Goal: Task Accomplishment & Management: Use online tool/utility

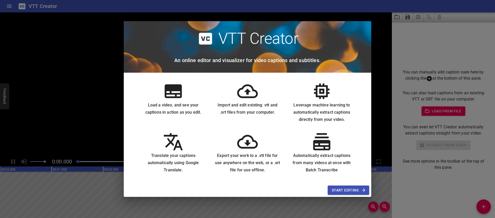
click at [352, 189] on span "Start Editing" at bounding box center [347, 190] width 33 height 6
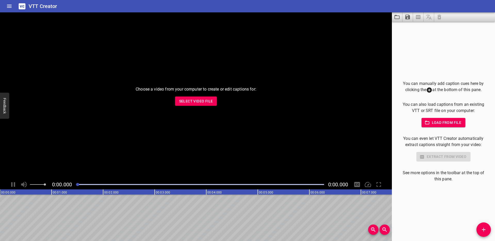
click at [444, 122] on span "Load from file" at bounding box center [443, 122] width 36 height 6
click at [200, 103] on span "Select Video File" at bounding box center [196, 101] width 34 height 6
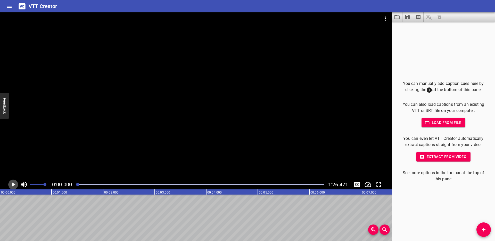
click at [13, 183] on icon "Play/Pause" at bounding box center [14, 184] width 4 height 5
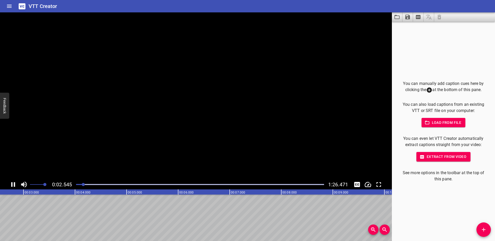
click at [13, 183] on icon "Play/Pause" at bounding box center [13, 184] width 8 height 8
click at [13, 183] on icon "Play/Pause" at bounding box center [14, 184] width 4 height 5
click at [13, 183] on icon "Play/Pause" at bounding box center [13, 184] width 8 height 8
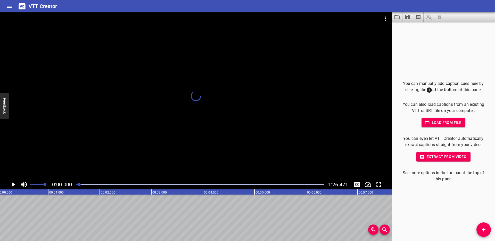
scroll to position [0, 0]
drag, startPoint x: 91, startPoint y: 184, endPoint x: 77, endPoint y: 183, distance: 14.2
click at [77, 183] on div at bounding box center [76, 184] width 3 height 3
click at [12, 185] on icon "Play/Pause" at bounding box center [14, 184] width 4 height 5
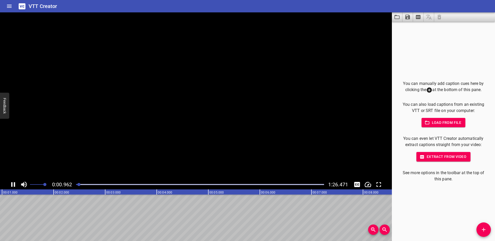
click at [12, 185] on icon "Play/Pause" at bounding box center [13, 184] width 8 height 8
click at [79, 184] on div at bounding box center [78, 184] width 3 height 3
click at [488, 218] on span "Add Cue" at bounding box center [483, 229] width 14 height 6
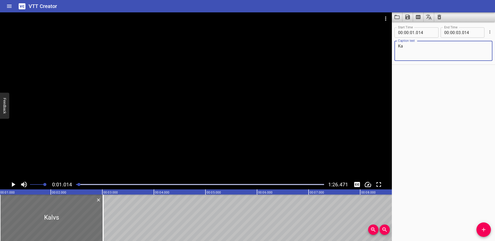
type textarea "K"
type textarea "Καλωσήρθες!"
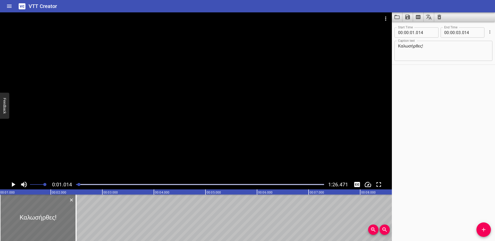
drag, startPoint x: 102, startPoint y: 208, endPoint x: 52, endPoint y: 209, distance: 49.7
click at [75, 208] on div at bounding box center [75, 217] width 5 height 46
type input "02"
type input "494"
drag, startPoint x: 41, startPoint y: 207, endPoint x: 33, endPoint y: 208, distance: 8.5
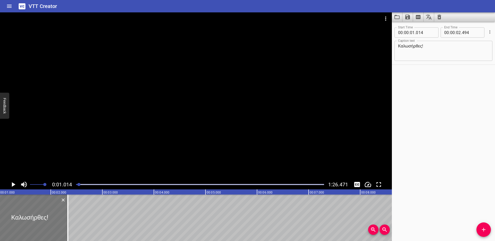
click at [33, 208] on div at bounding box center [30, 217] width 76 height 46
type input "00"
type input "849"
type input "329"
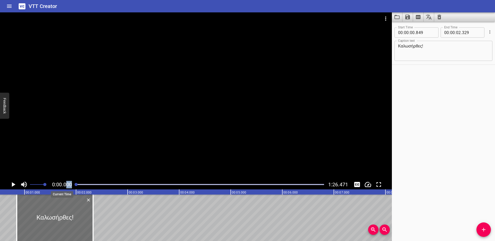
drag, startPoint x: 79, startPoint y: 183, endPoint x: 39, endPoint y: 184, distance: 39.4
click at [65, 183] on div "0:00.000 1:26.471" at bounding box center [196, 184] width 392 height 10
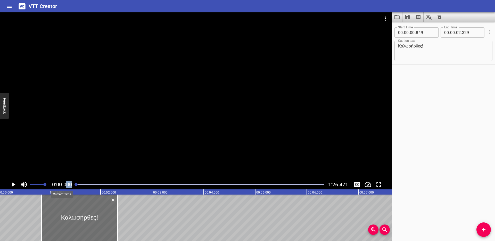
scroll to position [0, 0]
click at [11, 183] on icon "Play/Pause" at bounding box center [13, 184] width 8 height 8
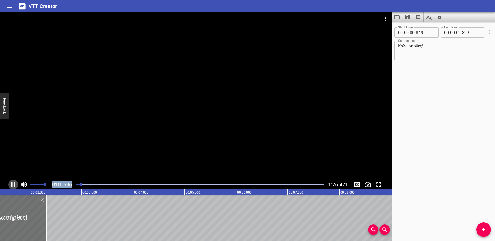
click at [10, 183] on icon "Play/Pause" at bounding box center [13, 184] width 8 height 8
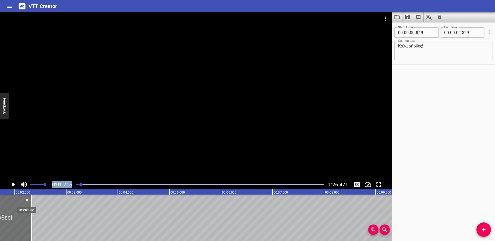
click at [27, 199] on icon "Delete" at bounding box center [26, 199] width 3 height 3
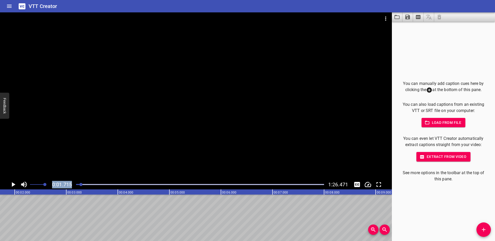
click at [13, 184] on icon "Play/Pause" at bounding box center [14, 184] width 4 height 5
click at [14, 184] on icon "Play/Pause" at bounding box center [13, 184] width 8 height 8
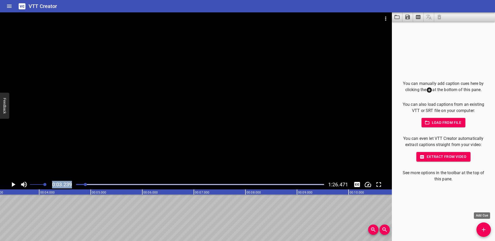
click at [480, 218] on icon "Add Cue" at bounding box center [483, 229] width 6 height 6
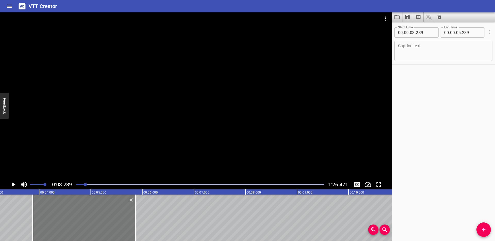
drag, startPoint x: 71, startPoint y: 216, endPoint x: 104, endPoint y: 215, distance: 32.7
click at [104, 215] on div at bounding box center [84, 217] width 103 height 46
type input "874"
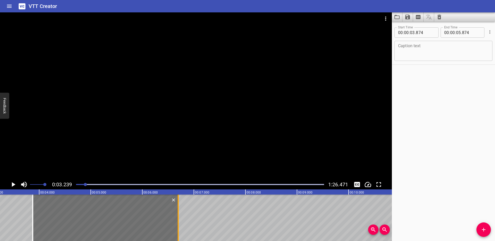
drag, startPoint x: 136, startPoint y: 210, endPoint x: 178, endPoint y: 208, distance: 42.0
click at [178, 208] on div at bounding box center [177, 217] width 1 height 46
type input "06"
type input "689"
click at [417, 48] on textarea at bounding box center [443, 51] width 91 height 15
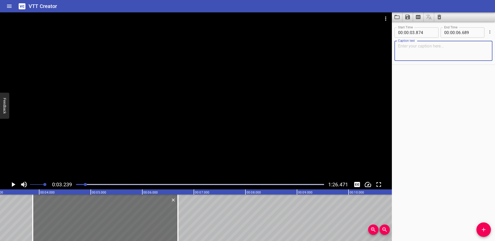
paste textarea "Σε αυτό το ταξίδι γνώσης, θα εξερευνήσουμε τον συναρπαστικό κόσμο της τεχνολογί…"
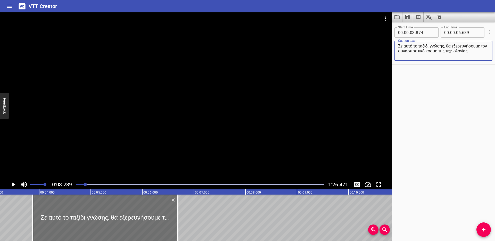
type textarea "Σε αυτό το ταξίδι γνώσης, θα εξερευνήσουμε τον συναρπαστικό κόσμο της τεχνολογί…"
click at [14, 183] on icon "Play/Pause" at bounding box center [13, 184] width 8 height 8
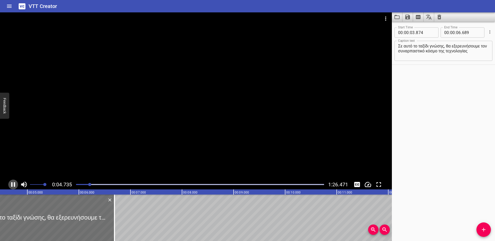
click at [15, 183] on icon "Play/Pause" at bounding box center [13, 184] width 4 height 5
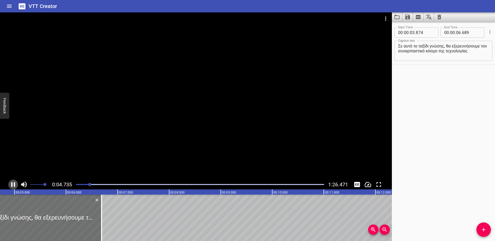
scroll to position [0, 246]
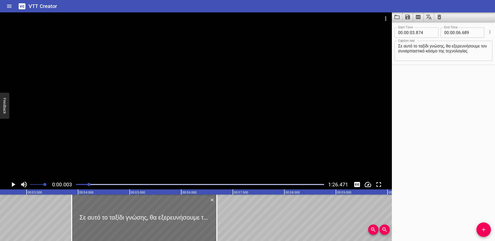
click at [89, 183] on div at bounding box center [88, 184] width 3 height 3
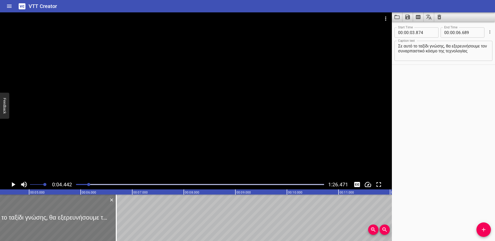
scroll to position [0, 229]
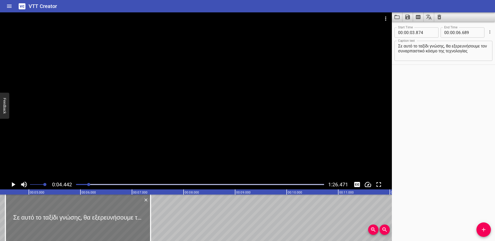
drag, startPoint x: 50, startPoint y: 214, endPoint x: 85, endPoint y: 215, distance: 34.3
click at [85, 215] on div at bounding box center [77, 217] width 145 height 46
type input "04"
type input "544"
type input "07"
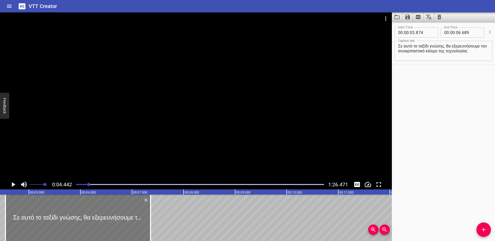
type input "359"
drag, startPoint x: 64, startPoint y: 212, endPoint x: 71, endPoint y: 212, distance: 6.4
click at [71, 212] on div at bounding box center [84, 217] width 145 height 46
type input "669"
type input "484"
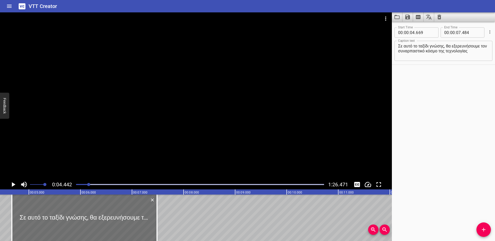
click at [13, 184] on icon "Play/Pause" at bounding box center [14, 184] width 4 height 5
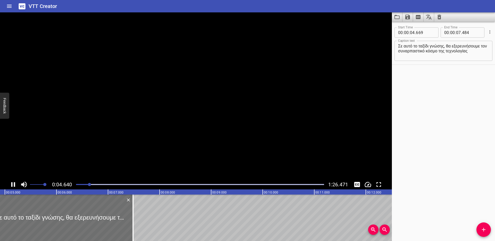
click at [13, 184] on icon "Play/Pause" at bounding box center [13, 184] width 8 height 8
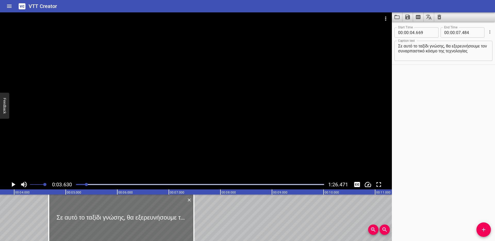
scroll to position [0, 187]
drag, startPoint x: 83, startPoint y: 213, endPoint x: 80, endPoint y: 213, distance: 3.6
click at [80, 213] on div at bounding box center [122, 217] width 145 height 46
type input "599"
type input "414"
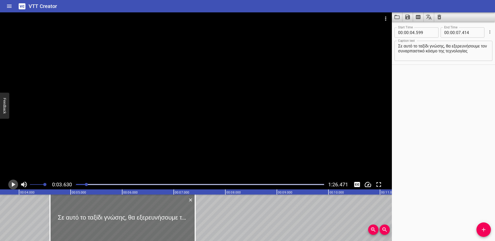
click at [13, 184] on icon "Play/Pause" at bounding box center [14, 184] width 4 height 5
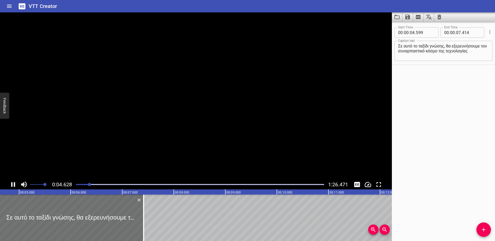
click at [13, 184] on icon "Play/Pause" at bounding box center [13, 184] width 8 height 8
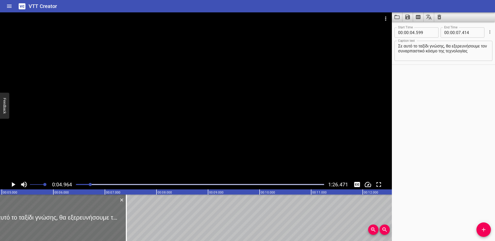
drag, startPoint x: 406, startPoint y: 51, endPoint x: 406, endPoint y: 57, distance: 6.7
click at [406, 51] on textarea "Σε αυτό το ταξίδι γνώσης, θα εξερευνήσουμε τον συναρπαστικό κόσμο της τεχνολογί…" at bounding box center [443, 51] width 91 height 15
type textarea "Σε αυτό το ταξίδι γνώσης, θα εξερευνήσουμε τον συναρπαστικό κόσμο της τεχνολογί…"
click at [13, 183] on icon "Play/Pause" at bounding box center [14, 184] width 4 height 5
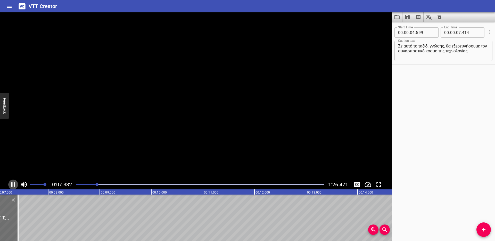
click at [13, 183] on icon "Play/Pause" at bounding box center [13, 184] width 8 height 8
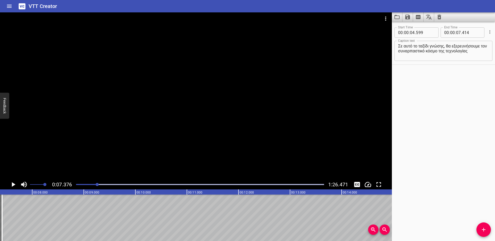
click at [14, 183] on icon "Play/Pause" at bounding box center [14, 184] width 4 height 5
click at [14, 183] on icon "Play/Pause" at bounding box center [13, 184] width 4 height 5
drag, startPoint x: 454, startPoint y: 33, endPoint x: 465, endPoint y: 32, distance: 11.4
click at [465, 32] on div "00 : 00 : . 414" at bounding box center [462, 32] width 44 height 10
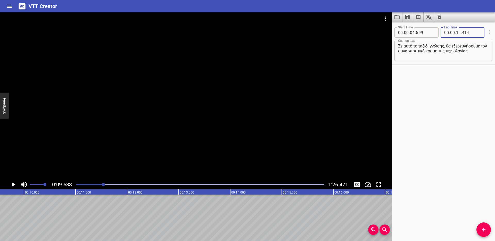
type input "10"
type input "000"
click at [444, 96] on div "Start Time 00 : 00 : 04 . 599 Start Time End Time 00 : 00 : 10 . 000 End Time C…" at bounding box center [443, 131] width 103 height 219
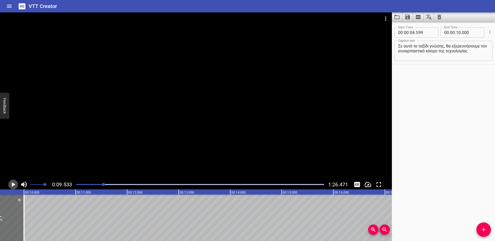
click at [13, 183] on icon "Play/Pause" at bounding box center [14, 184] width 4 height 5
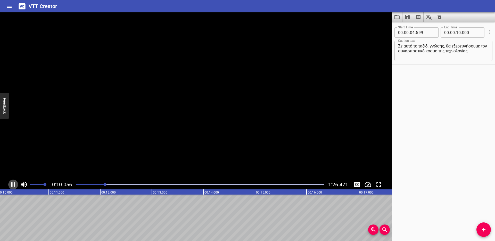
click at [13, 183] on icon "Play/Pause" at bounding box center [13, 184] width 8 height 8
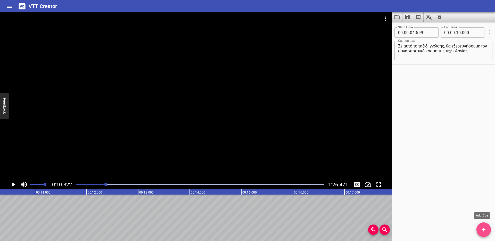
drag, startPoint x: 482, startPoint y: 225, endPoint x: 342, endPoint y: 200, distance: 142.1
click at [482, 218] on button "Add Cue" at bounding box center [483, 229] width 14 height 14
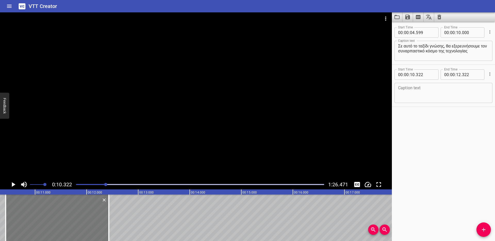
drag, startPoint x: 29, startPoint y: 208, endPoint x: 35, endPoint y: 208, distance: 5.7
click at [35, 208] on div at bounding box center [57, 217] width 103 height 46
type input "432"
click at [415, 92] on textarea at bounding box center [443, 93] width 91 height 15
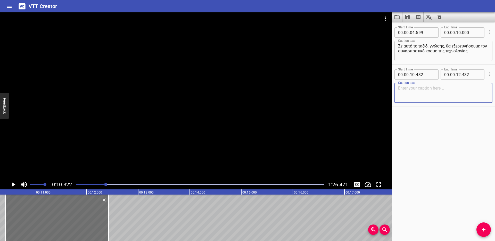
paste textarea "και πώς αυτή επηρεάζει την καθημερινότητά μας, την εργασία μας και την κοινωνία…"
type textarea "και πώς αυτή επηρεάζει την καθημερινότητά μας, την εργασία μας και την κοινωνία…"
click at [13, 184] on icon "Play/Pause" at bounding box center [14, 184] width 4 height 5
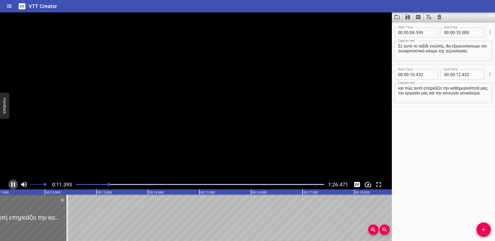
click at [13, 184] on icon "Play/Pause" at bounding box center [13, 184] width 8 height 8
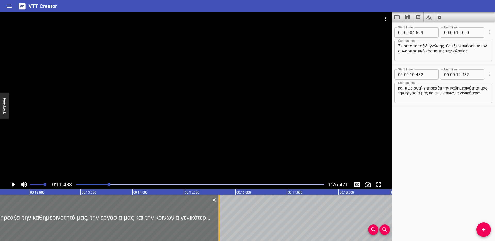
drag, startPoint x: 50, startPoint y: 205, endPoint x: 223, endPoint y: 207, distance: 172.8
click at [221, 207] on div at bounding box center [218, 217] width 5 height 46
type input "15"
click at [11, 183] on icon "Play/Pause" at bounding box center [13, 184] width 8 height 8
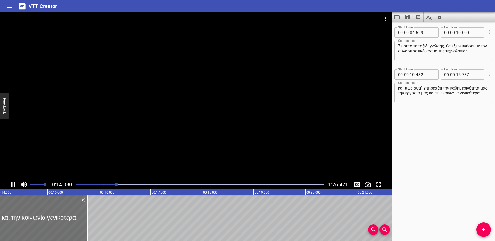
click at [11, 183] on icon "Play/Pause" at bounding box center [13, 184] width 4 height 5
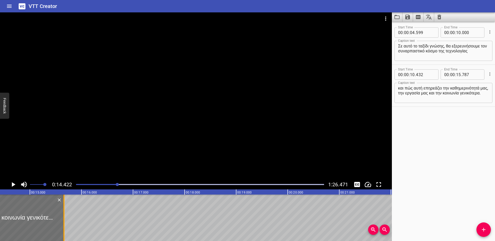
drag, startPoint x: 70, startPoint y: 207, endPoint x: 63, endPoint y: 207, distance: 6.5
click at [63, 207] on div at bounding box center [63, 217] width 1 height 46
type input "662"
click at [14, 184] on icon "Play/Pause" at bounding box center [14, 184] width 4 height 5
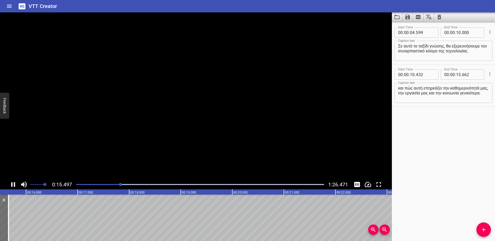
click at [14, 184] on icon "Play/Pause" at bounding box center [13, 184] width 4 height 5
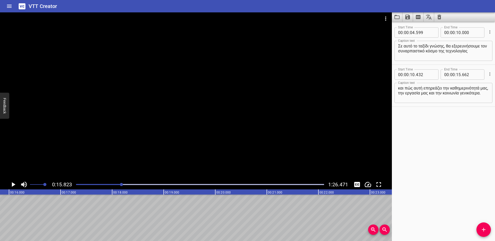
click at [407, 92] on textarea "και πώς αυτή επηρεάζει την καθημερινότητά μας, την εργασία μας και την κοινωνία…" at bounding box center [443, 93] width 91 height 15
type textarea "και πώς αυτή επηρεάζει την καθημερινότητά μας, την εργασία μας και την κοινωνία…"
click at [112, 183] on div at bounding box center [200, 184] width 254 height 7
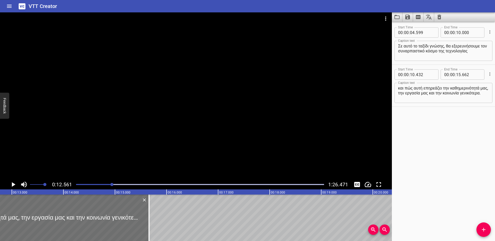
scroll to position [0, 647]
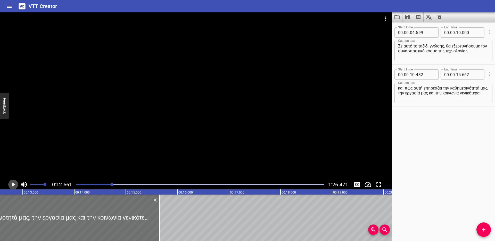
click at [12, 183] on icon "Play/Pause" at bounding box center [14, 184] width 4 height 5
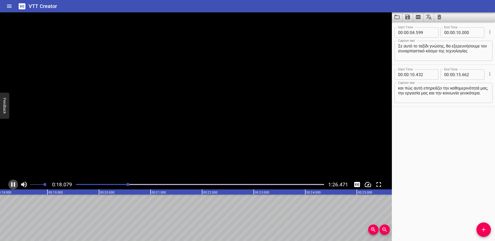
click at [12, 183] on icon "Play/Pause" at bounding box center [13, 184] width 4 height 5
click at [122, 183] on div at bounding box center [200, 184] width 254 height 7
click at [457, 206] on div "Start Time 00 : 00 : 04 . 599 Start Time End Time 00 : 00 : 10 . 000 End Time C…" at bounding box center [443, 131] width 103 height 219
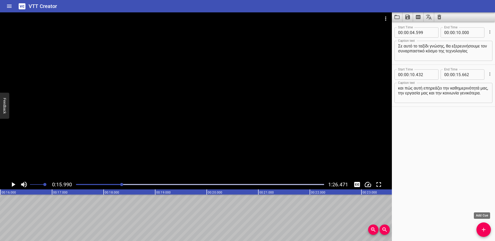
click at [486, 218] on icon "Add Cue" at bounding box center [483, 229] width 6 height 6
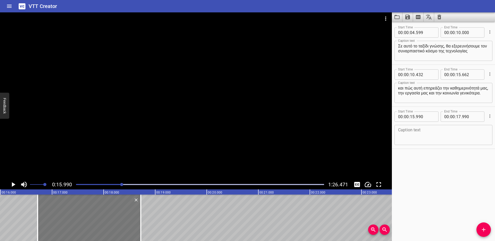
drag, startPoint x: 73, startPoint y: 221, endPoint x: 116, endPoint y: 222, distance: 42.3
click at [94, 218] on div at bounding box center [89, 217] width 103 height 46
type input "16"
type input "720"
type input "18"
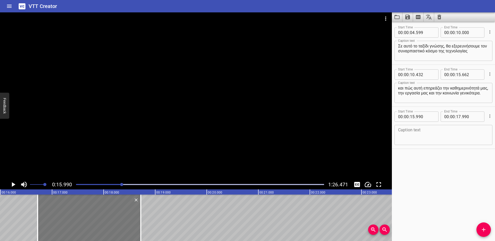
type input "720"
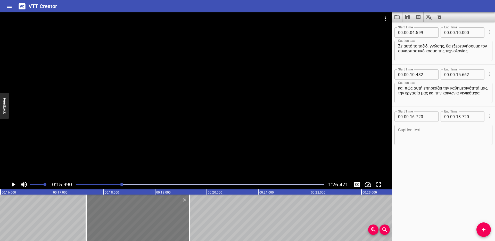
drag, startPoint x: 112, startPoint y: 219, endPoint x: 158, endPoint y: 219, distance: 46.1
click at [158, 218] on div at bounding box center [137, 217] width 103 height 46
type input "17"
type input "670"
type input "19"
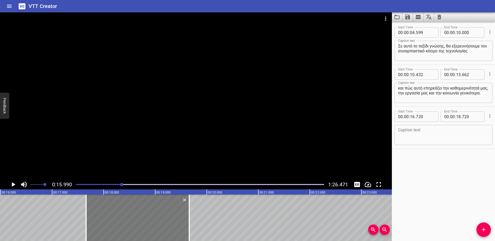
type input "670"
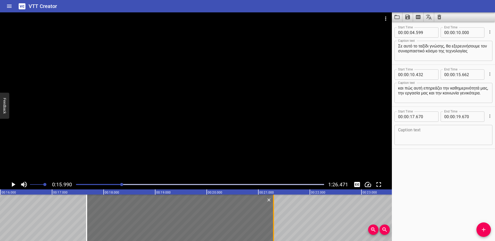
drag, startPoint x: 189, startPoint y: 213, endPoint x: 273, endPoint y: 210, distance: 83.8
click at [273, 210] on div at bounding box center [273, 217] width 1 height 46
type input "21"
type input "295"
click at [409, 131] on textarea at bounding box center [443, 134] width 91 height 15
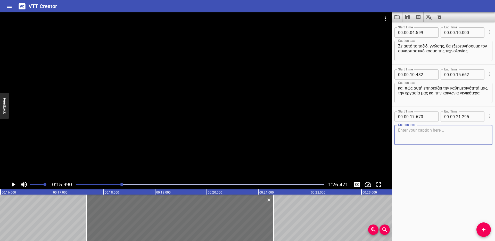
paste textarea "Όταν ολοκληρώσεις αυτό το μάθημα, θα κατανοείς τι είναι η 4η Βιομηχανική Επανάσ…"
click at [14, 183] on icon "Play/Pause" at bounding box center [14, 184] width 4 height 5
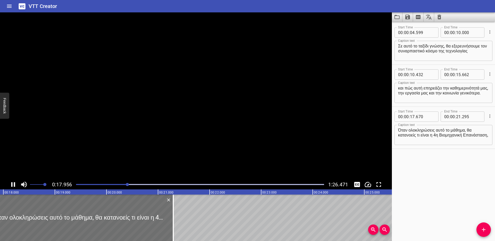
click at [14, 183] on icon "Play/Pause" at bounding box center [13, 184] width 4 height 5
click at [418, 134] on textarea "Όταν ολοκληρώσεις αυτό το μάθημα, θα κατανοείς τι είναι η 4η Βιομηχανική Επανάσ…" at bounding box center [443, 134] width 91 height 15
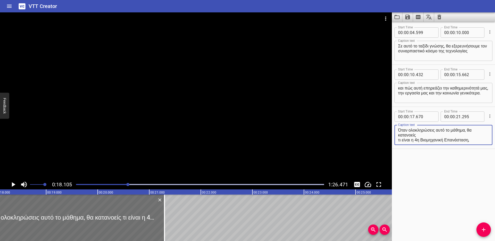
type textarea "Όταν ολοκληρώσεις αυτό το μάθημα, θα κατανοείς τι είναι η 4η Βιομηχανική Επανάσ…"
click at [12, 183] on icon "Play/Pause" at bounding box center [14, 184] width 4 height 5
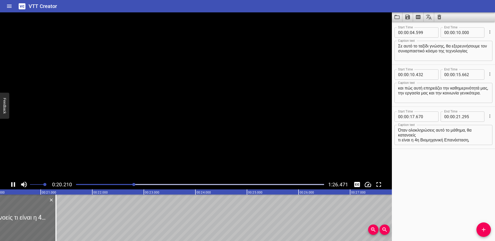
click at [12, 183] on icon "Play/Pause" at bounding box center [13, 184] width 4 height 5
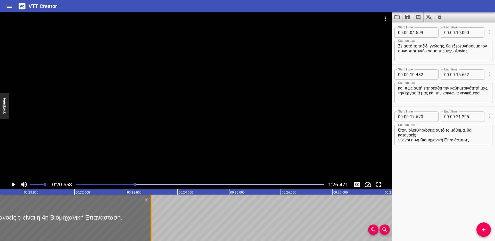
drag, startPoint x: 38, startPoint y: 214, endPoint x: 151, endPoint y: 212, distance: 112.8
click at [151, 212] on div at bounding box center [150, 217] width 1 height 46
type input "23"
click at [15, 183] on icon "Play/Pause" at bounding box center [13, 184] width 8 height 8
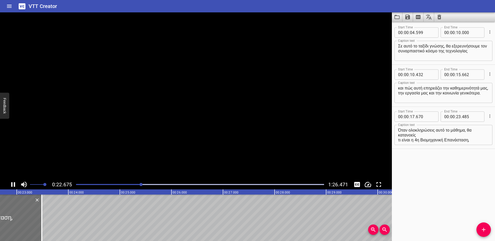
click at [15, 183] on icon "Play/Pause" at bounding box center [13, 184] width 4 height 5
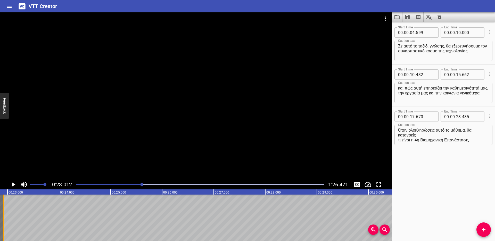
scroll to position [0, 1175]
drag, startPoint x: 25, startPoint y: 208, endPoint x: 18, endPoint y: 209, distance: 7.3
click at [18, 209] on div at bounding box center [17, 217] width 5 height 46
type input "150"
click at [480, 218] on icon "Add Cue" at bounding box center [483, 229] width 6 height 6
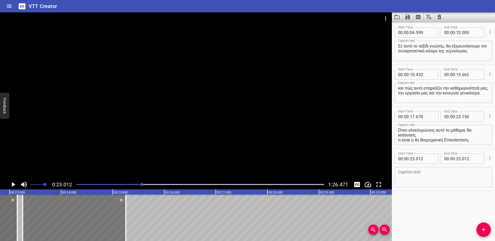
drag, startPoint x: 81, startPoint y: 209, endPoint x: 94, endPoint y: 209, distance: 12.6
click at [94, 209] on div at bounding box center [74, 217] width 103 height 46
type input "257"
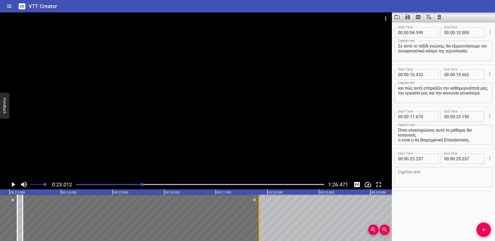
drag, startPoint x: 126, startPoint y: 215, endPoint x: 259, endPoint y: 210, distance: 133.0
click at [259, 210] on div at bounding box center [258, 217] width 1 height 46
type input "27"
type input "842"
click at [411, 179] on textarea at bounding box center [443, 176] width 91 height 15
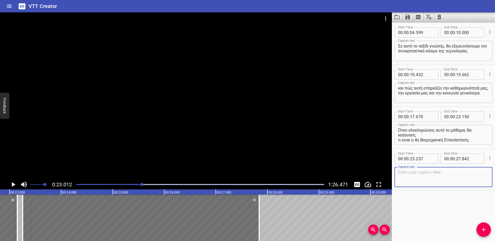
paste textarea "πώς εξελίχθηκε από τις προηγούμενες βιομηχανικές επαναστάσεις και ποιες είναι ο…"
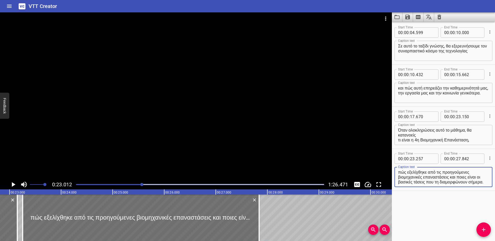
click at [13, 185] on icon "Play/Pause" at bounding box center [14, 184] width 4 height 5
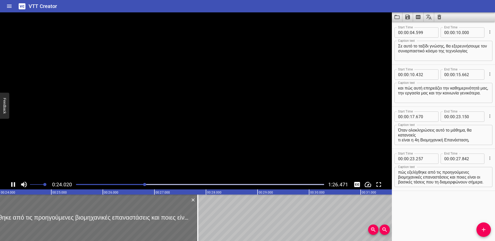
click at [13, 185] on icon "Play/Pause" at bounding box center [13, 184] width 8 height 8
drag, startPoint x: 408, startPoint y: 176, endPoint x: 418, endPoint y: 177, distance: 10.1
click at [408, 176] on textarea "πώς εξελίχθηκε από τις προηγούμενες βιομηχανικές επαναστάσεις και ποιες είναι ο…" at bounding box center [443, 176] width 91 height 15
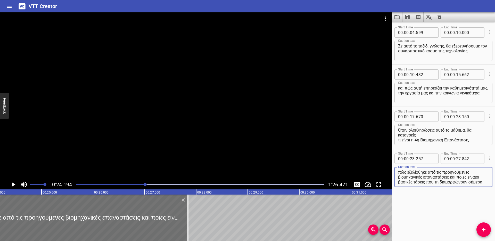
scroll to position [5, 0]
click at [459, 171] on textarea "πώς εξελίχθηκε από τις προηγούμενες βιομηχανικές επαναστάσεις και ποιες είναι ο…" at bounding box center [443, 176] width 91 height 15
type textarea "πώς εξελίχθηκε από τις προηγούμενες βιομηχανικές επαναστάσεις και ποιες είναι ο…"
click at [15, 183] on icon "Play/Pause" at bounding box center [13, 184] width 8 height 8
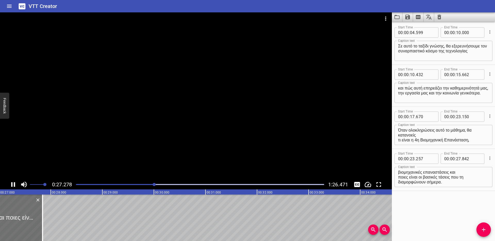
click at [14, 183] on icon "Play/Pause" at bounding box center [13, 184] width 4 height 5
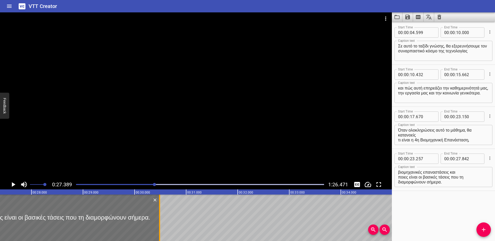
drag, startPoint x: 23, startPoint y: 209, endPoint x: 160, endPoint y: 207, distance: 136.8
click at [160, 208] on div at bounding box center [159, 217] width 1 height 46
type input "30"
type input "532"
click at [15, 183] on icon "Play/Pause" at bounding box center [13, 184] width 8 height 8
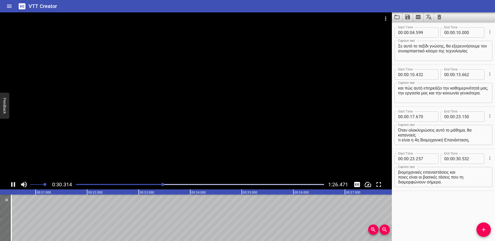
click at [13, 183] on icon "Play/Pause" at bounding box center [13, 184] width 8 height 8
click at [12, 183] on icon "Play/Pause" at bounding box center [13, 184] width 8 height 8
click at [12, 183] on icon "Play/Pause" at bounding box center [13, 184] width 4 height 5
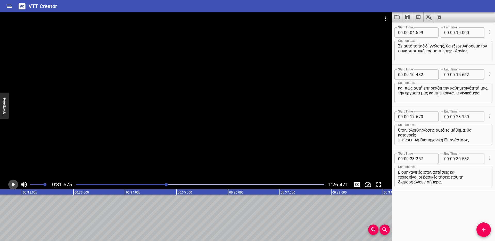
click at [14, 183] on icon "Play/Pause" at bounding box center [14, 184] width 4 height 5
click at [14, 183] on icon "Play/Pause" at bounding box center [13, 184] width 4 height 5
click at [485, 218] on icon "Add Cue" at bounding box center [483, 229] width 6 height 6
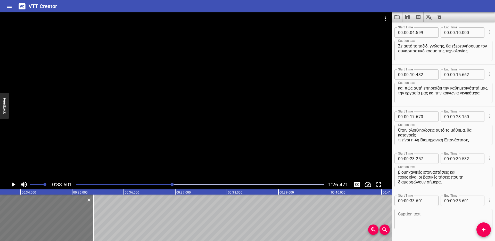
drag, startPoint x: 81, startPoint y: 218, endPoint x: 71, endPoint y: 219, distance: 9.6
click at [71, 218] on div at bounding box center [41, 217] width 103 height 46
type input "416"
click at [416, 218] on textarea at bounding box center [443, 218] width 91 height 15
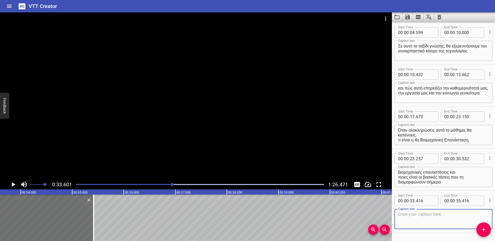
paste textarea "Θα μπορείς ακόμα να αναγνωρίζεις τα βασικά ψηφιακά εργαλεία που υποστηρίζουν αυ…"
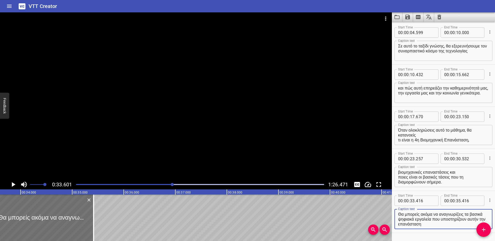
click at [448, 218] on textarea "Θα μπορείς ακόμα να αναγνωρίζεις τα βασικά ψηφιακά εργαλεία που υποστηρίζουν αυ…" at bounding box center [443, 218] width 91 height 15
type textarea "Θα μπορείς ακόμα να αναγνωρίζεις τα βασικά ψηφιακά εργαλεία που υποστηρίζουν αυ…"
click at [14, 184] on icon "Play/Pause" at bounding box center [14, 184] width 4 height 5
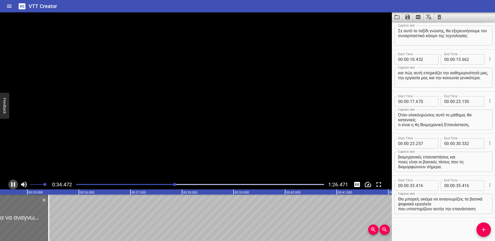
click at [14, 184] on icon "Play/Pause" at bounding box center [13, 184] width 8 height 8
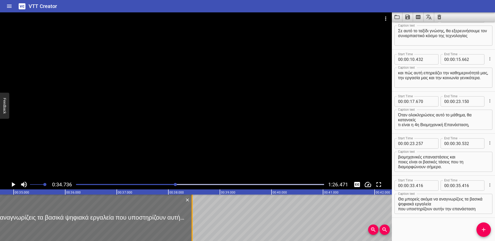
drag, startPoint x: 35, startPoint y: 211, endPoint x: 258, endPoint y: 207, distance: 223.9
click at [192, 208] on div at bounding box center [191, 217] width 1 height 46
type input "39"
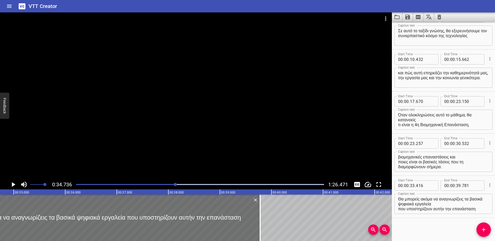
click at [13, 186] on icon "Play/Pause" at bounding box center [14, 184] width 4 height 5
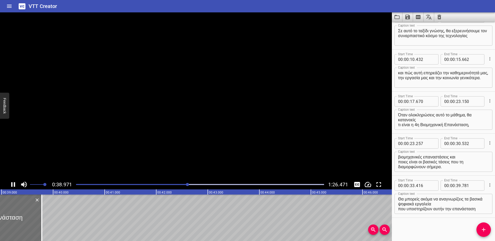
click at [12, 186] on icon "Play/Pause" at bounding box center [13, 184] width 4 height 5
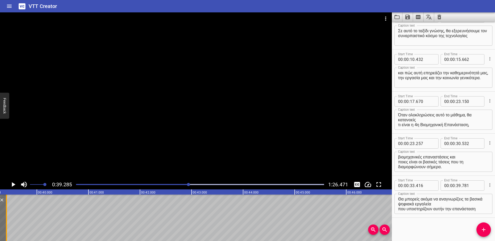
drag, startPoint x: 26, startPoint y: 211, endPoint x: 7, endPoint y: 211, distance: 19.1
click at [7, 211] on div at bounding box center [6, 217] width 5 height 46
type input "411"
click at [12, 185] on icon "Play/Pause" at bounding box center [14, 184] width 4 height 5
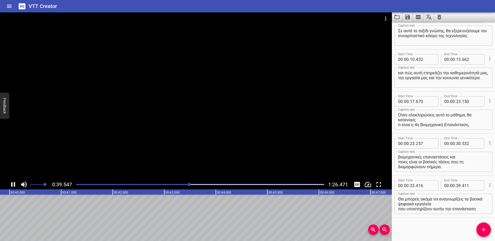
click at [12, 185] on icon "Play/Pause" at bounding box center [13, 184] width 4 height 5
click at [482, 218] on icon "Add Cue" at bounding box center [483, 229] width 6 height 6
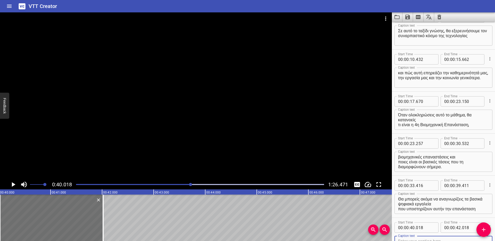
scroll to position [18, 0]
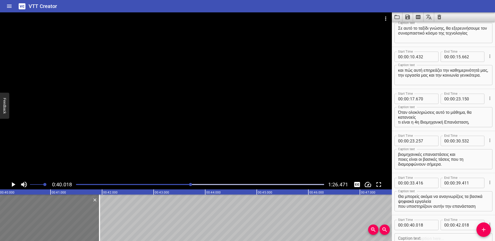
drag, startPoint x: 75, startPoint y: 214, endPoint x: 71, endPoint y: 214, distance: 3.6
click at [71, 214] on div at bounding box center [47, 217] width 103 height 46
type input "39"
type input "948"
type input "41"
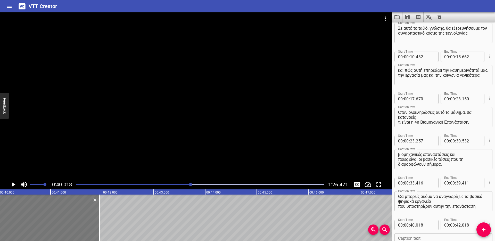
type input "948"
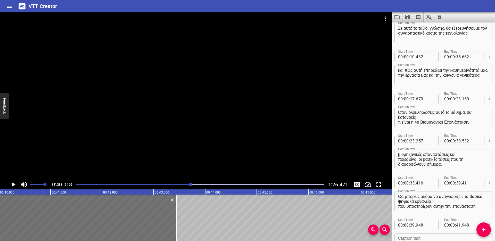
drag, startPoint x: 98, startPoint y: 208, endPoint x: 87, endPoint y: 184, distance: 26.3
click at [176, 208] on div at bounding box center [176, 217] width 5 height 46
type input "43"
type input "468"
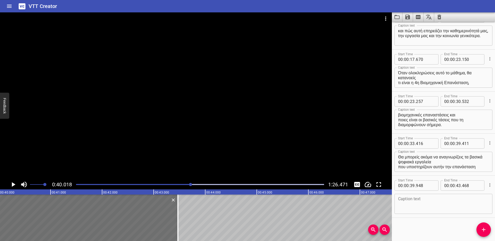
click at [410, 205] on textarea at bounding box center [443, 203] width 91 height 15
paste textarea "και θα αντιλαμβάνεσαι τις απαραίτητες ψηφιακές δεξιότητες του 21ου αιώνα, σύμφω…"
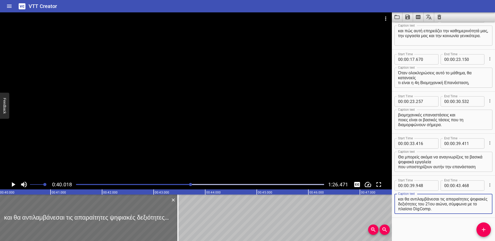
click at [440, 202] on textarea "και θα αντιλαμβάνεσαι τις απαραίτητες ψηφιακές δεξιότητες του 21ου αιώνα, σύμφω…" at bounding box center [443, 203] width 91 height 15
type textarea "και θα αντιλαμβάνεσαι τις απαραίτητες ψηφιακές δεξιότητες του 21ου αιώνα, σύμφω…"
click at [11, 183] on icon "Play/Pause" at bounding box center [13, 184] width 8 height 8
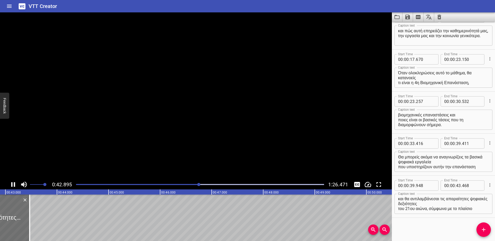
click at [12, 184] on icon "Play/Pause" at bounding box center [13, 184] width 4 height 5
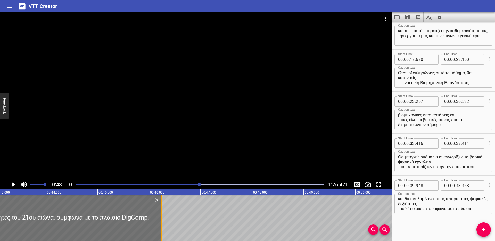
drag, startPoint x: 20, startPoint y: 211, endPoint x: 162, endPoint y: 216, distance: 142.8
click at [162, 217] on div at bounding box center [161, 217] width 5 height 46
type input "46"
click at [13, 183] on icon "Play/Pause" at bounding box center [14, 184] width 4 height 5
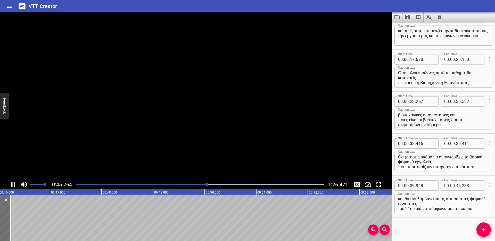
click at [13, 183] on icon "Play/Pause" at bounding box center [13, 184] width 8 height 8
click at [13, 183] on icon "Play/Pause" at bounding box center [14, 184] width 4 height 5
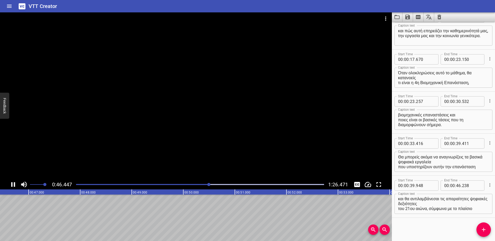
click at [13, 183] on icon "Play/Pause" at bounding box center [13, 184] width 8 height 8
click at [206, 183] on div at bounding box center [200, 184] width 254 height 7
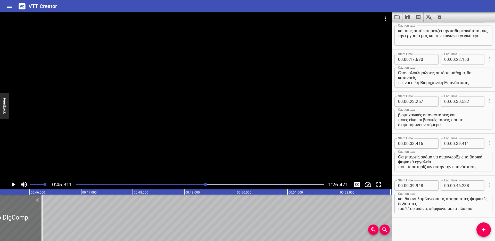
scroll to position [0, 2334]
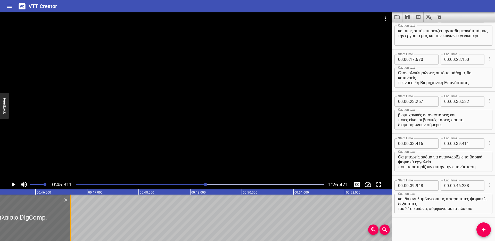
drag, startPoint x: 48, startPoint y: 208, endPoint x: 70, endPoint y: 209, distance: 22.4
click at [70, 209] on div at bounding box center [70, 217] width 1 height 46
type input "673"
click at [14, 186] on icon "Play/Pause" at bounding box center [13, 184] width 8 height 8
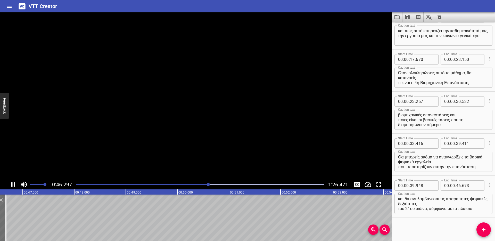
click at [14, 186] on icon "Play/Pause" at bounding box center [13, 184] width 4 height 5
click at [14, 186] on icon "Play/Pause" at bounding box center [13, 184] width 8 height 8
click at [14, 186] on icon "Play/Pause" at bounding box center [13, 184] width 4 height 5
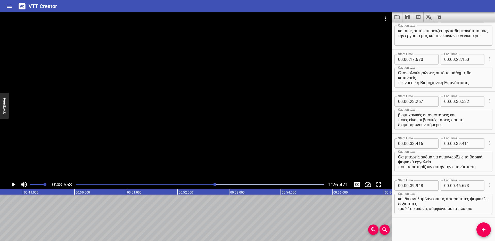
click at [212, 183] on div at bounding box center [200, 184] width 254 height 7
drag, startPoint x: 485, startPoint y: 229, endPoint x: 265, endPoint y: 219, distance: 219.9
click at [485, 218] on icon "Add Cue" at bounding box center [483, 229] width 6 height 6
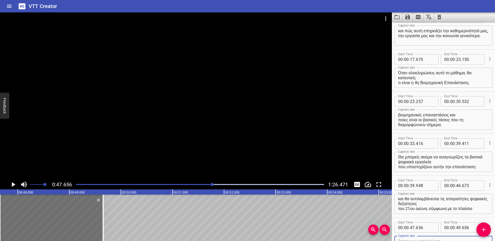
scroll to position [60, 0]
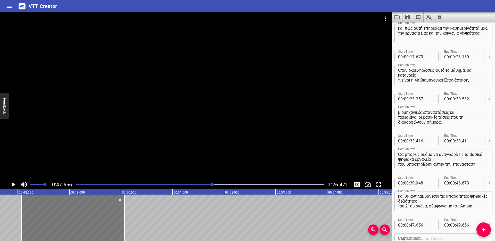
drag, startPoint x: 43, startPoint y: 220, endPoint x: 64, endPoint y: 220, distance: 21.4
click at [64, 218] on div at bounding box center [73, 217] width 103 height 46
type input "48"
type input "071"
type input "50"
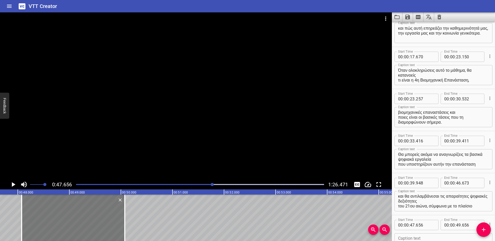
type input "071"
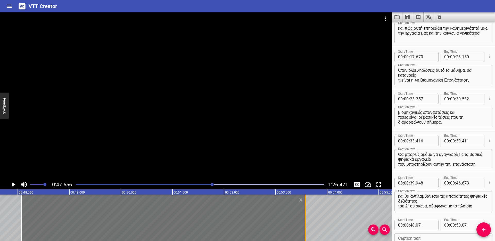
drag, startPoint x: 124, startPoint y: 217, endPoint x: 304, endPoint y: 205, distance: 181.0
click at [304, 205] on div at bounding box center [304, 217] width 1 height 46
type input "53"
type input "576"
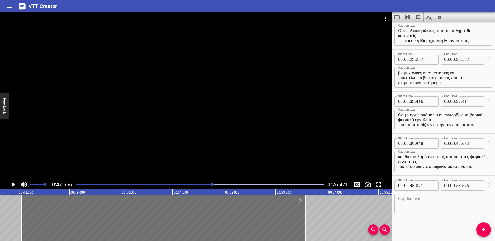
click at [414, 203] on textarea at bounding box center [443, 203] width 91 height 15
paste textarea "Επιπλέον, θα έχεις εμβαθύνει σε τεχνολογίες όπως το Διαδίκτυο των Πραγμάτων, τα…"
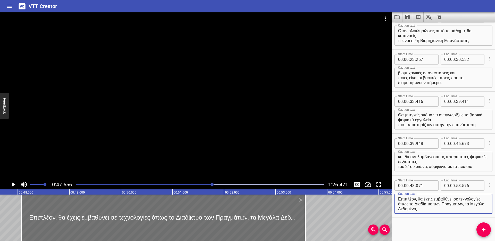
click at [13, 184] on icon "Play/Pause" at bounding box center [14, 184] width 4 height 5
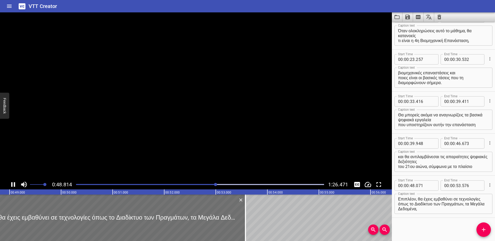
click at [13, 184] on icon "Play/Pause" at bounding box center [13, 184] width 8 height 8
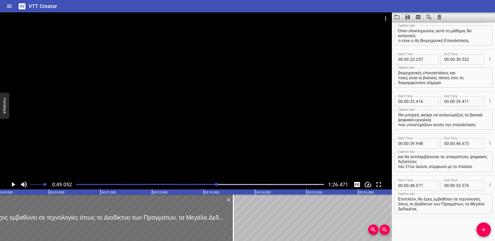
click at [440, 203] on textarea "Επιπλέον, θα έχεις εμβαθύνει σε τεχνολογίες όπως το Διαδίκτυο των Πραγμάτων, τα…" at bounding box center [443, 203] width 91 height 15
type textarea "Επιπλέον, θα έχεις εμβαθύνει σε τεχνολογίες όπως το Διαδίκτυο των Πραγμάτων, τα…"
click at [12, 185] on icon "Play/Pause" at bounding box center [14, 184] width 4 height 5
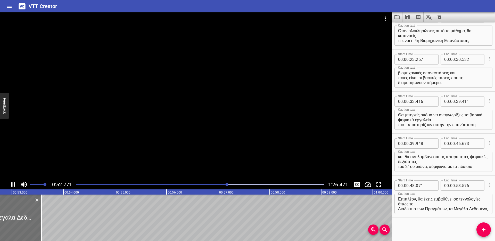
click at [12, 183] on icon "Play/Pause" at bounding box center [13, 184] width 4 height 5
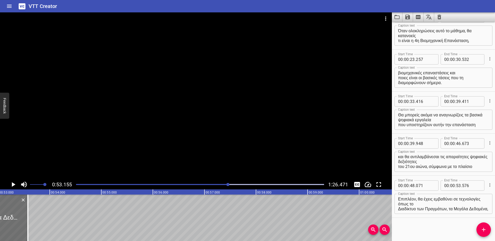
scroll to position [0, 2738]
drag, startPoint x: 21, startPoint y: 214, endPoint x: 9, endPoint y: 213, distance: 12.1
click at [9, 213] on div at bounding box center [9, 217] width 1 height 46
type input "341"
click at [12, 183] on icon "Play/Pause" at bounding box center [14, 184] width 4 height 5
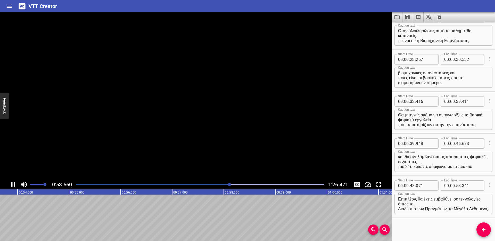
click at [12, 183] on icon "Play/Pause" at bounding box center [13, 184] width 4 height 5
click at [477, 218] on span "Add Cue" at bounding box center [483, 229] width 14 height 6
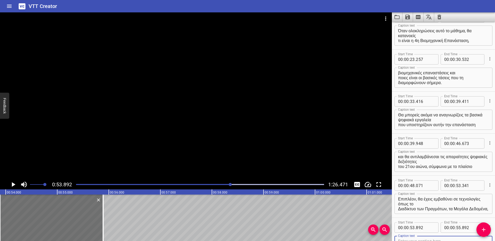
scroll to position [102, 0]
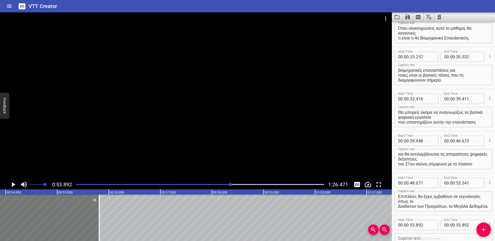
drag, startPoint x: 64, startPoint y: 224, endPoint x: 60, endPoint y: 223, distance: 4.6
click at [60, 218] on div at bounding box center [47, 217] width 103 height 46
type input "817"
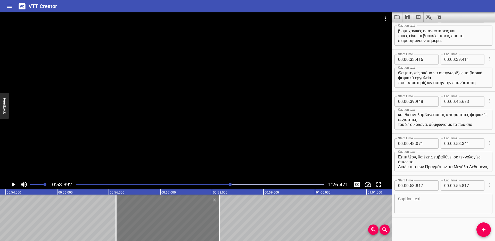
drag, startPoint x: 59, startPoint y: 215, endPoint x: 176, endPoint y: 209, distance: 117.1
click at [178, 210] on div at bounding box center [167, 217] width 103 height 46
type input "56"
type input "142"
type input "58"
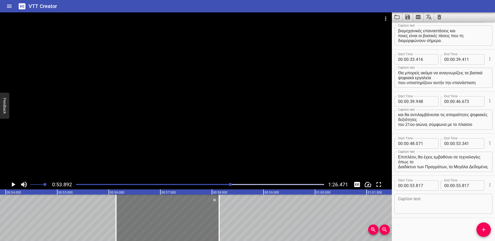
type input "142"
click at [225, 183] on div at bounding box center [200, 184] width 254 height 7
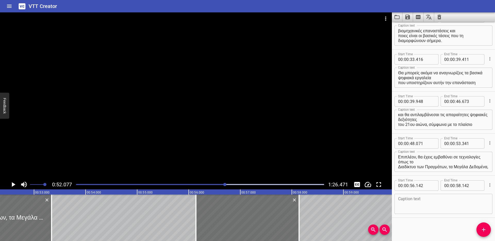
scroll to position [0, 2683]
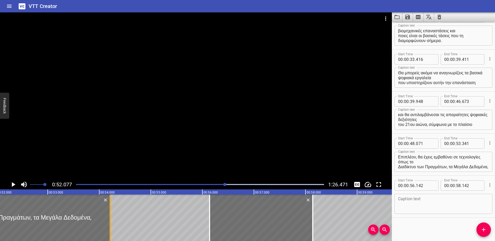
drag, startPoint x: 64, startPoint y: 206, endPoint x: 108, endPoint y: 208, distance: 44.9
click at [108, 208] on div at bounding box center [109, 217] width 5 height 46
type input "54"
click at [12, 183] on icon "Play/Pause" at bounding box center [14, 184] width 4 height 5
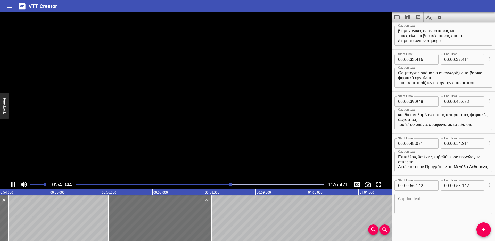
click at [12, 183] on icon "Play/Pause" at bounding box center [13, 184] width 4 height 5
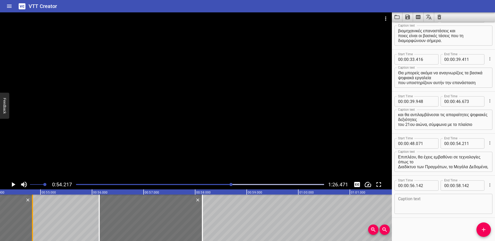
drag, startPoint x: 1, startPoint y: 207, endPoint x: 33, endPoint y: 209, distance: 32.8
click at [33, 209] on div at bounding box center [32, 217] width 5 height 46
type input "846"
click at [14, 184] on icon "Play/Pause" at bounding box center [14, 184] width 4 height 5
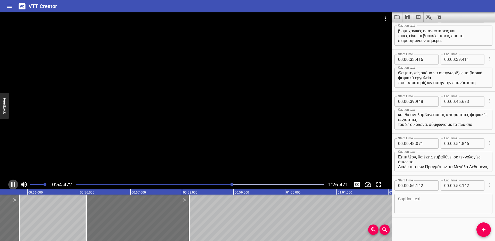
click at [14, 184] on icon "Play/Pause" at bounding box center [13, 184] width 4 height 5
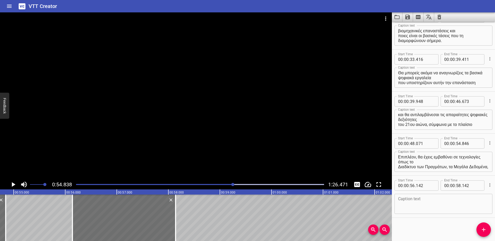
scroll to position [0, 2825]
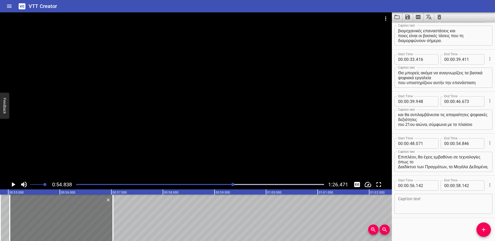
drag, startPoint x: 90, startPoint y: 211, endPoint x: 32, endPoint y: 211, distance: 57.2
click at [32, 211] on div at bounding box center [61, 217] width 103 height 46
type input "55"
type input "032"
type input "57"
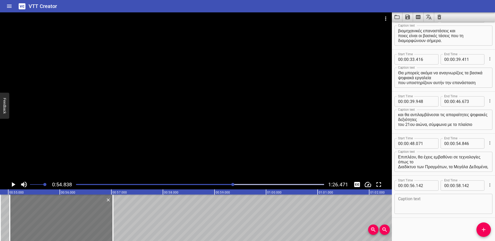
type input "032"
click at [14, 185] on icon "Play/Pause" at bounding box center [13, 184] width 8 height 8
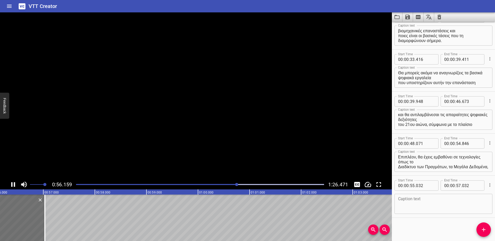
click at [15, 185] on icon "Play/Pause" at bounding box center [13, 184] width 8 height 8
click at [412, 200] on textarea at bounding box center [443, 203] width 91 height 15
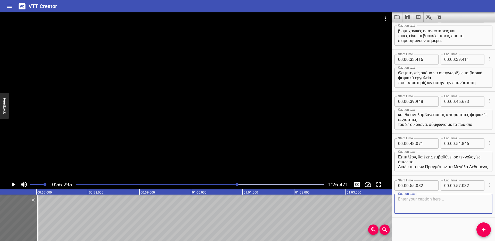
paste textarea "την Τεχνητή Νοημοσύνη, τη Μηχανική Μάθηση, την Επαυξημένη Πραγματικότητα και τη…"
click at [423, 203] on textarea "την Τεχνητή Νοημοσύνη, τη Μηχανική Μάθηση, την Επαυξημένη Πραγματικότητα και τη…" at bounding box center [443, 203] width 91 height 15
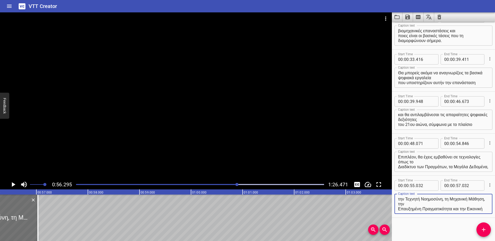
scroll to position [0, 0]
type textarea "την Τεχνητή Νοημοσύνη, τη Μηχανική Μάθηση, την Επαυξημένη Πραγματικότητα και τη…"
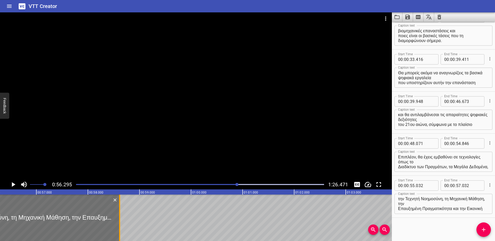
drag, startPoint x: 38, startPoint y: 215, endPoint x: 122, endPoint y: 215, distance: 84.0
click at [120, 215] on div at bounding box center [119, 217] width 1 height 46
type input "58"
type input "662"
click at [14, 184] on icon "Play/Pause" at bounding box center [14, 184] width 4 height 5
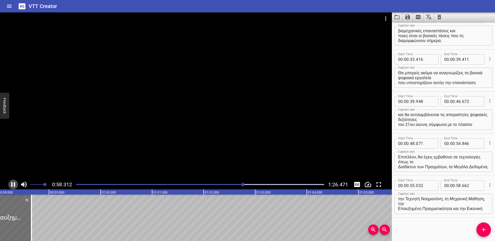
click at [14, 184] on icon "Play/Pause" at bounding box center [13, 184] width 4 height 5
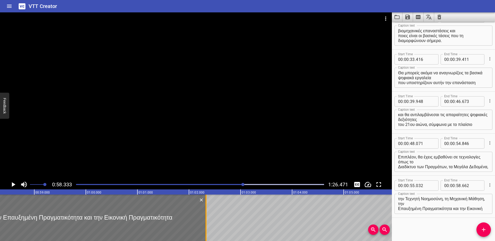
drag, startPoint x: 18, startPoint y: 215, endPoint x: 207, endPoint y: 214, distance: 189.1
click at [207, 214] on div at bounding box center [205, 217] width 5 height 46
type input "01"
type input "02"
type input "332"
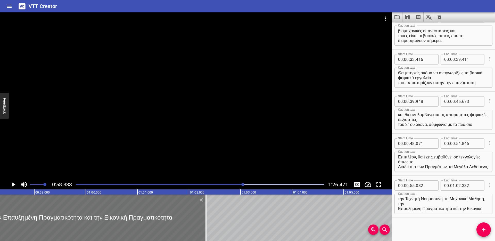
click at [12, 184] on icon "Play/Pause" at bounding box center [14, 184] width 4 height 5
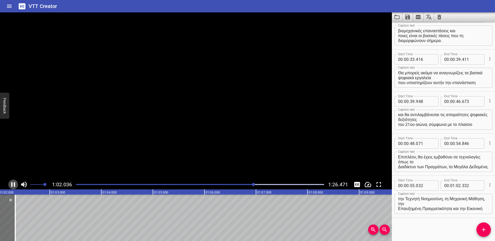
click at [12, 185] on icon "Play/Pause" at bounding box center [13, 184] width 8 height 8
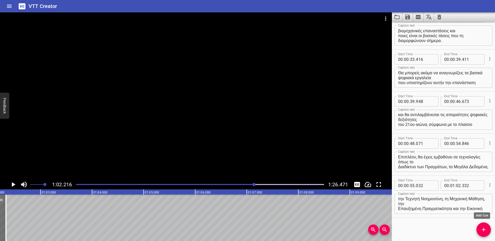
click at [482, 218] on icon "Add Cue" at bounding box center [483, 229] width 6 height 6
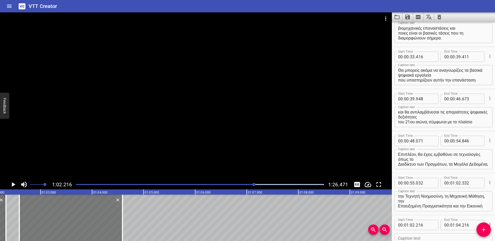
drag, startPoint x: 98, startPoint y: 221, endPoint x: 103, endPoint y: 222, distance: 5.7
click at [103, 218] on div at bounding box center [70, 217] width 103 height 46
type input "591"
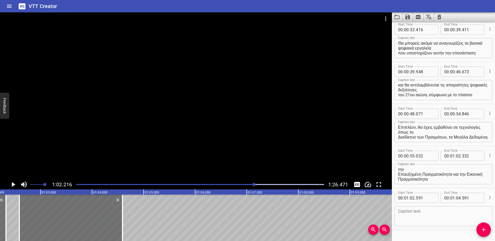
scroll to position [183, 0]
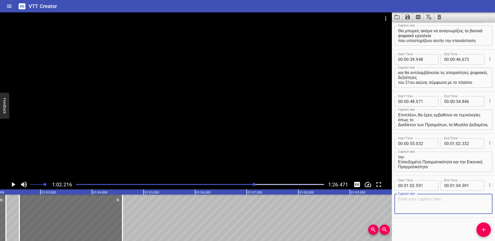
click at [411, 201] on textarea at bounding box center [443, 203] width 91 height 15
paste textarea "ενώ παράλληλα θα έχεις συνειδητοποιήσει τις ηθικές και κοινωνικές επιπτώσεις τω…"
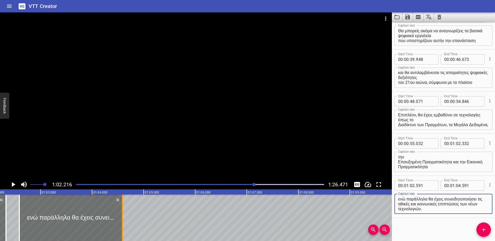
type textarea "ενώ παράλληλα θα έχεις συνειδητοποιήσει τις ηθικές και κοινωνικές επιπτώσεις τω…"
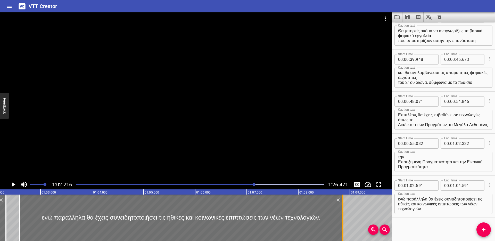
drag, startPoint x: 122, startPoint y: 209, endPoint x: 342, endPoint y: 207, distance: 220.2
click at [342, 207] on div at bounding box center [342, 217] width 1 height 46
type input "08"
type input "866"
click at [13, 182] on icon "Play/Pause" at bounding box center [13, 184] width 8 height 8
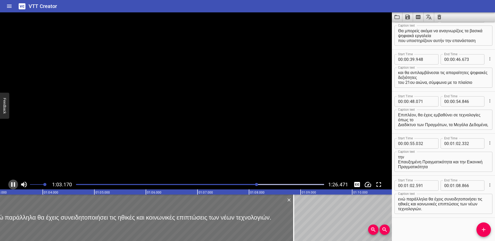
click at [13, 182] on icon "Play/Pause" at bounding box center [13, 184] width 8 height 8
click at [426, 203] on textarea "ενώ παράλληλα θα έχεις συνειδητοποιήσει τις ηθικές και κοινωνικές επιπτώσεις τω…" at bounding box center [443, 203] width 91 height 15
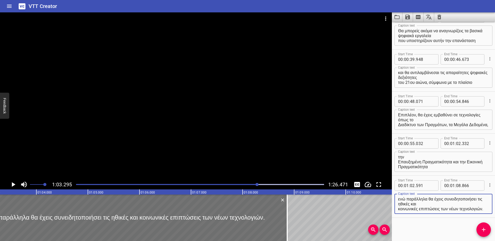
scroll to position [0, 0]
type textarea "ενώ παράλληλα θα έχεις συνειδητοποιήσει τις ηθικές και κοινωνικές επιπτώσεις τω…"
click at [9, 185] on button "Play/Pause" at bounding box center [13, 184] width 10 height 10
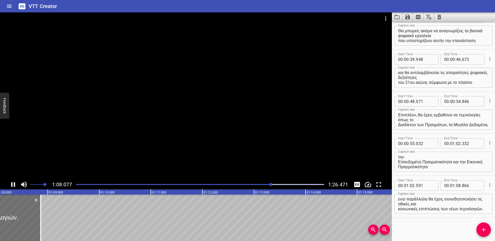
click at [10, 184] on icon "Play/Pause" at bounding box center [13, 184] width 8 height 8
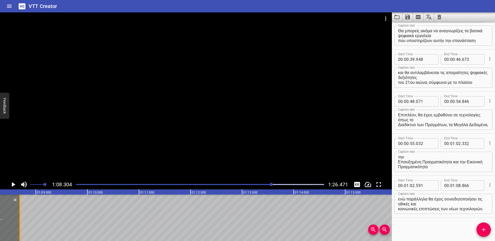
drag, startPoint x: 27, startPoint y: 210, endPoint x: 18, endPoint y: 209, distance: 9.0
click at [18, 209] on div at bounding box center [19, 217] width 5 height 46
type input "691"
click at [11, 184] on icon "Play/Pause" at bounding box center [13, 184] width 8 height 8
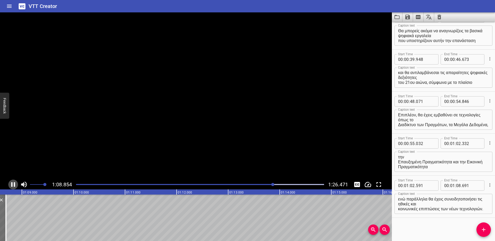
click at [12, 183] on icon "Play/Pause" at bounding box center [13, 184] width 4 height 5
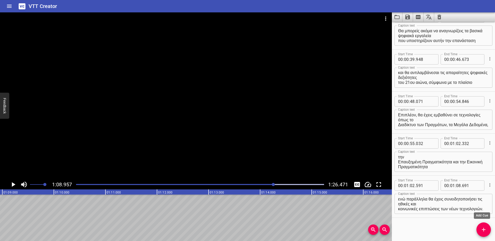
click at [483, 218] on icon "Add Cue" at bounding box center [483, 229] width 4 height 4
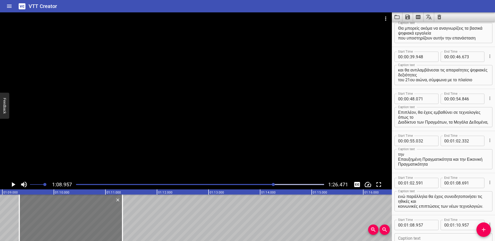
drag, startPoint x: 52, startPoint y: 219, endPoint x: 56, endPoint y: 219, distance: 3.9
click at [56, 218] on div at bounding box center [70, 217] width 103 height 46
type input "09"
type input "332"
type input "11"
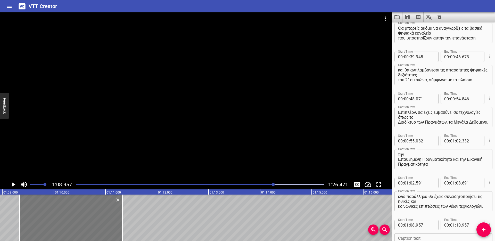
type input "332"
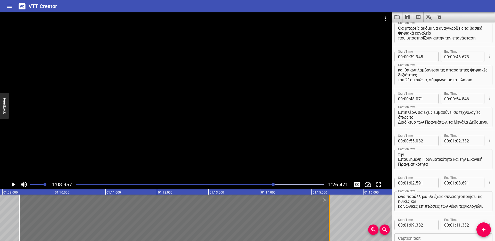
drag, startPoint x: 122, startPoint y: 211, endPoint x: 329, endPoint y: 216, distance: 206.6
click at [329, 216] on div at bounding box center [328, 217] width 1 height 46
type input "15"
type input "342"
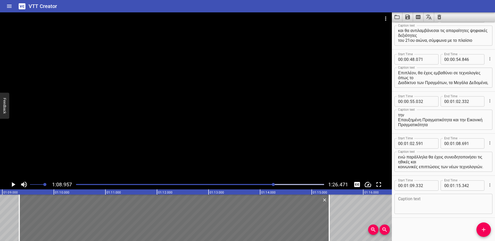
click at [412, 202] on textarea at bounding box center [443, 203] width 91 height 15
paste textarea "Οι γνώσεις αυτές είναι απαραίτητες για την προσαρμογή σου στις απαιτήσεις της σ…"
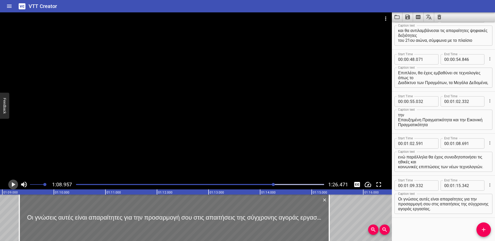
click at [13, 186] on icon "Play/Pause" at bounding box center [13, 184] width 8 height 8
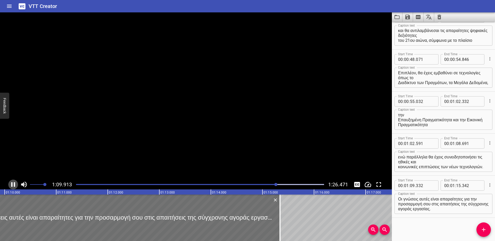
click at [13, 186] on icon "Play/Pause" at bounding box center [13, 184] width 8 height 8
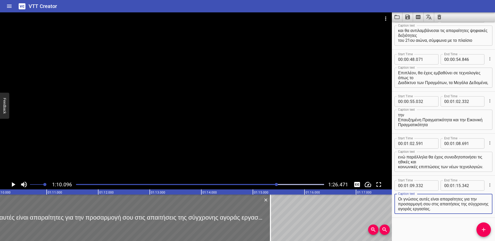
click at [431, 203] on textarea "Οι γνώσεις αυτές είναι απαραίτητες για την προσαρμογή σου στις απαιτήσεις της σ…" at bounding box center [443, 203] width 91 height 15
type textarea "Οι γνώσεις αυτές είναι απαραίτητες για την προσαρμογή σου στις απαιτήσεις της σ…"
click at [12, 183] on icon "Play/Pause" at bounding box center [13, 184] width 8 height 8
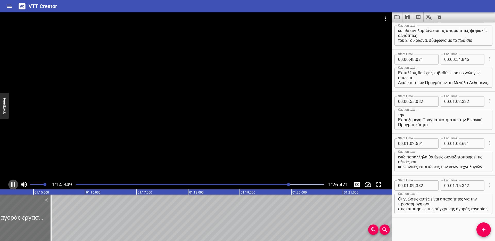
click at [12, 183] on icon "Play/Pause" at bounding box center [13, 184] width 8 height 8
click at [12, 183] on icon "Play/Pause" at bounding box center [14, 184] width 4 height 5
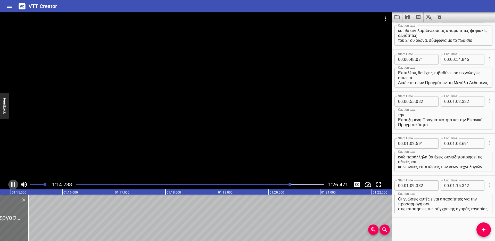
click at [12, 183] on icon "Play/Pause" at bounding box center [13, 184] width 8 height 8
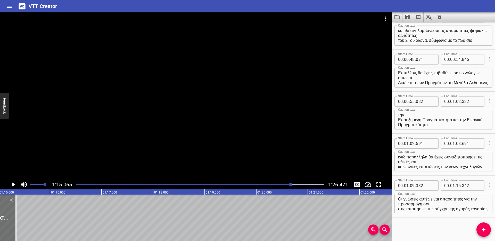
scroll to position [0, 3867]
drag, startPoint x: 15, startPoint y: 209, endPoint x: 0, endPoint y: 211, distance: 14.8
type input "057"
click at [14, 184] on icon "Play/Pause" at bounding box center [14, 184] width 4 height 5
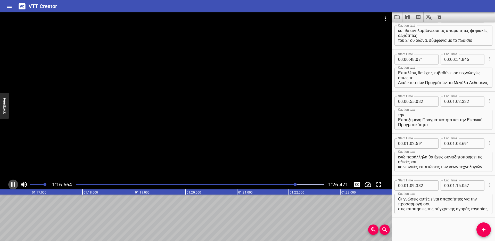
click at [15, 185] on icon "Play/Pause" at bounding box center [13, 184] width 4 height 5
click at [483, 218] on icon "Add Cue" at bounding box center [483, 229] width 4 height 4
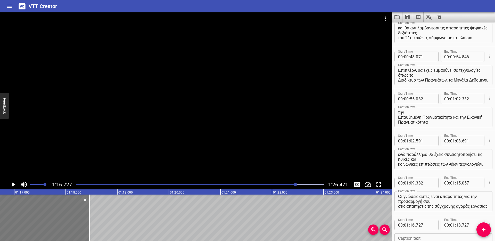
drag, startPoint x: 86, startPoint y: 217, endPoint x: 72, endPoint y: 217, distance: 13.7
click at [72, 217] on div at bounding box center [38, 217] width 103 height 46
type input "462"
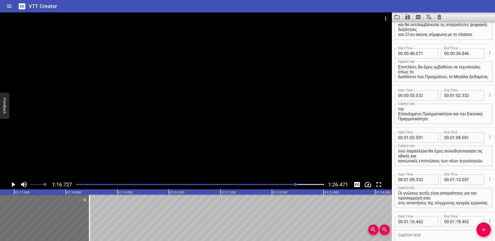
scroll to position [267, 0]
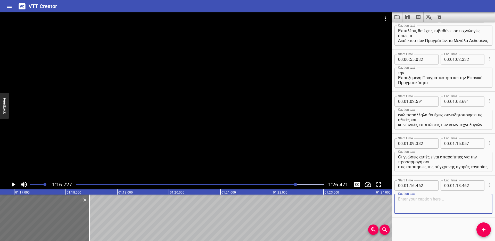
click at [424, 198] on textarea at bounding box center [443, 203] width 91 height 15
paste textarea "Ας ξεκινήσουμε αυτό το ταξίδι γνώσης εξερευνώντας πώς η τεχνολογία αλλάζει τον …"
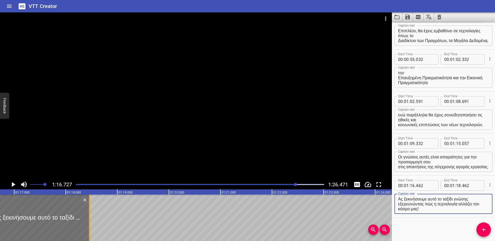
type textarea "Ας ξεκινήσουμε αυτό το ταξίδι γνώσης εξερευνώντας πώς η τεχνολογία αλλάζει τον …"
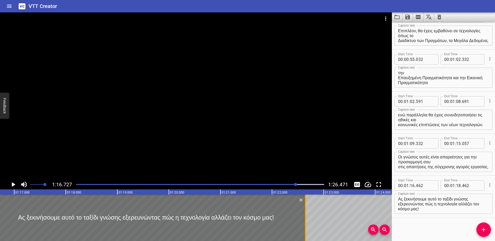
drag, startPoint x: 89, startPoint y: 206, endPoint x: 304, endPoint y: 214, distance: 216.0
click at [305, 214] on div at bounding box center [305, 217] width 1 height 46
type input "22"
type input "652"
click at [425, 203] on textarea "Ας ξεκινήσουμε αυτό το ταξίδι γνώσης εξερευνώντας πώς η τεχνολογία αλλάζει τον …" at bounding box center [443, 203] width 91 height 15
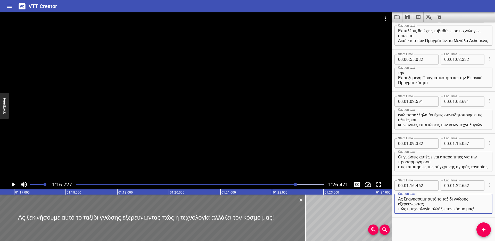
type textarea "Ας ξεκινήσουμε αυτό το ταξίδι γνώσης εξερευνώντας πώς η τεχνολογία αλλάζει τον …"
click at [12, 184] on icon "Play/Pause" at bounding box center [14, 184] width 4 height 5
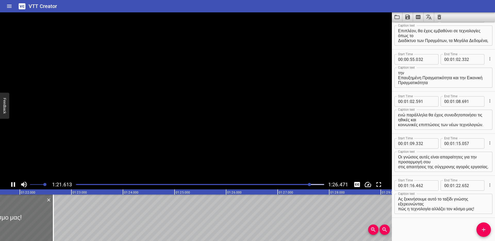
click at [12, 184] on icon "Play/Pause" at bounding box center [13, 184] width 4 height 5
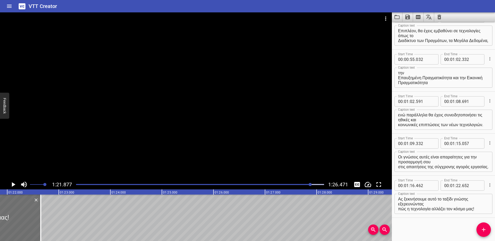
scroll to position [0, 4218]
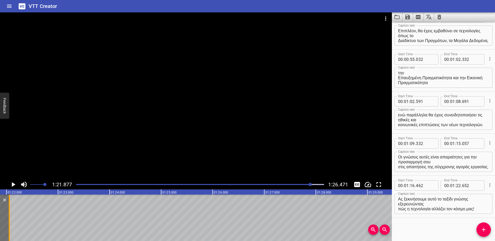
drag, startPoint x: 40, startPoint y: 208, endPoint x: 10, endPoint y: 208, distance: 30.7
click at [10, 208] on div at bounding box center [9, 217] width 5 height 46
type input "057"
click at [14, 183] on icon "Play/Pause" at bounding box center [13, 184] width 8 height 8
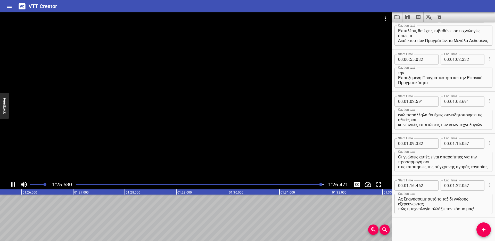
click at [76, 184] on div at bounding box center [200, 184] width 254 height 7
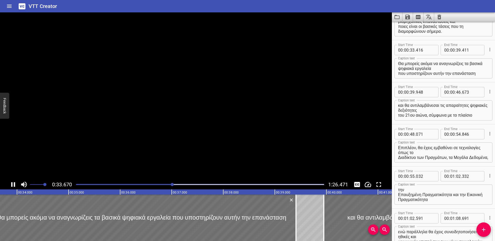
scroll to position [168, 0]
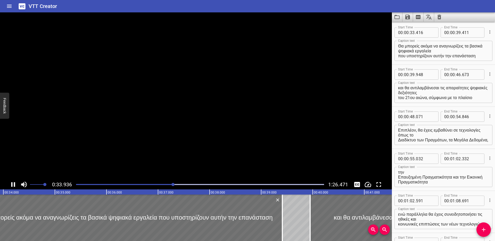
click at [12, 182] on icon "Play/Pause" at bounding box center [13, 184] width 4 height 5
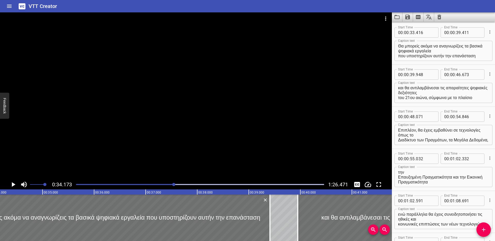
click at [171, 183] on div at bounding box center [200, 184] width 254 height 7
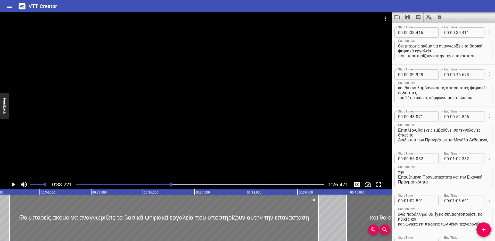
scroll to position [0, 1711]
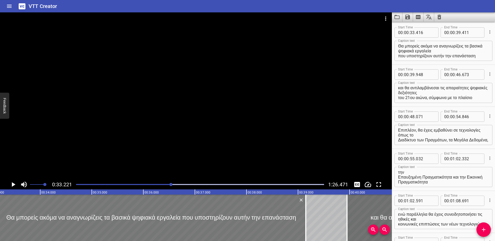
drag, startPoint x: 168, startPoint y: 211, endPoint x: 155, endPoint y: 210, distance: 13.4
click at [155, 210] on div at bounding box center [151, 217] width 309 height 46
type input "156"
type input "151"
click at [166, 184] on div "Play progress" at bounding box center [48, 184] width 248 height 1
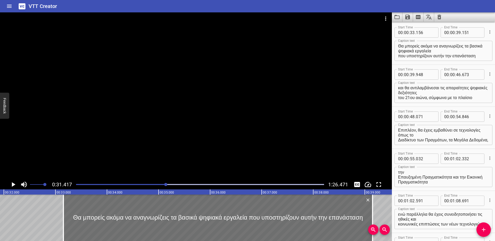
scroll to position [0, 1618]
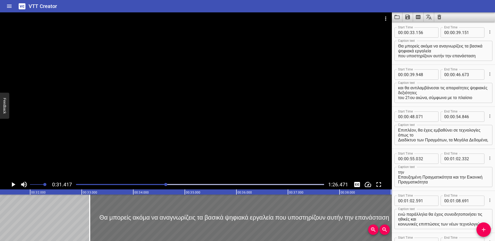
click at [13, 185] on icon "Play/Pause" at bounding box center [14, 184] width 4 height 5
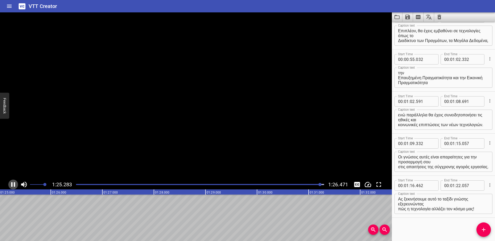
scroll to position [0, 4400]
click at [13, 185] on icon "Play/Pause" at bounding box center [13, 184] width 8 height 8
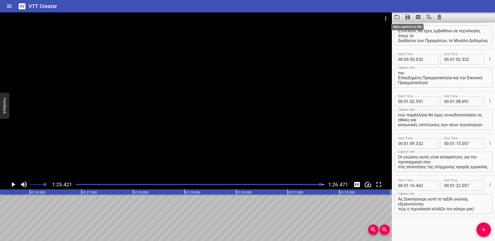
click at [406, 18] on icon "Save captions to file" at bounding box center [407, 17] width 5 height 5
click at [421, 28] on li "Save to VTT file" at bounding box center [421, 28] width 38 height 9
click at [386, 16] on icon "Video Options" at bounding box center [385, 18] width 6 height 6
click at [406, 20] on li "Select New Video File..." at bounding box center [404, 18] width 51 height 9
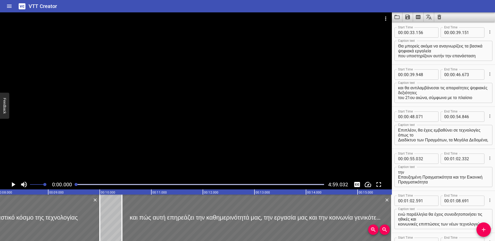
scroll to position [0, 0]
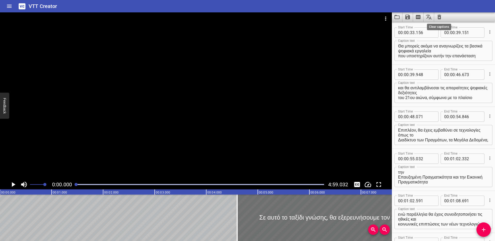
click at [439, 17] on icon "Clear captions" at bounding box center [439, 17] width 6 height 6
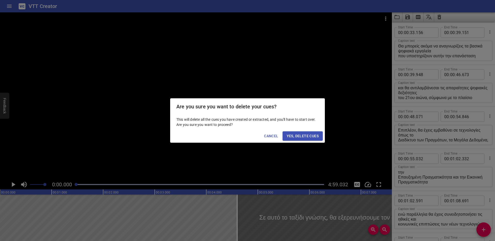
click at [306, 137] on span "Yes, Delete Cues" at bounding box center [302, 136] width 32 height 6
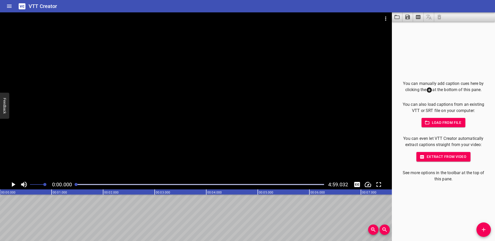
click at [14, 184] on icon "Play/Pause" at bounding box center [14, 184] width 4 height 5
click at [14, 184] on icon "Play/Pause" at bounding box center [13, 184] width 4 height 5
click at [481, 218] on icon "Add Cue" at bounding box center [483, 229] width 6 height 6
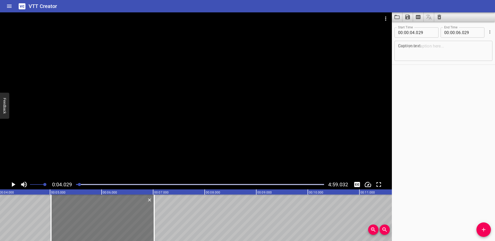
drag, startPoint x: 57, startPoint y: 215, endPoint x: 108, endPoint y: 216, distance: 51.0
click at [108, 216] on div at bounding box center [102, 217] width 103 height 46
type input "05"
type input "019"
type input "07"
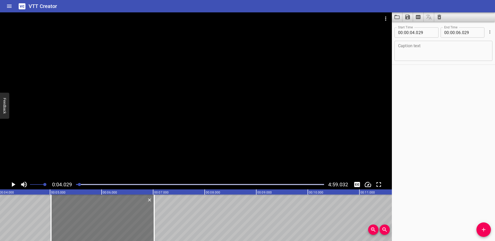
type input "019"
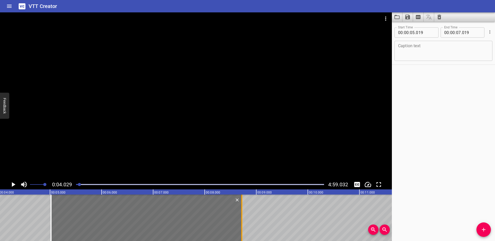
drag, startPoint x: 155, startPoint y: 216, endPoint x: 242, endPoint y: 216, distance: 87.6
click at [242, 216] on div at bounding box center [241, 217] width 5 height 46
type input "08"
type input "719"
click at [14, 185] on icon "Play/Pause" at bounding box center [13, 184] width 8 height 8
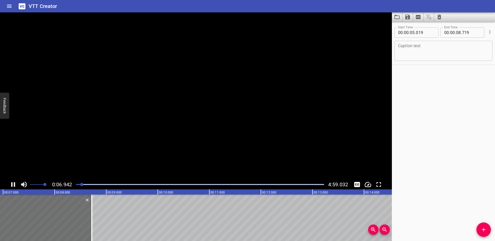
click at [14, 185] on icon "Play/Pause" at bounding box center [13, 184] width 4 height 5
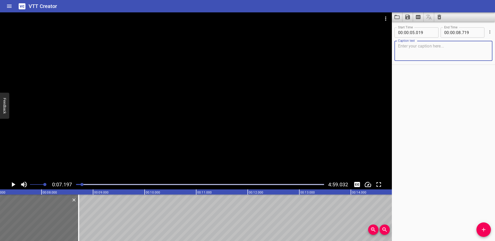
click at [417, 51] on textarea at bounding box center [443, 51] width 91 height 15
paste textarea "Από το τρανζίστορ έως τα smartphone, κάθε ορόσημο άνοιξε τον δρόμο για τη σημερ…"
click at [437, 50] on textarea "Από το τρανζίστορ έως τα smartphone, κάθε ορόσημο άνοιξε τον δρόμο για τη σημερ…" at bounding box center [443, 51] width 91 height 15
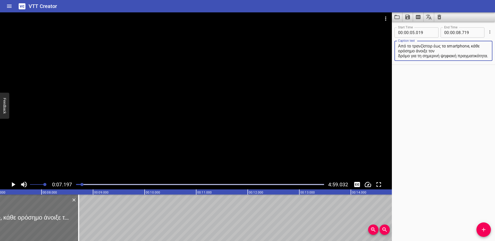
scroll to position [0, 0]
type textarea "Από το τρανζίστορ έως τα smartphone, κάθε ορόσημο άνοιξε τον δρόμο για τη σημερ…"
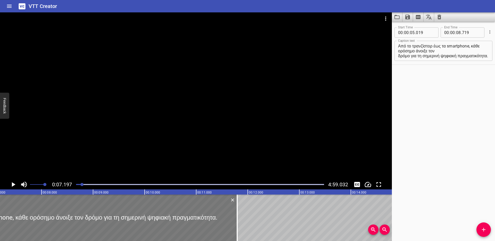
drag, startPoint x: 78, startPoint y: 202, endPoint x: 221, endPoint y: 201, distance: 142.7
click at [236, 204] on div at bounding box center [236, 217] width 1 height 46
type input "11"
click at [15, 185] on icon "Play/Pause" at bounding box center [13, 184] width 8 height 8
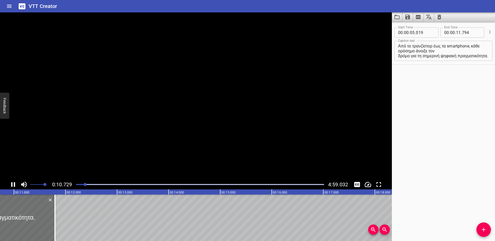
click at [15, 185] on icon "Play/Pause" at bounding box center [13, 184] width 4 height 5
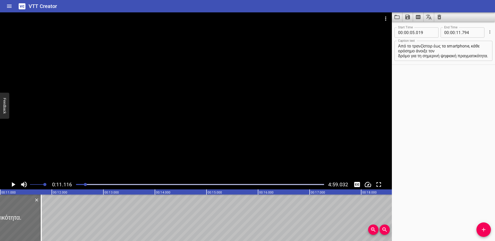
scroll to position [0, 573]
drag, startPoint x: 35, startPoint y: 210, endPoint x: 40, endPoint y: 211, distance: 5.0
click at [40, 211] on div at bounding box center [40, 217] width 1 height 46
type input "894"
click at [484, 218] on button "Add Cue" at bounding box center [483, 229] width 14 height 14
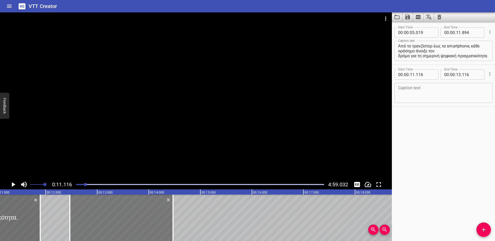
drag, startPoint x: 72, startPoint y: 216, endPoint x: 142, endPoint y: 215, distance: 69.3
click at [142, 215] on div at bounding box center [121, 217] width 103 height 46
type input "12"
type input "471"
type input "14"
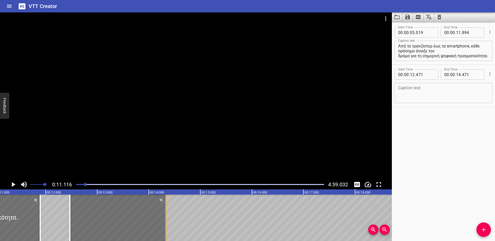
drag, startPoint x: 173, startPoint y: 211, endPoint x: 166, endPoint y: 210, distance: 7.3
click at [166, 210] on div at bounding box center [165, 217] width 1 height 46
type input "331"
click at [415, 91] on textarea at bounding box center [443, 93] width 91 height 15
paste textarea "Ας τα δούμε ένα-ένα αναλυτικά!"
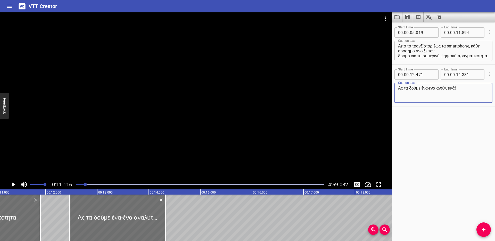
type textarea "Ας τα δούμε ένα-ένα αναλυτικά!"
click at [386, 16] on icon "Video Options" at bounding box center [385, 18] width 6 height 6
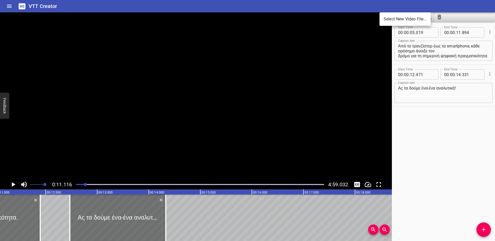
click at [396, 19] on li "Select New Video File..." at bounding box center [404, 18] width 51 height 9
click at [119, 200] on div at bounding box center [247, 120] width 495 height 241
click at [162, 199] on icon "Delete" at bounding box center [160, 199] width 5 height 5
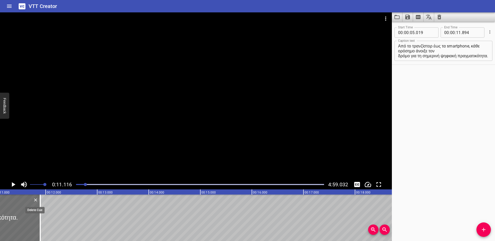
click at [35, 199] on icon "Delete" at bounding box center [35, 199] width 5 height 5
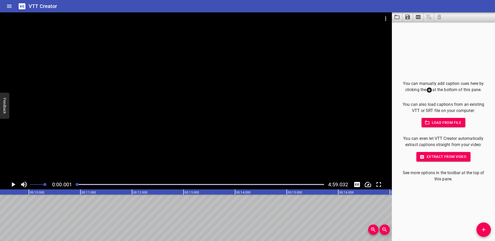
drag, startPoint x: 79, startPoint y: 184, endPoint x: 71, endPoint y: 184, distance: 7.2
click at [71, 184] on div "0:00.001 4:59.032" at bounding box center [196, 184] width 392 height 10
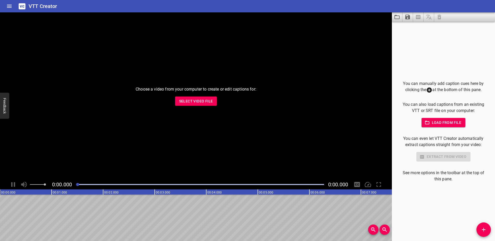
click at [188, 100] on span "Select Video File" at bounding box center [196, 101] width 34 height 6
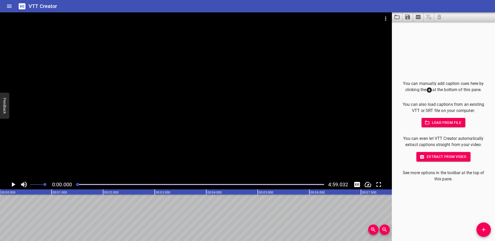
click at [437, 158] on span "Extract from video" at bounding box center [443, 156] width 46 height 6
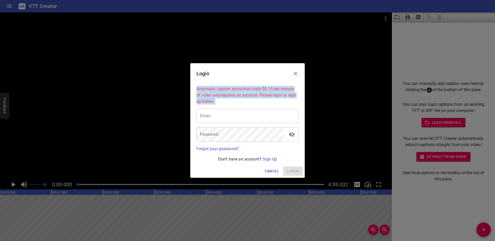
drag, startPoint x: 196, startPoint y: 88, endPoint x: 221, endPoint y: 102, distance: 28.7
click at [221, 107] on div "Automatic caption extraction costs $0.15 per minute of video and requires an ac…" at bounding box center [247, 124] width 106 height 80
click at [220, 101] on p "Automatic caption extraction costs $0.15 per minute of video and requires an ac…" at bounding box center [247, 95] width 102 height 19
drag, startPoint x: 264, startPoint y: 87, endPoint x: 226, endPoint y: 101, distance: 40.4
click at [226, 101] on p "Automatic caption extraction costs $0.15 per minute of video and requires an ac…" at bounding box center [247, 95] width 102 height 19
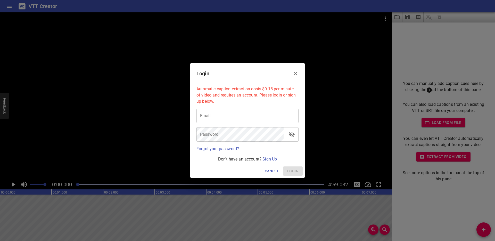
click at [243, 89] on p "Automatic caption extraction costs $0.15 per minute of video and requires an ac…" at bounding box center [247, 95] width 102 height 19
click at [297, 72] on icon "Close" at bounding box center [295, 73] width 6 height 6
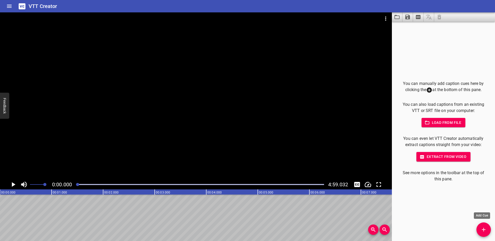
click at [482, 232] on icon "Add Cue" at bounding box center [483, 229] width 6 height 6
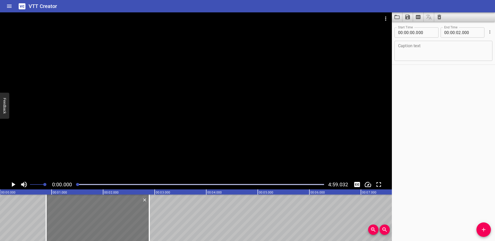
drag, startPoint x: 70, startPoint y: 210, endPoint x: 132, endPoint y: 209, distance: 62.1
click at [132, 209] on div at bounding box center [97, 217] width 103 height 46
type input "01"
type input "415"
type input "03"
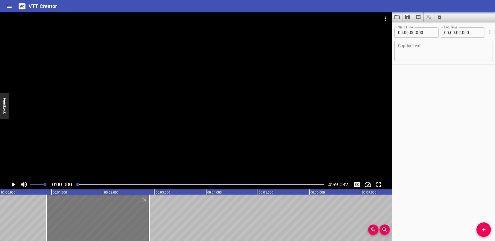
type input "415"
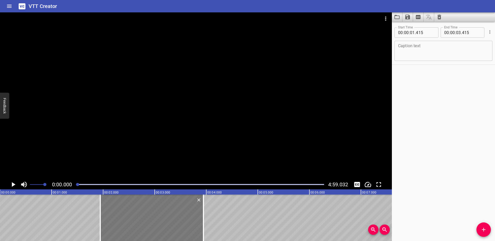
drag, startPoint x: 108, startPoint y: 208, endPoint x: 154, endPoint y: 208, distance: 46.4
click at [154, 208] on div at bounding box center [151, 217] width 103 height 46
type input "02"
type input "315"
type input "04"
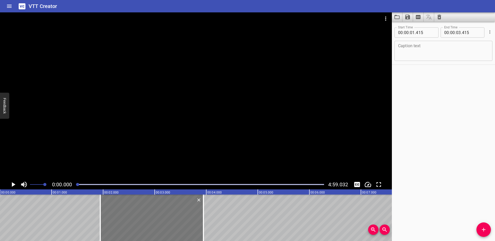
type input "315"
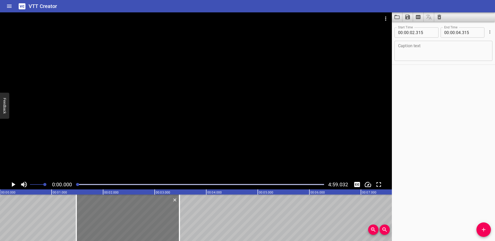
drag, startPoint x: 139, startPoint y: 214, endPoint x: 132, endPoint y: 212, distance: 7.4
click at [132, 212] on div at bounding box center [127, 217] width 103 height 46
type input "01"
type input "780"
type input "03"
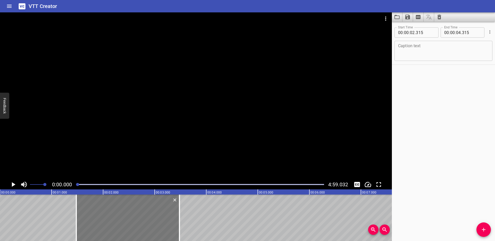
type input "780"
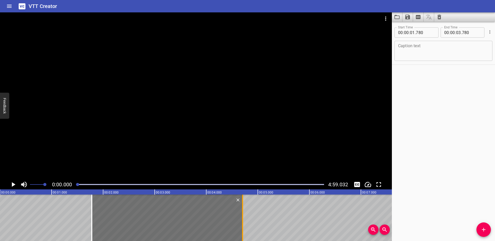
drag, startPoint x: 197, startPoint y: 209, endPoint x: 244, endPoint y: 209, distance: 47.1
click at [244, 209] on div at bounding box center [242, 217] width 5 height 46
type input "04"
type input "705"
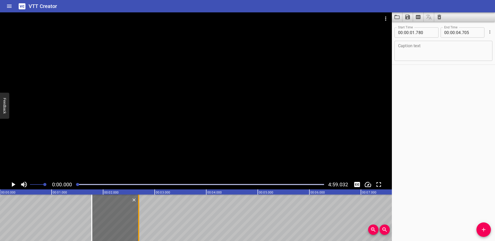
drag, startPoint x: 242, startPoint y: 203, endPoint x: 137, endPoint y: 210, distance: 105.3
click at [138, 210] on div at bounding box center [138, 217] width 1 height 46
type input "02"
type input "665"
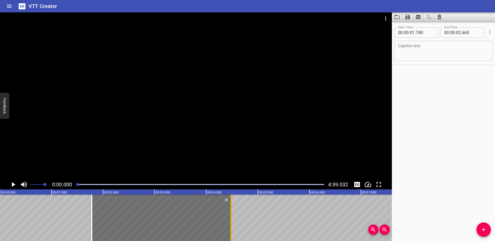
drag, startPoint x: 136, startPoint y: 210, endPoint x: 230, endPoint y: 206, distance: 93.6
click at [230, 206] on div at bounding box center [230, 217] width 5 height 46
type input "04"
type input "480"
drag, startPoint x: 416, startPoint y: 32, endPoint x: 421, endPoint y: 32, distance: 5.2
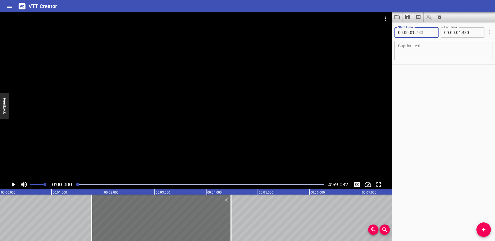
click at [421, 32] on input "number" at bounding box center [424, 32] width 19 height 10
click at [431, 49] on textarea at bounding box center [443, 51] width 91 height 15
click at [424, 53] on textarea at bounding box center [443, 51] width 91 height 15
drag, startPoint x: 167, startPoint y: 205, endPoint x: 174, endPoint y: 205, distance: 6.4
click at [174, 205] on div at bounding box center [167, 217] width 139 height 46
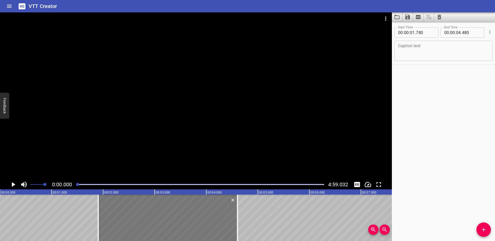
type input "905"
type input "605"
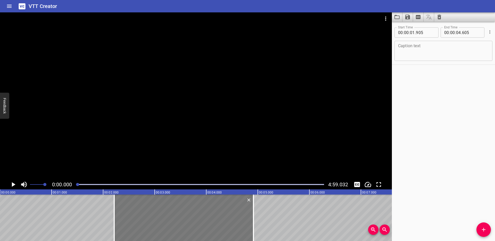
drag, startPoint x: 169, startPoint y: 208, endPoint x: 185, endPoint y: 206, distance: 16.0
click at [185, 206] on div at bounding box center [183, 217] width 139 height 46
type input "02"
type input "215"
type input "915"
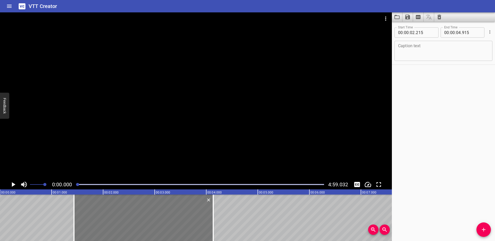
drag, startPoint x: 188, startPoint y: 208, endPoint x: 148, endPoint y: 210, distance: 40.2
click at [148, 210] on div at bounding box center [143, 217] width 139 height 46
type input "01"
type input "435"
type input "135"
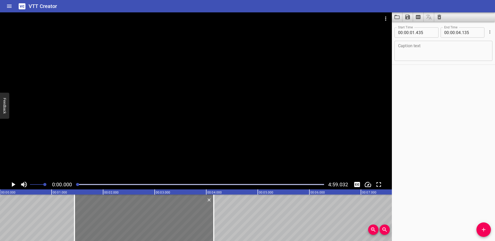
drag, startPoint x: 170, startPoint y: 213, endPoint x: 173, endPoint y: 213, distance: 3.1
click at [173, 213] on div at bounding box center [143, 217] width 139 height 46
type input "495"
type input "195"
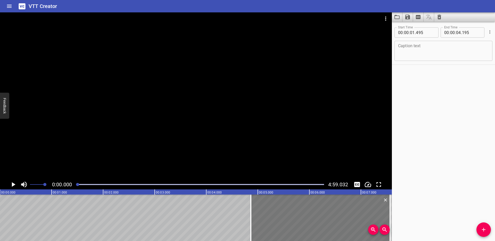
drag, startPoint x: 153, startPoint y: 215, endPoint x: 326, endPoint y: 219, distance: 173.6
click at [326, 219] on div at bounding box center [320, 217] width 139 height 46
type input "04"
type input "865"
type input "07"
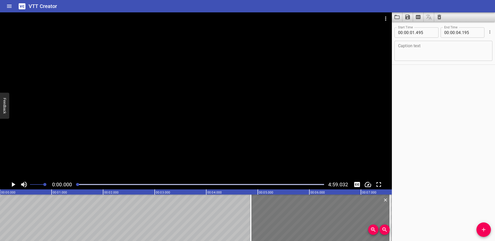
type input "565"
click at [13, 183] on icon "Play/Pause" at bounding box center [14, 184] width 4 height 5
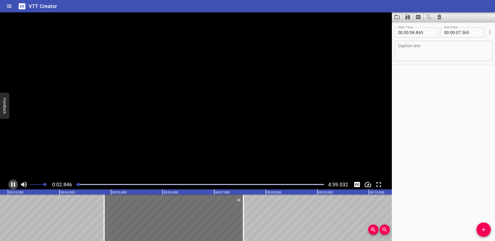
click at [13, 183] on icon "Play/Pause" at bounding box center [13, 184] width 8 height 8
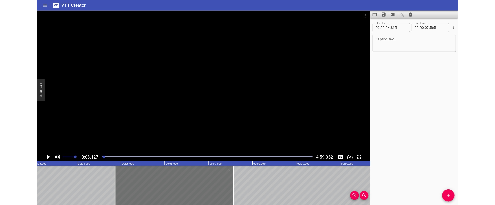
scroll to position [0, 161]
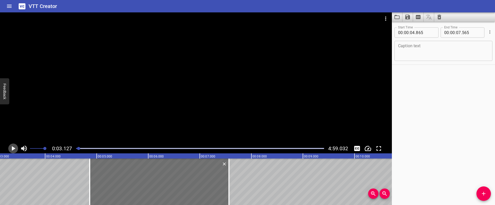
click at [13, 146] on icon "Play/Pause" at bounding box center [13, 148] width 8 height 8
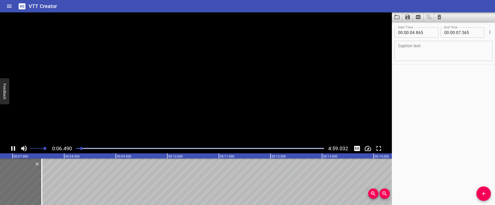
click at [13, 146] on icon "Play/Pause" at bounding box center [13, 148] width 8 height 8
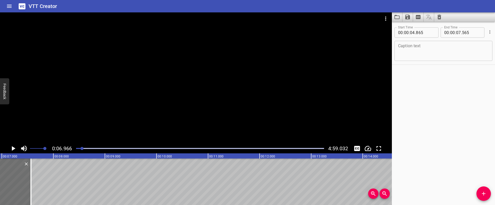
click at [13, 146] on icon "Play/Pause" at bounding box center [13, 148] width 8 height 8
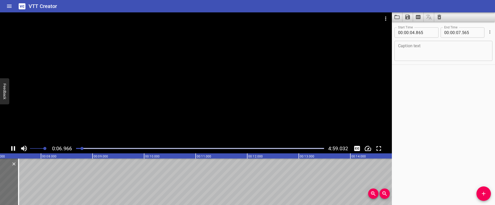
click at [13, 146] on icon "Play/Pause" at bounding box center [13, 148] width 8 height 8
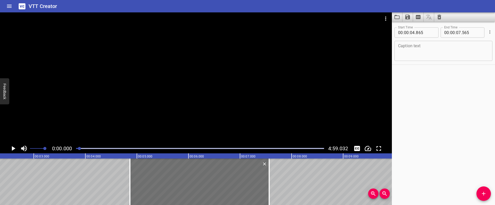
click at [80, 148] on div at bounding box center [79, 148] width 3 height 3
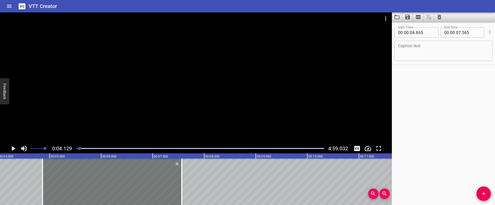
scroll to position [0, 213]
click at [78, 178] on div at bounding box center [109, 181] width 139 height 46
type input "910"
type input "610"
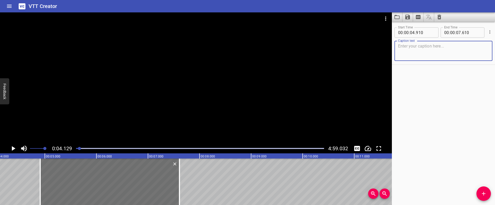
click at [423, 48] on textarea at bounding box center [443, 51] width 91 height 15
paste textarea "Από το τρανζίστορ έως τα smartphone, κάθε ορόσημο άνοιξε τον δρόμο για τη σημερ…"
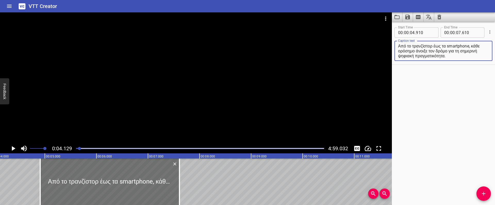
type textarea "Από το τρανζίστορ έως τα smartphone, κάθε ορόσημο άνοιξε τον δρόμο για τη σημερ…"
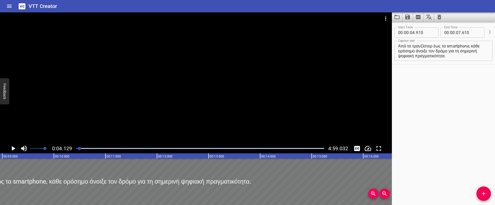
scroll to position [0, 493]
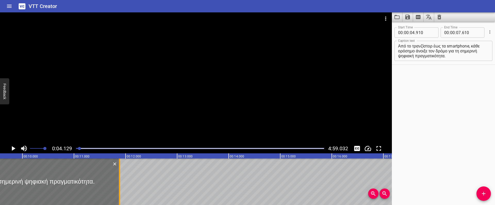
drag, startPoint x: 179, startPoint y: 172, endPoint x: 119, endPoint y: 160, distance: 61.1
click at [119, 160] on div at bounding box center [119, 181] width 1 height 46
type input "11"
type input "880"
click at [441, 72] on div "Start Time 00 : 00 : 04 . 910 Start Time End Time 00 : 00 : 11 . 880 End Time C…" at bounding box center [443, 113] width 103 height 183
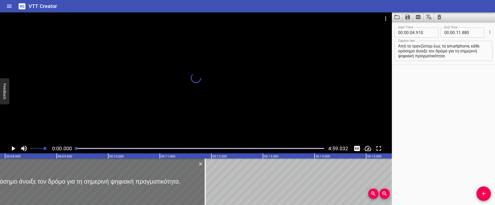
drag, startPoint x: 78, startPoint y: 147, endPoint x: 74, endPoint y: 148, distance: 3.9
click at [74, 147] on div at bounding box center [200, 147] width 254 height 7
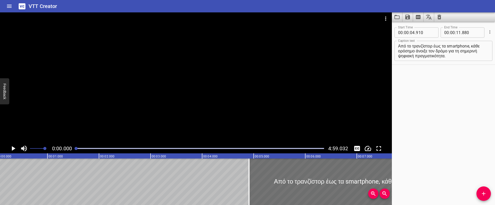
scroll to position [0, 0]
click at [12, 147] on icon "Play/Pause" at bounding box center [14, 148] width 4 height 5
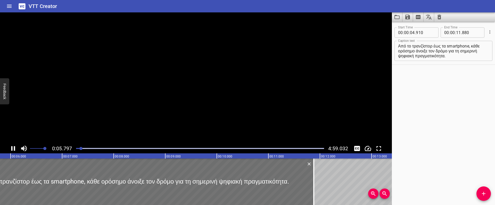
click at [12, 147] on icon "Play/Pause" at bounding box center [13, 148] width 4 height 5
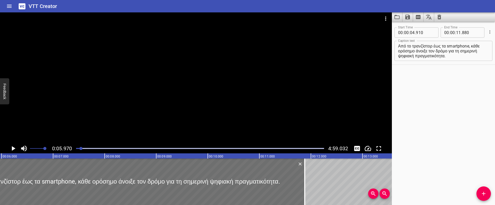
click at [416, 50] on textarea "Από το τρανζίστορ έως τα smartphone, κάθε ορόσημο άνοιξε τον δρόμο για τη σημερ…" at bounding box center [443, 51] width 91 height 15
type textarea "Από το τρανζίστορ έως τα smartphone, κάθε ορόσημο άνοιξε τον δρόμο για τη σημερ…"
click at [12, 149] on icon "Play/Pause" at bounding box center [14, 148] width 4 height 5
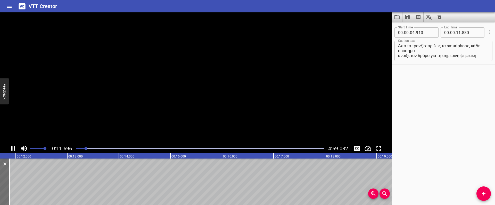
click at [12, 149] on icon "Play/Pause" at bounding box center [13, 148] width 4 height 5
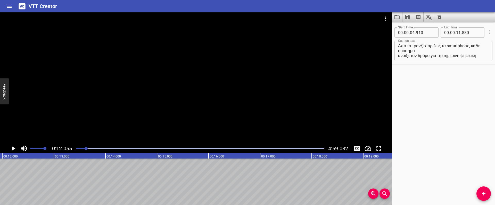
scroll to position [0, 621]
click at [483, 194] on icon "Add Cue" at bounding box center [483, 193] width 4 height 4
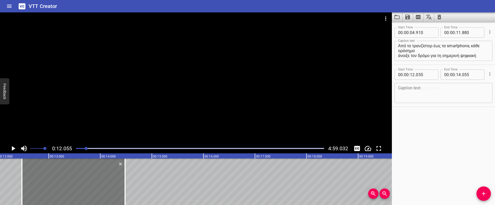
drag, startPoint x: 77, startPoint y: 174, endPoint x: 99, endPoint y: 175, distance: 21.9
click at [99, 175] on div at bounding box center [73, 181] width 103 height 46
type input "480"
drag, startPoint x: 124, startPoint y: 179, endPoint x: 120, endPoint y: 179, distance: 4.6
click at [121, 179] on div at bounding box center [121, 181] width 1 height 46
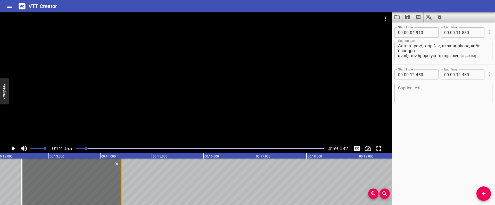
type input "390"
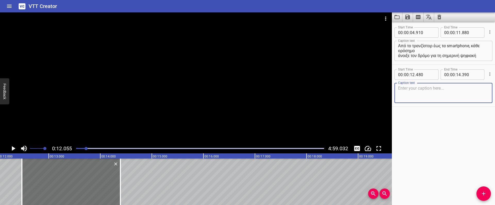
click at [415, 90] on textarea at bounding box center [443, 93] width 91 height 15
paste textarea "Ας τα δούμε ένα-ένα αναλυτικά!"
type textarea "Ας τα δούμε ένα-ένα αναλυτικά!"
click at [15, 148] on icon "Play/Pause" at bounding box center [13, 148] width 8 height 8
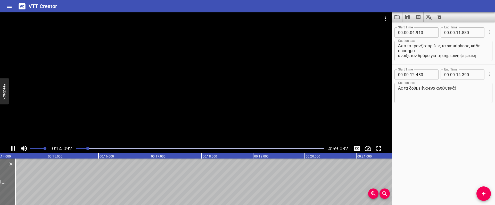
click at [15, 148] on icon "Play/Pause" at bounding box center [13, 148] width 8 height 8
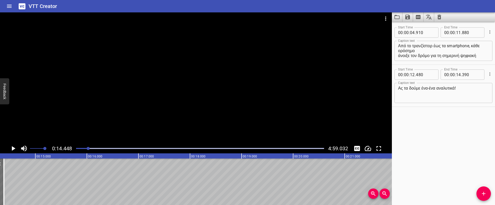
scroll to position [0, 744]
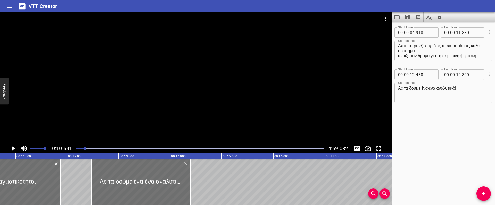
scroll to position [0, 550]
click at [13, 146] on icon "Play/Pause" at bounding box center [13, 148] width 8 height 8
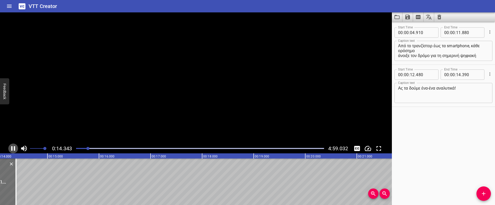
click at [13, 146] on icon "Play/Pause" at bounding box center [13, 148] width 8 height 8
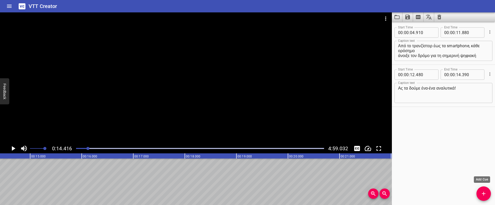
click at [483, 192] on icon "Add Cue" at bounding box center [483, 193] width 6 height 6
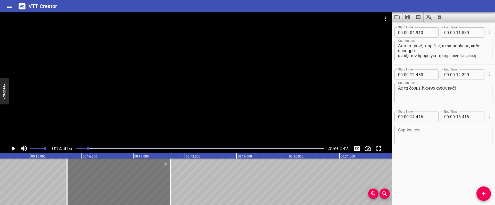
drag, startPoint x: 82, startPoint y: 175, endPoint x: 134, endPoint y: 175, distance: 51.3
click at [134, 175] on div at bounding box center [118, 181] width 103 height 46
type input "15"
type input "716"
type input "17"
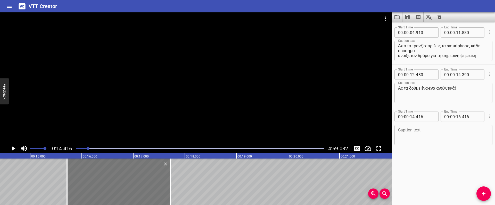
type input "716"
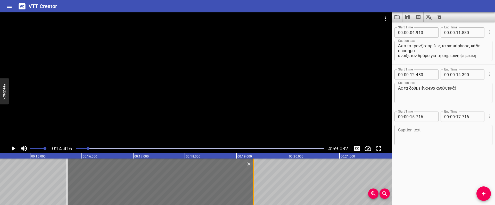
drag, startPoint x: 170, startPoint y: 175, endPoint x: 253, endPoint y: 176, distance: 83.2
click at [253, 176] on div at bounding box center [253, 181] width 1 height 46
type input "19"
type input "331"
click at [424, 129] on textarea at bounding box center [443, 134] width 91 height 15
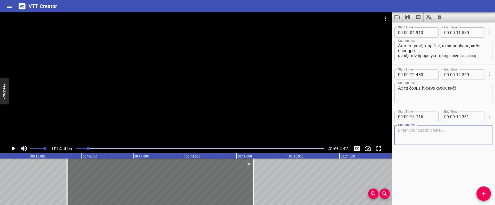
paste textarea "Το πρώτο ορόσημο ήταν το τρανζίστορ και ο Νόμος του [PERSON_NAME], ο οποίος το …"
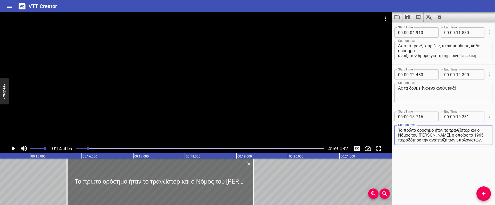
click at [13, 148] on icon "Play/Pause" at bounding box center [14, 148] width 4 height 5
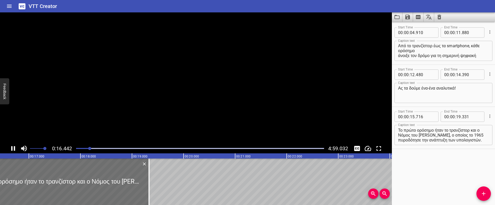
click at [13, 148] on icon "Play/Pause" at bounding box center [13, 148] width 8 height 8
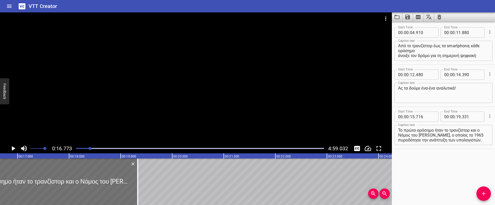
scroll to position [0, 864]
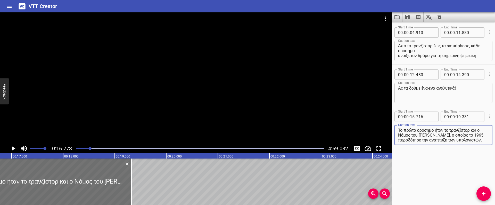
click at [451, 134] on textarea "Το πρώτο ορόσημο ήταν το τρανζίστορ και ο Νόμος του [PERSON_NAME], ο οποίος το …" at bounding box center [443, 134] width 91 height 15
type textarea "Το πρώτο ορόσημο ήταν το τρανζίστορ και ο Νόμος του [PERSON_NAME], ο οποίος το …"
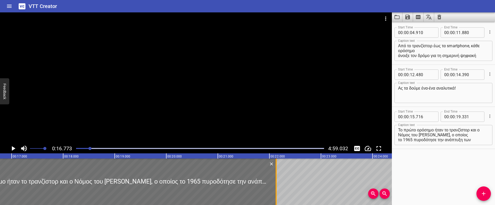
drag, startPoint x: 130, startPoint y: 177, endPoint x: 274, endPoint y: 176, distance: 144.2
click at [274, 176] on div at bounding box center [275, 181] width 5 height 46
type input "22"
type input "131"
click at [12, 147] on icon "Play/Pause" at bounding box center [14, 148] width 4 height 5
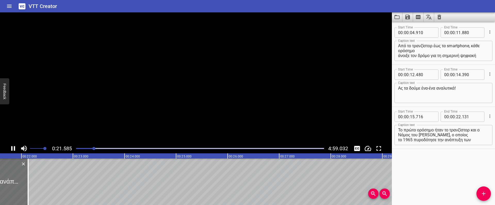
click at [12, 147] on icon "Play/Pause" at bounding box center [13, 148] width 4 height 5
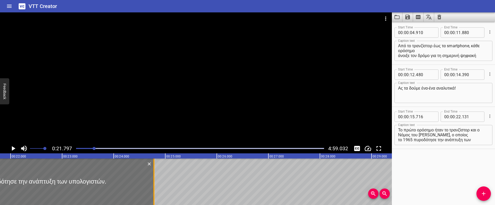
drag, startPoint x: 18, startPoint y: 175, endPoint x: 155, endPoint y: 175, distance: 137.0
click at [155, 175] on div at bounding box center [153, 181] width 5 height 46
type input "24"
type input "791"
click at [13, 147] on icon "Play/Pause" at bounding box center [13, 148] width 8 height 8
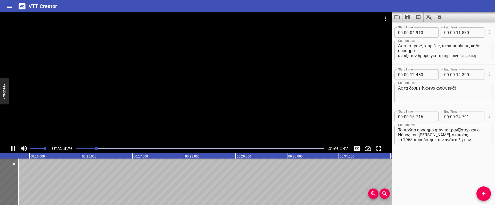
click at [13, 147] on icon "Play/Pause" at bounding box center [13, 148] width 8 height 8
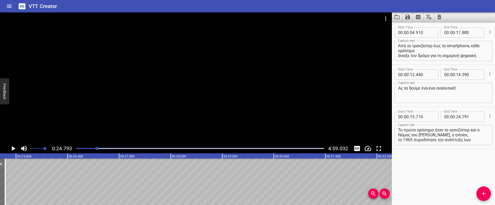
scroll to position [0, 1277]
click at [482, 190] on icon "Add Cue" at bounding box center [483, 193] width 6 height 6
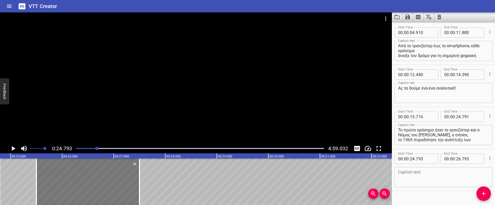
drag, startPoint x: 84, startPoint y: 182, endPoint x: 104, endPoint y: 181, distance: 19.9
click at [104, 181] on div at bounding box center [87, 181] width 103 height 46
type input "25"
type input "498"
type input "27"
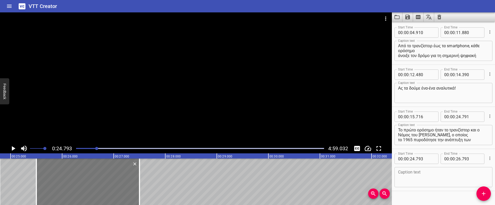
type input "498"
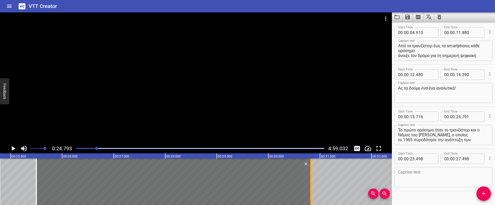
drag, startPoint x: 140, startPoint y: 173, endPoint x: 311, endPoint y: 171, distance: 171.0
click at [311, 171] on div at bounding box center [310, 181] width 5 height 46
type input "30"
type input "818"
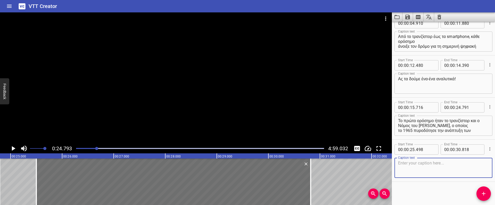
click at [420, 168] on textarea at bounding box center [443, 167] width 91 height 15
paste textarea "Συγκεκριμένα, η ανάπτυξη των υπολογιστών γίνεται εφικτή χάρη στο τρανζίστορ,"
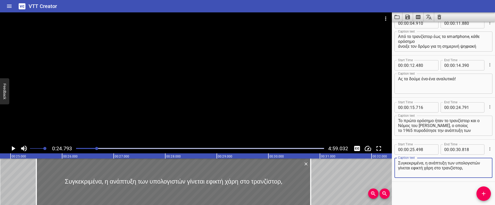
click at [14, 148] on icon "Play/Pause" at bounding box center [14, 148] width 4 height 5
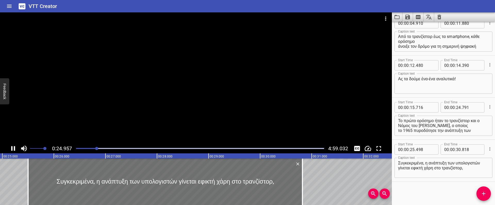
click at [14, 148] on icon "Play/Pause" at bounding box center [13, 148] width 4 height 5
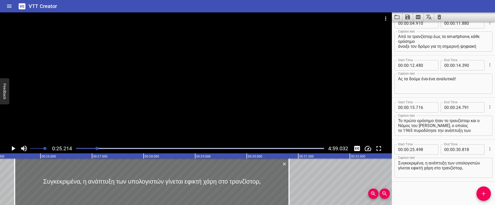
click at [14, 147] on icon "Play/Pause" at bounding box center [14, 148] width 4 height 5
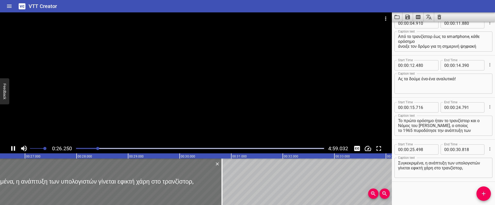
click at [14, 148] on icon "Play/Pause" at bounding box center [13, 148] width 4 height 5
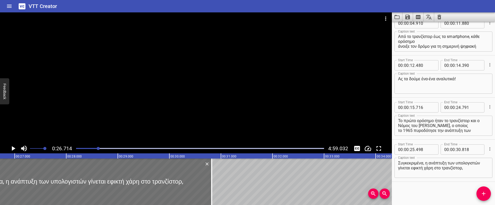
click at [427, 167] on textarea "Συγκεκριμένα, η ανάπτυξη των υπολογιστών γίνεται εφικτή χάρη στο τρανζίστορ," at bounding box center [443, 167] width 91 height 15
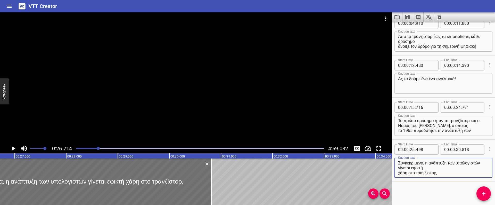
type textarea "Συγκεκριμένα, η ανάπτυξη των υπολογιστών γίνεται εφικτή χάρη στο τρανζίστορ,"
click at [14, 148] on icon "Play/Pause" at bounding box center [14, 148] width 4 height 5
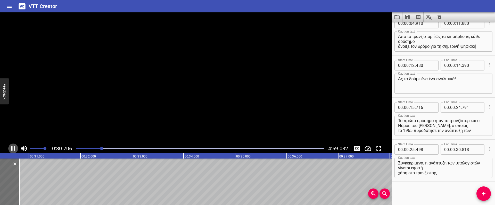
scroll to position [0, 1587]
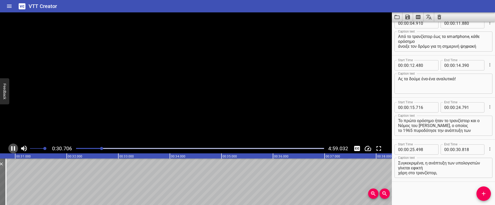
click at [13, 148] on icon "Play/Pause" at bounding box center [13, 148] width 8 height 8
click at [486, 195] on icon "Add Cue" at bounding box center [483, 193] width 6 height 6
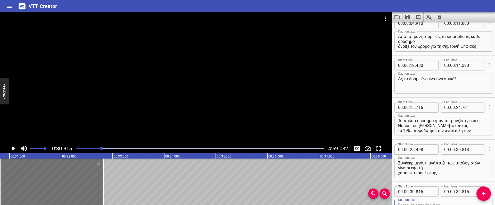
scroll to position [12, 0]
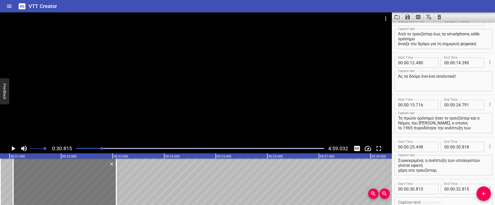
drag, startPoint x: 84, startPoint y: 174, endPoint x: 96, endPoint y: 173, distance: 12.1
click at [96, 173] on div at bounding box center [64, 181] width 103 height 46
type input "31"
type input "070"
type input "33"
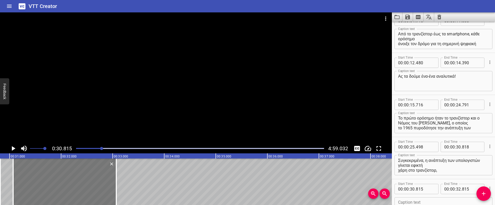
type input "070"
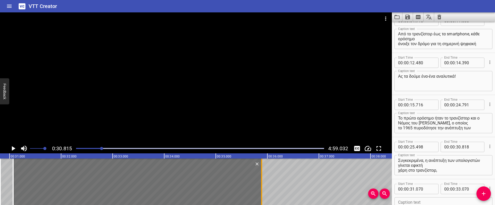
drag, startPoint x: 142, startPoint y: 173, endPoint x: 262, endPoint y: 170, distance: 119.5
click at [262, 170] on div at bounding box center [261, 181] width 1 height 46
type input "35"
type input "895"
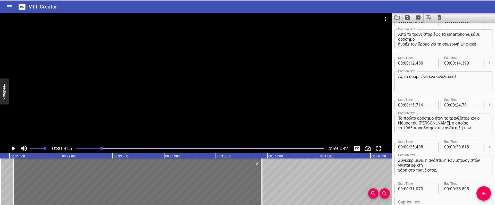
scroll to position [51, 0]
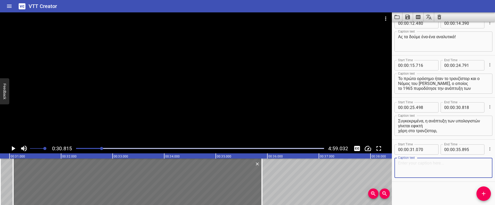
click at [421, 168] on textarea at bounding box center [443, 167] width 91 height 15
paste textarea "μια ηλεκτρική διάταξη που λειτουργεί σαν διακόπτης και αποθηκευτικός χώρος."
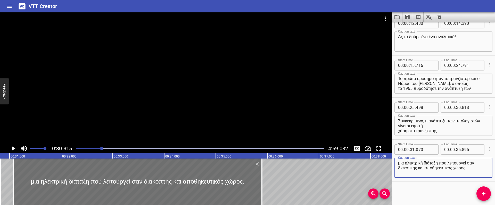
click at [465, 160] on textarea "μια ηλεκτρική διάταξη που λειτουργεί σαν διακόπτης και αποθηκευτικός χώρος." at bounding box center [443, 167] width 91 height 15
click at [466, 165] on textarea "μια ηλεκτρική διάταξη που λειτουργεί σαν διακόπτης και αποθηκευτικός χώρος." at bounding box center [443, 167] width 91 height 15
click at [468, 167] on textarea "μια ηλεκτρική διάταξη που λειτουργεί σαν διακόπτης και αποθηκευτικός χώρος." at bounding box center [443, 167] width 91 height 15
click at [14, 147] on icon "Play/Pause" at bounding box center [13, 148] width 8 height 8
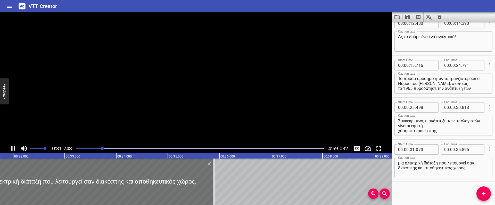
click at [14, 147] on icon "Play/Pause" at bounding box center [13, 148] width 4 height 5
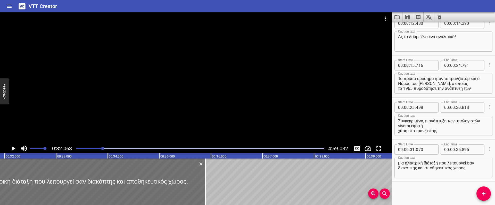
scroll to position [0, 1652]
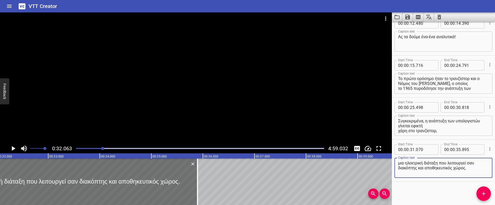
drag, startPoint x: 419, startPoint y: 167, endPoint x: 430, endPoint y: 168, distance: 11.4
click at [419, 167] on textarea "μια ηλεκτρική διάταξη που λειτουργεί σαν διακόπτης και αποθηκευτικός χώρος." at bounding box center [443, 167] width 91 height 15
type textarea "μια ηλεκτρική διάταξη που λειτουργεί σαν διακόπτης και αποθηκευτικός χώρος."
click at [14, 147] on icon "Play/Pause" at bounding box center [13, 148] width 8 height 8
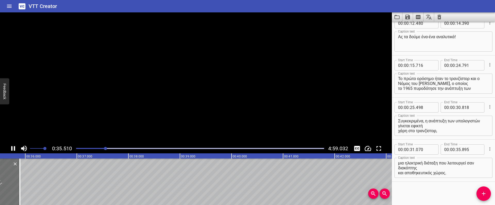
click at [13, 147] on icon "Play/Pause" at bounding box center [13, 148] width 8 height 8
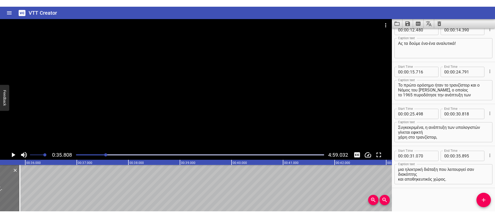
scroll to position [0, 1845]
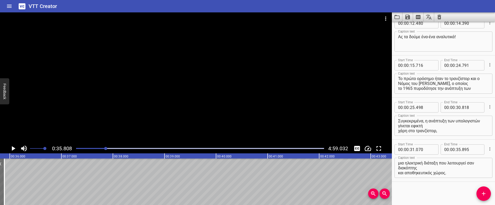
click at [366, 9] on div "VTT Creator" at bounding box center [247, 6] width 495 height 12
click at [405, 4] on div "VTT Creator" at bounding box center [247, 6] width 495 height 12
click at [408, 19] on icon "Save captions to file" at bounding box center [407, 17] width 5 height 5
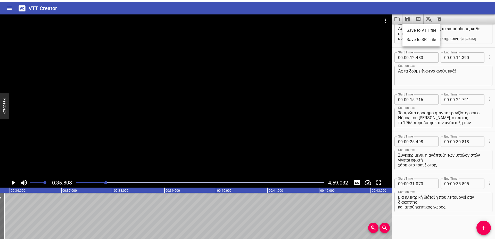
scroll to position [15, 0]
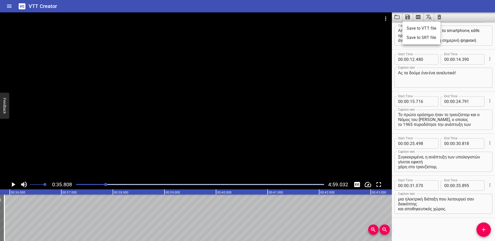
click at [100, 185] on div at bounding box center [247, 120] width 495 height 241
click at [100, 185] on div at bounding box center [200, 184] width 254 height 7
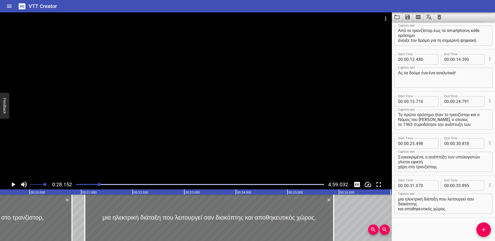
scroll to position [0, 1450]
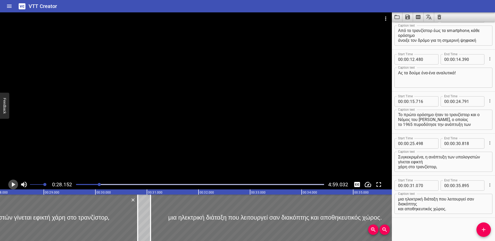
click at [13, 184] on icon "Play/Pause" at bounding box center [14, 184] width 4 height 5
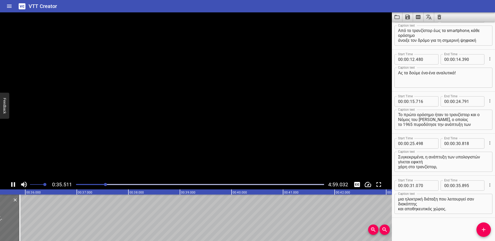
click at [13, 184] on icon "Play/Pause" at bounding box center [13, 184] width 8 height 8
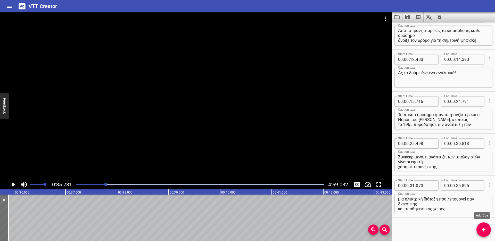
click at [482, 229] on icon "Add Cue" at bounding box center [483, 229] width 4 height 4
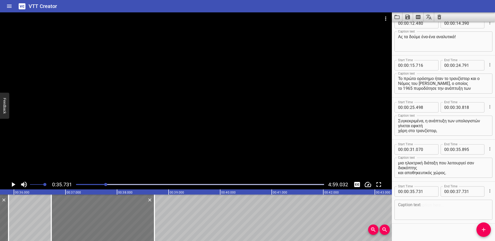
drag, startPoint x: 100, startPoint y: 215, endPoint x: 107, endPoint y: 214, distance: 6.2
click at [107, 214] on div at bounding box center [102, 217] width 103 height 46
type input "36"
type input "726"
type input "38"
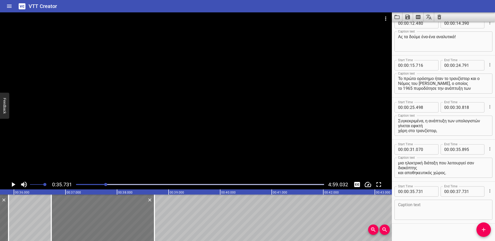
type input "726"
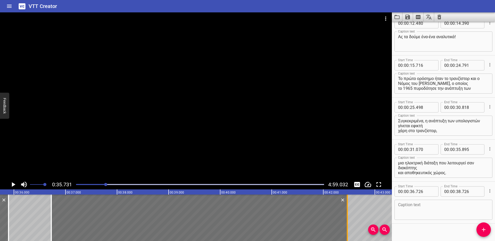
drag, startPoint x: 155, startPoint y: 205, endPoint x: 348, endPoint y: 206, distance: 192.7
click at [348, 206] on div at bounding box center [346, 217] width 5 height 46
type input "42"
type input "466"
click at [426, 207] on textarea at bounding box center [443, 209] width 91 height 15
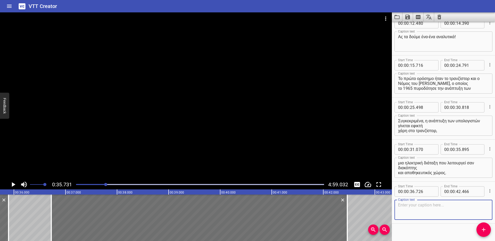
paste textarea "Ο [PERSON_NAME], συνιδρυτής της Intel, παρατήρησε ότι περίπου κάθε δύο χρόνια δ…"
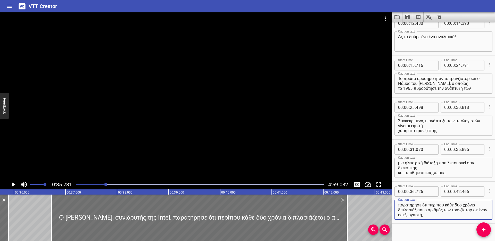
click at [11, 184] on icon "Play/Pause" at bounding box center [13, 184] width 8 height 8
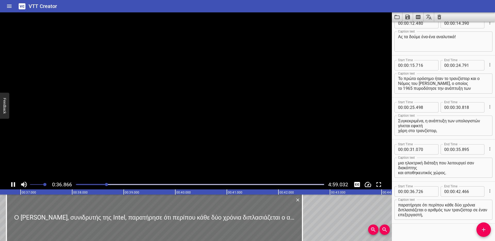
scroll to position [57, 0]
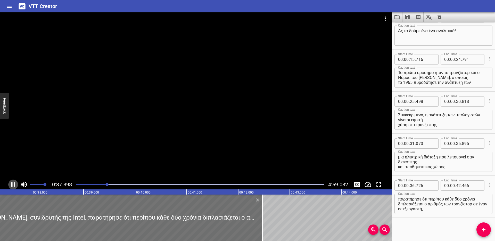
click at [11, 184] on icon "Play/Pause" at bounding box center [13, 184] width 4 height 5
click at [457, 198] on textarea "Ο [PERSON_NAME], συνιδρυτής της Intel, παρατήρησε ότι περίπου κάθε δύο χρόνια δ…" at bounding box center [443, 203] width 91 height 15
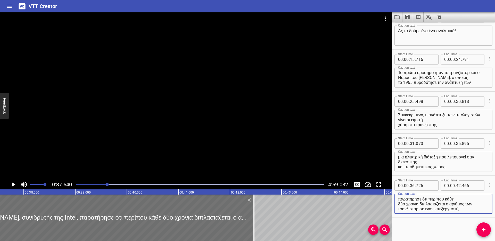
drag, startPoint x: 420, startPoint y: 203, endPoint x: 470, endPoint y: 209, distance: 50.9
click at [470, 209] on textarea "Ο [PERSON_NAME], συνιδρυτής της Intel, παρατήρησε ότι περίπου κάθε δύο χρόνια δ…" at bounding box center [443, 203] width 91 height 15
type textarea "Ο [PERSON_NAME], συνιδρυτής της Intel, παρατήρησε ότι περίπου κάθε δύο χρόνια"
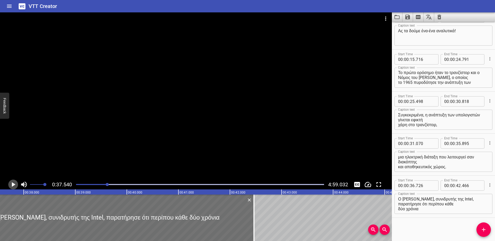
click at [16, 183] on icon "Play/Pause" at bounding box center [13, 184] width 8 height 8
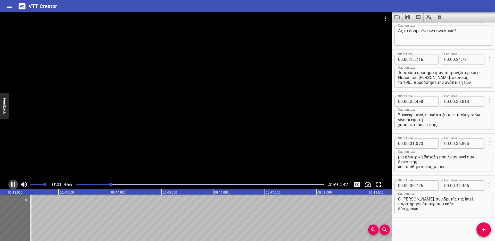
click at [15, 183] on icon "Play/Pause" at bounding box center [13, 184] width 8 height 8
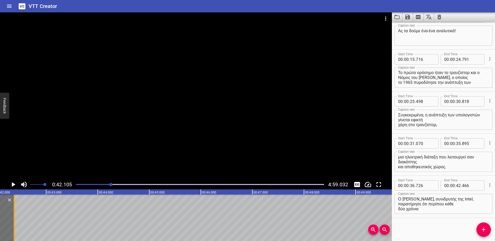
drag, startPoint x: 18, startPoint y: 207, endPoint x: 14, endPoint y: 207, distance: 3.9
click at [14, 207] on div at bounding box center [14, 217] width 1 height 46
type input "376"
click at [482, 227] on icon "Add Cue" at bounding box center [483, 229] width 6 height 6
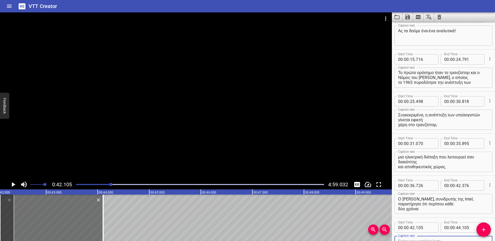
scroll to position [60, 0]
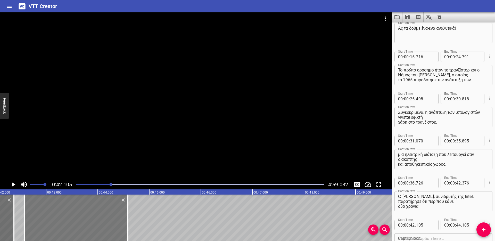
drag, startPoint x: 87, startPoint y: 215, endPoint x: 111, endPoint y: 216, distance: 24.0
click at [111, 216] on div at bounding box center [76, 217] width 103 height 46
type input "585"
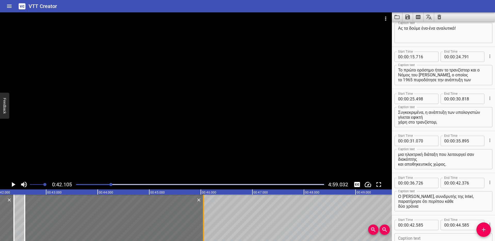
drag, startPoint x: 129, startPoint y: 212, endPoint x: 204, endPoint y: 212, distance: 75.5
click at [204, 212] on div at bounding box center [203, 217] width 5 height 46
type input "46"
type input "050"
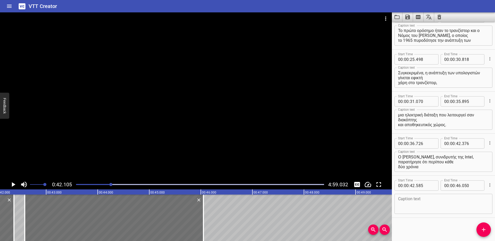
click at [420, 199] on textarea at bounding box center [443, 203] width 91 height 15
paste textarea "διπλασιάζεται ο αριθμός των τρανζίστορ σε έναν επεξεργαστή,"
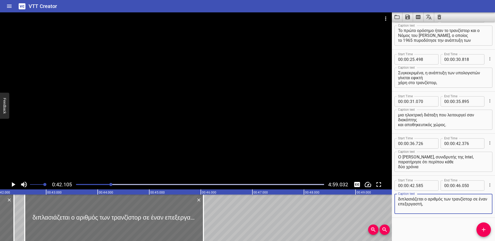
type textarea "διπλασιάζεται ο αριθμός των τρανζίστορ σε έναν επεξεργαστή,"
click at [12, 185] on icon "Play/Pause" at bounding box center [14, 184] width 4 height 5
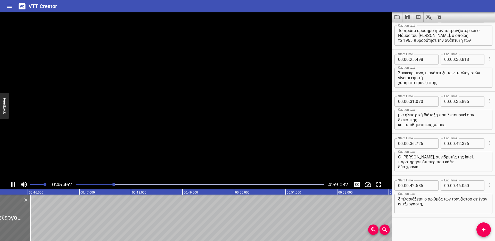
click at [12, 185] on icon "Play/Pause" at bounding box center [13, 184] width 8 height 8
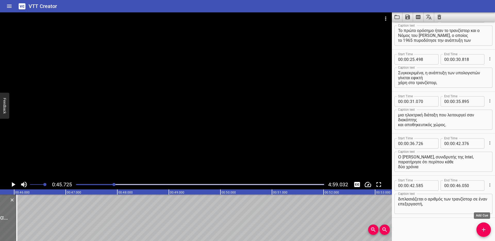
click at [483, 228] on icon "Add Cue" at bounding box center [483, 229] width 4 height 4
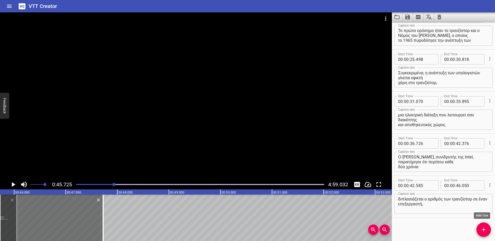
scroll to position [102, 0]
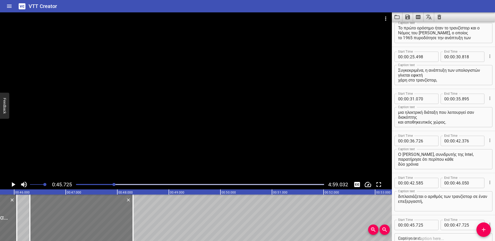
drag, startPoint x: 69, startPoint y: 216, endPoint x: 99, endPoint y: 215, distance: 29.9
click at [99, 215] on div at bounding box center [81, 217] width 103 height 46
type input "46"
type input "305"
type input "48"
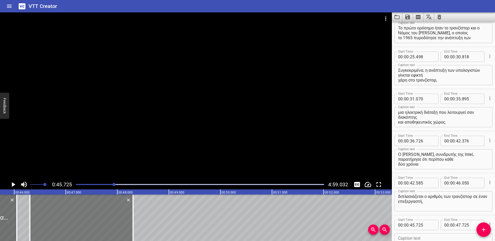
type input "305"
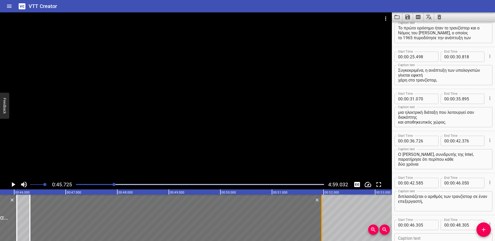
drag, startPoint x: 134, startPoint y: 212, endPoint x: 323, endPoint y: 205, distance: 188.7
click at [323, 205] on div at bounding box center [321, 217] width 5 height 46
type input "51"
type input "965"
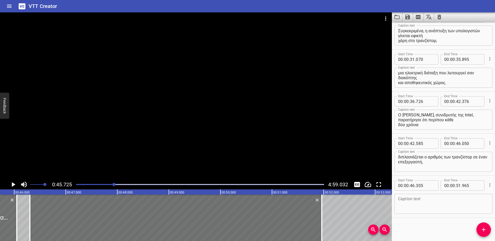
click at [422, 209] on textarea at bounding box center [443, 203] width 91 height 15
paste textarea "οδηγώντας σε αύξηση της υπολογιστικής ισχύος και μείωση του κόστους ανά τρανζίσ…"
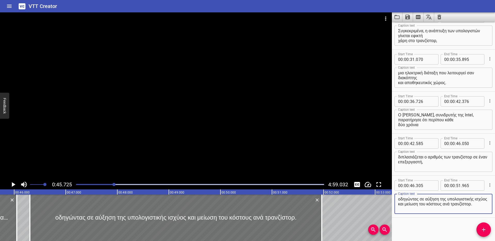
click at [12, 184] on icon "Play/Pause" at bounding box center [14, 184] width 4 height 5
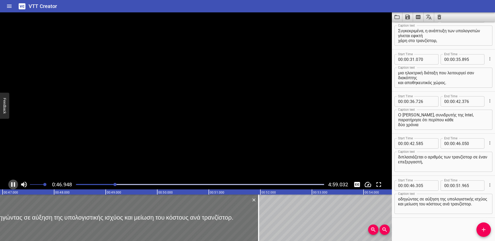
click at [13, 184] on icon "Play/Pause" at bounding box center [13, 184] width 8 height 8
click at [442, 203] on textarea "οδηγώντας σε αύξηση της υπολογιστικής ισχύος και μείωση του κόστους ανά τρανζίσ…" at bounding box center [443, 203] width 91 height 15
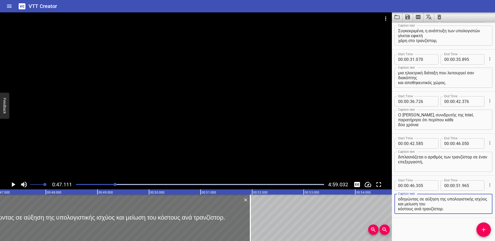
type textarea "οδηγώντας σε αύξηση της υπολογιστικής ισχύος και μείωση του κόστους ανά τρανζίσ…"
click at [14, 183] on icon "Play/Pause" at bounding box center [13, 184] width 8 height 8
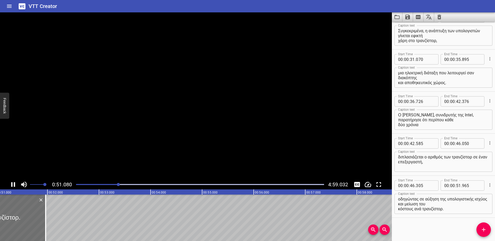
click at [14, 183] on icon "Play/Pause" at bounding box center [13, 184] width 4 height 5
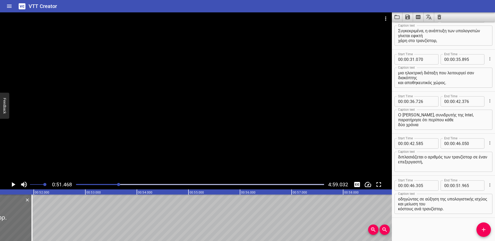
scroll to position [0, 2651]
click at [478, 225] on button "Add Cue" at bounding box center [483, 229] width 14 height 14
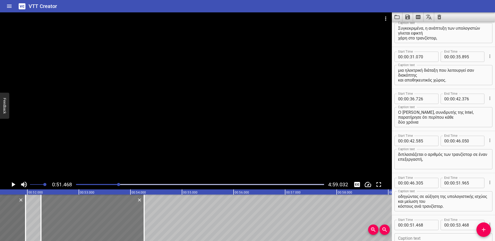
drag, startPoint x: 82, startPoint y: 212, endPoint x: 122, endPoint y: 211, distance: 40.7
click at [122, 211] on div at bounding box center [92, 217] width 103 height 46
type input "52"
type input "258"
type input "54"
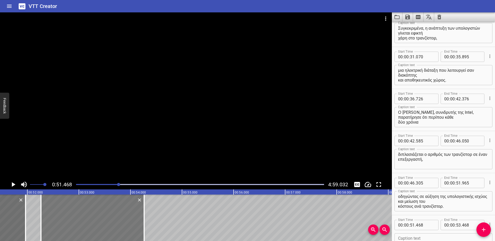
type input "258"
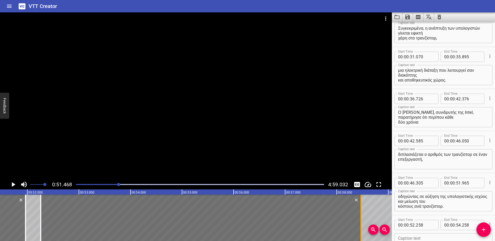
drag, startPoint x: 144, startPoint y: 214, endPoint x: 361, endPoint y: 215, distance: 216.9
click at [361, 215] on div at bounding box center [360, 217] width 1 height 46
type input "58"
type input "468"
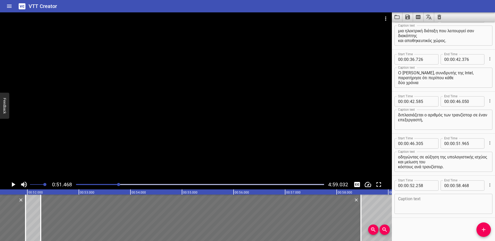
click at [416, 203] on textarea at bounding box center [443, 203] width 91 height 15
paste textarea "Αυτός είναι ο «Νόμος του [PERSON_NAME]» και για 40 χρόνια οδήγησε σε ραγδαία αύ…"
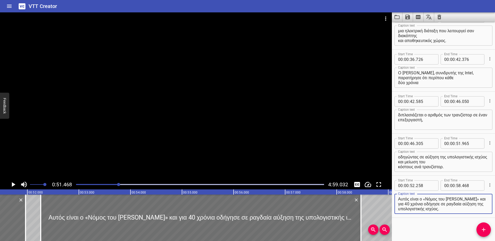
click at [13, 182] on icon "Play/Pause" at bounding box center [13, 184] width 8 height 8
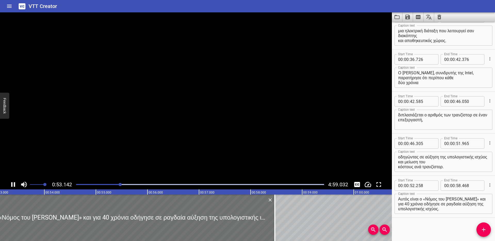
click at [12, 183] on icon "Play/Pause" at bounding box center [13, 184] width 4 height 5
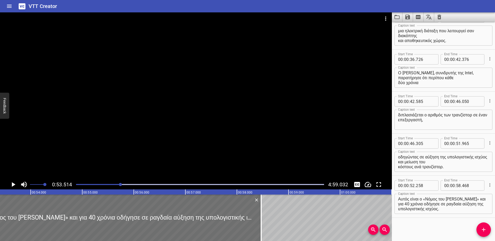
scroll to position [0, 2757]
click at [435, 204] on textarea "Αυτός είναι ο «Νόμος του [PERSON_NAME]» και για 40 χρόνια οδήγησε σε ραγδαία αύ…" at bounding box center [443, 203] width 91 height 15
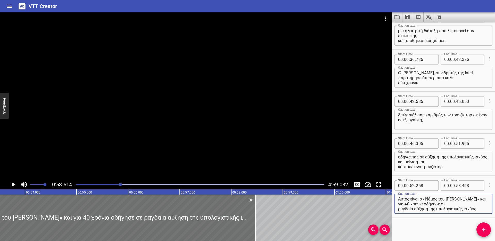
type textarea "Αυτός είναι ο «Νόμος του [PERSON_NAME]» και για 40 χρόνια οδήγησε σε ραγδαία αύ…"
click at [11, 183] on icon "Play/Pause" at bounding box center [13, 184] width 8 height 8
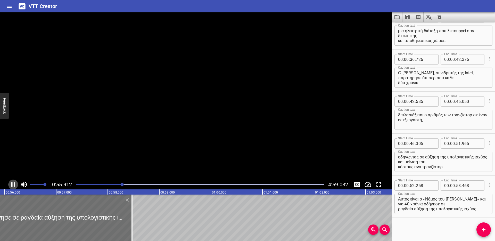
click at [12, 184] on icon "Play/Pause" at bounding box center [13, 184] width 4 height 5
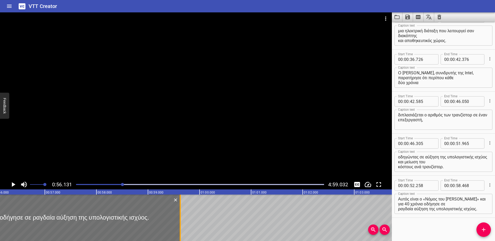
drag, startPoint x: 124, startPoint y: 211, endPoint x: 180, endPoint y: 210, distance: 56.4
click at [180, 210] on div at bounding box center [180, 217] width 1 height 46
type input "59"
drag, startPoint x: 180, startPoint y: 207, endPoint x: 170, endPoint y: 208, distance: 10.1
click at [170, 208] on div at bounding box center [169, 217] width 1 height 46
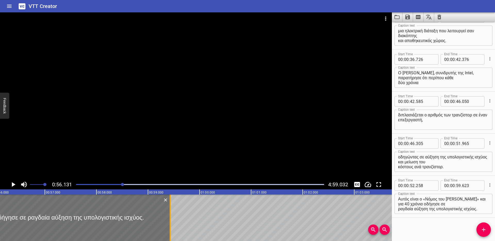
type input "428"
click at [14, 186] on icon "Play/Pause" at bounding box center [13, 184] width 8 height 8
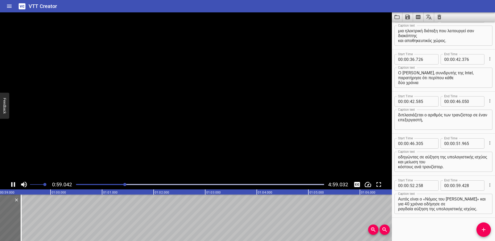
click at [14, 186] on icon "Play/Pause" at bounding box center [13, 184] width 4 height 5
click at [481, 229] on icon "Add Cue" at bounding box center [483, 229] width 6 height 6
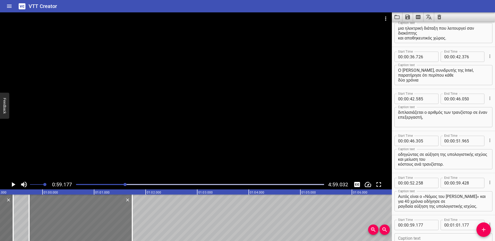
drag, startPoint x: 96, startPoint y: 220, endPoint x: 108, endPoint y: 220, distance: 11.9
click at [108, 220] on div at bounding box center [80, 217] width 103 height 46
type input "742"
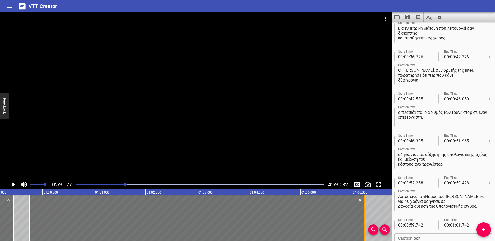
drag, startPoint x: 133, startPoint y: 215, endPoint x: 365, endPoint y: 207, distance: 232.2
click at [365, 207] on div at bounding box center [364, 217] width 5 height 46
type input "06"
type input "247"
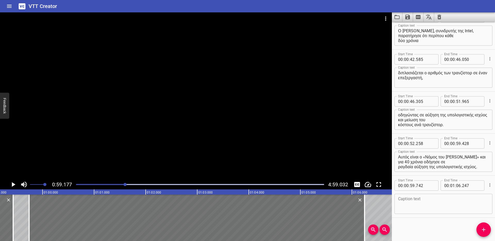
click at [427, 201] on textarea at bounding box center [443, 203] width 91 height 15
paste textarea "Σήμερα, όμως, τα τρανζίστορ είναι σχεδόν στο μέγεθος ατόμων, κάτι που περιορίζε…"
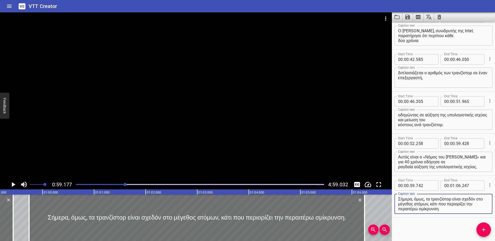
click at [13, 183] on icon "Play/Pause" at bounding box center [13, 184] width 8 height 8
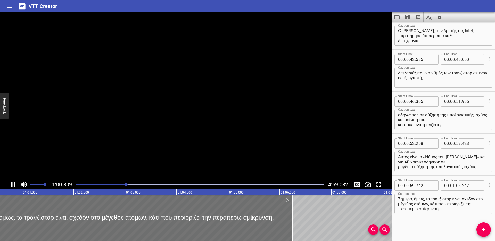
click at [11, 180] on icon "Play/Pause" at bounding box center [13, 184] width 8 height 8
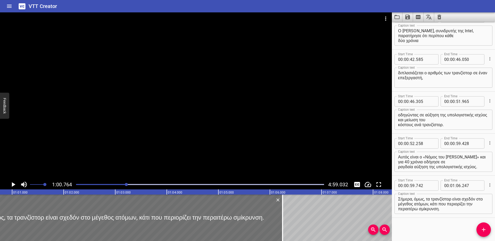
click at [439, 203] on textarea "Σήμερα, όμως, τα τρανζίστορ είναι σχεδόν στο μέγεθος ατόμων, κάτι που περιορίζε…" at bounding box center [443, 203] width 91 height 15
type textarea "Σήμερα, όμως, τα τρανζίστορ είναι σχεδόν στο μέγεθος ατόμων, κάτι που περιορίζε…"
click at [13, 183] on icon "Play/Pause" at bounding box center [14, 184] width 4 height 5
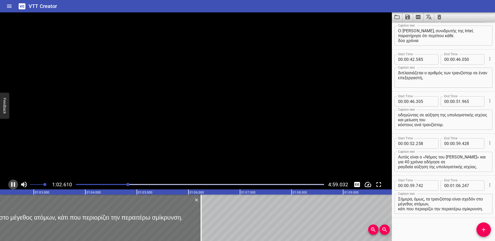
click at [13, 183] on icon "Play/Pause" at bounding box center [13, 184] width 8 height 8
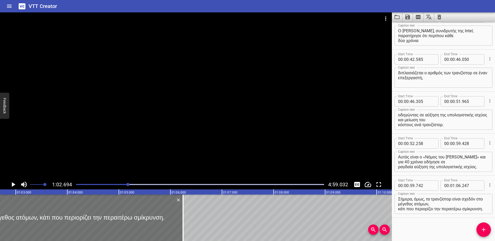
click at [13, 185] on icon "Play/Pause" at bounding box center [14, 184] width 4 height 5
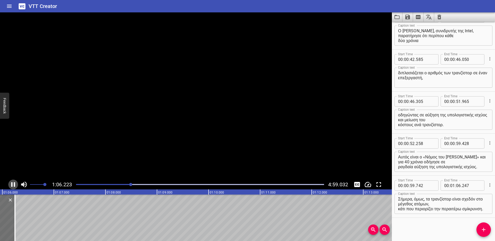
click at [13, 185] on icon "Play/Pause" at bounding box center [13, 184] width 8 height 8
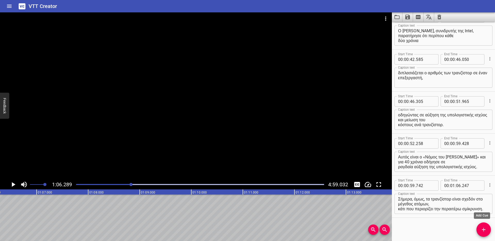
click at [484, 227] on icon "Add Cue" at bounding box center [483, 229] width 6 height 6
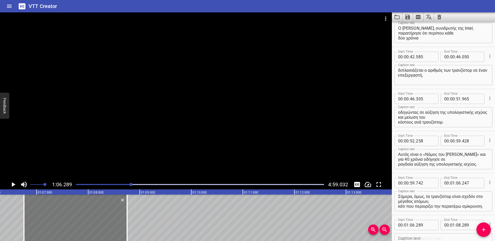
drag, startPoint x: 34, startPoint y: 218, endPoint x: 58, endPoint y: 218, distance: 24.0
click at [58, 218] on div at bounding box center [75, 217] width 103 height 46
type input "754"
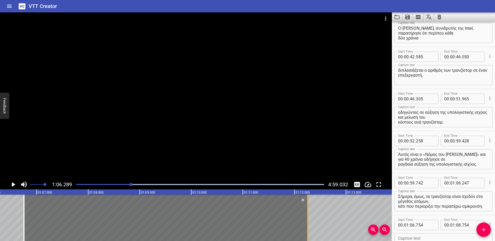
drag, startPoint x: 127, startPoint y: 207, endPoint x: 308, endPoint y: 206, distance: 180.3
click at [308, 206] on div at bounding box center [307, 217] width 5 height 46
type input "12"
type input "254"
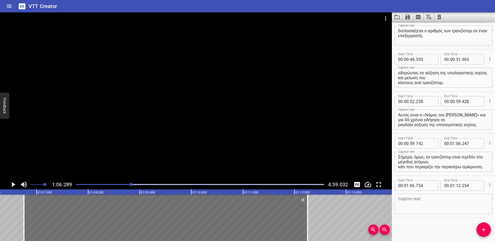
click at [420, 208] on textarea at bounding box center [443, 203] width 91 height 15
paste textarea "Το δεύτερο ορόσημο είναι το ARPANET το οποίο βάζει το 1969 τα θεμέλια για το δι…"
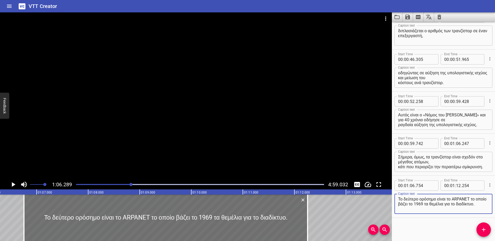
type textarea "Το δεύτερο ορόσημο είναι το ARPANET το οποίο βάζει το 1969 τα θεμέλια για το δι…"
click at [11, 184] on icon "Play/Pause" at bounding box center [13, 184] width 8 height 8
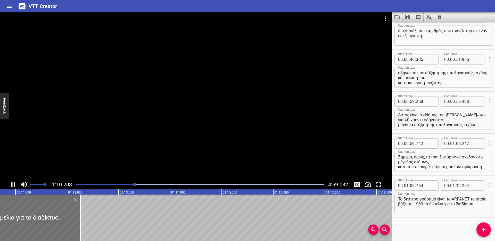
click at [11, 184] on icon "Play/Pause" at bounding box center [13, 184] width 4 height 5
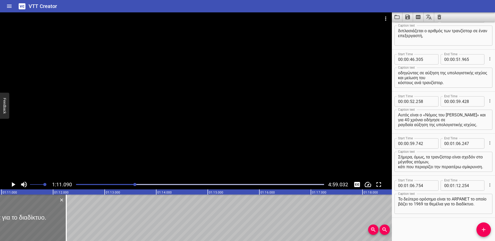
scroll to position [0, 3662]
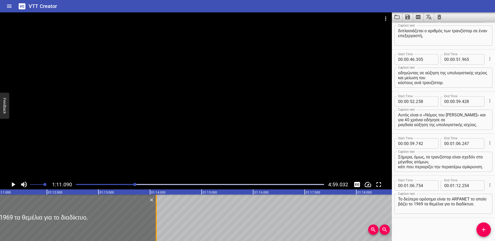
drag, startPoint x: 60, startPoint y: 212, endPoint x: 155, endPoint y: 213, distance: 94.8
click at [156, 214] on div at bounding box center [156, 217] width 1 height 46
type input "14"
type input "114"
click at [14, 184] on icon "Play/Pause" at bounding box center [14, 184] width 4 height 5
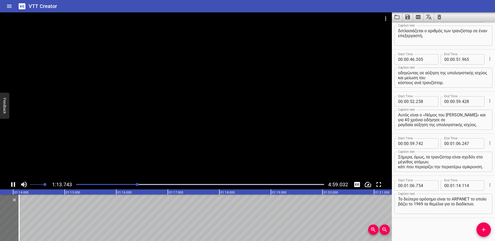
click at [14, 184] on icon "Play/Pause" at bounding box center [13, 184] width 4 height 5
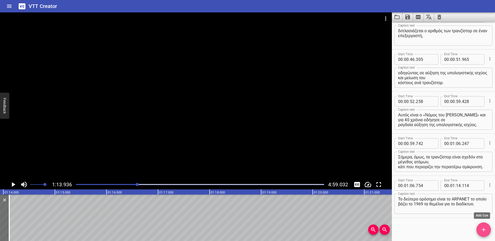
click at [481, 227] on icon "Add Cue" at bounding box center [483, 229] width 6 height 6
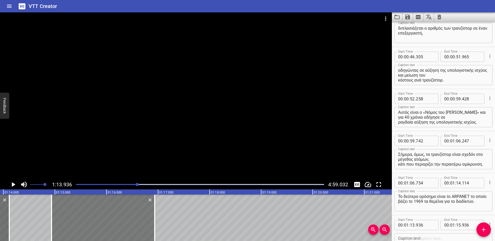
drag, startPoint x: 82, startPoint y: 213, endPoint x: 134, endPoint y: 210, distance: 51.6
click at [134, 210] on div at bounding box center [103, 217] width 103 height 46
type input "14"
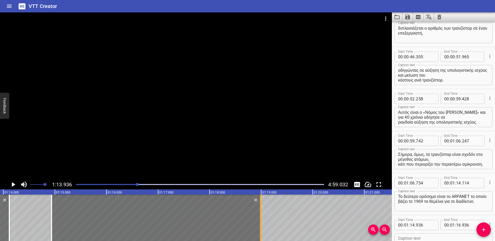
drag, startPoint x: 154, startPoint y: 211, endPoint x: 260, endPoint y: 210, distance: 105.6
click at [260, 210] on div at bounding box center [260, 217] width 1 height 46
type input "18"
type input "986"
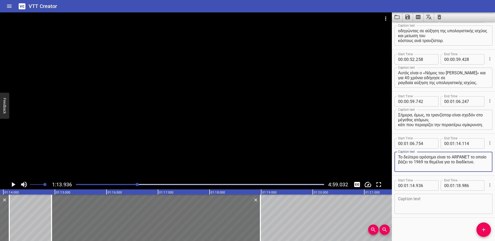
click at [410, 161] on textarea "Το δεύτερο ορόσημο είναι το ARPANET το οποίο βάζει το 1969 τα θεμέλια για το δι…" at bounding box center [443, 161] width 91 height 15
type textarea "Το δεύτερο ορόσημο είναι το ARPANET το οποίο βάζει το 1969 τα θεμέλια για το δι…"
click at [425, 200] on textarea at bounding box center [443, 203] width 91 height 15
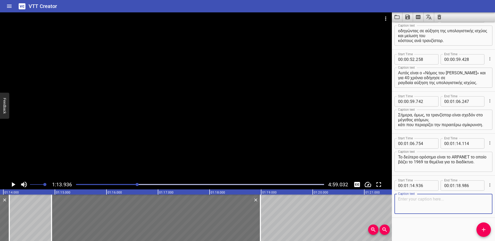
paste textarea "Το Υπουργείο Άμυνας των Ηνωμένων Πολιτειών δημιουργεί το [GEOGRAPHIC_DATA],"
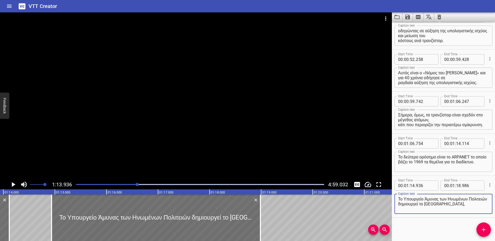
click at [11, 183] on icon "Play/Pause" at bounding box center [13, 184] width 8 height 8
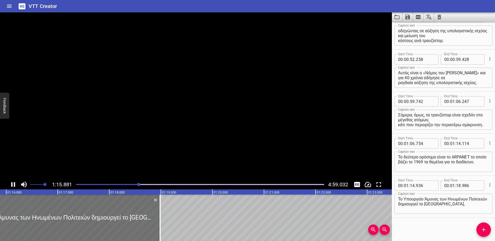
click at [11, 183] on icon "Play/Pause" at bounding box center [13, 184] width 4 height 5
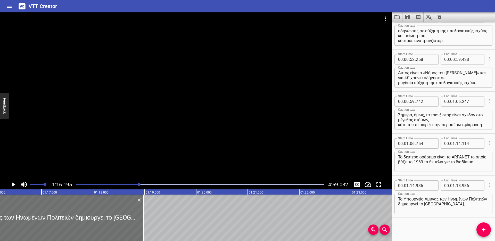
click at [419, 202] on textarea "Το Υπουργείο Άμυνας των Ηνωμένων Πολιτειών δημιουργεί το [GEOGRAPHIC_DATA]," at bounding box center [443, 203] width 91 height 15
type textarea "Το Υπουργείο Άμυνας των Ηνωμένων Πολιτειών δημιουργεί το [GEOGRAPHIC_DATA],"
click at [11, 183] on icon "Play/Pause" at bounding box center [13, 184] width 8 height 8
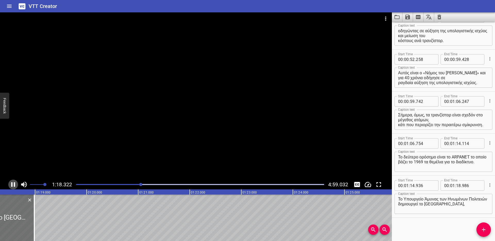
click at [11, 183] on icon "Play/Pause" at bounding box center [13, 184] width 8 height 8
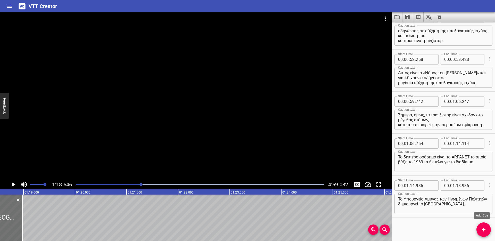
drag, startPoint x: 484, startPoint y: 226, endPoint x: 466, endPoint y: 220, distance: 19.1
click at [484, 226] on icon "Add Cue" at bounding box center [483, 229] width 6 height 6
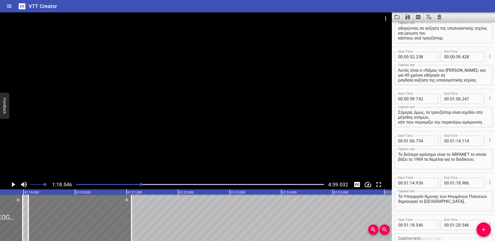
drag, startPoint x: 76, startPoint y: 220, endPoint x: 102, endPoint y: 220, distance: 25.5
click at [102, 220] on div at bounding box center [79, 217] width 103 height 46
type input "19"
type input "096"
type input "21"
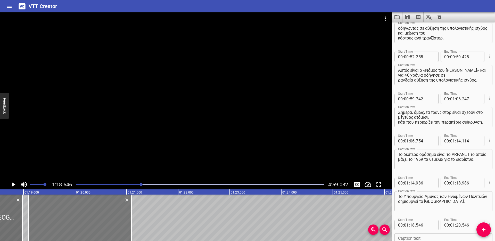
type input "096"
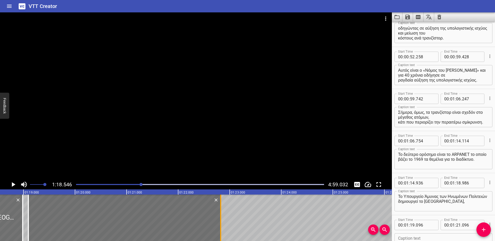
drag, startPoint x: 152, startPoint y: 210, endPoint x: 219, endPoint y: 212, distance: 66.8
click at [219, 212] on div at bounding box center [220, 217] width 5 height 46
type input "22"
type input "826"
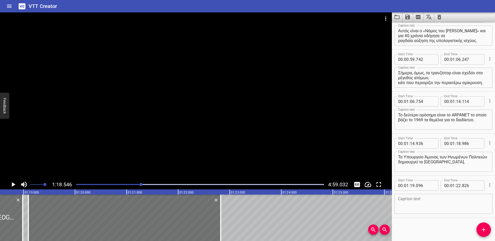
click at [418, 202] on textarea at bounding box center [443, 203] width 91 height 15
paste textarea "το πρώτο δίκτυο δεδομένων και πρόγονος του σημερινού διαδικτύου."
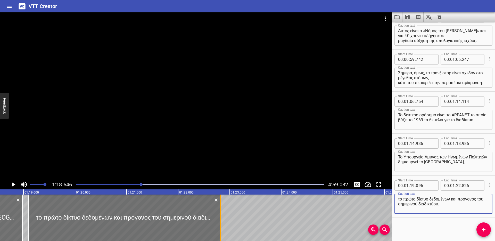
type textarea "το πρώτο δίκτυο δεδομένων και πρόγονος του σημερινού διαδικτύου."
click at [221, 209] on div at bounding box center [221, 217] width 5 height 46
type input "856"
click at [11, 183] on icon "Play/Pause" at bounding box center [13, 184] width 8 height 8
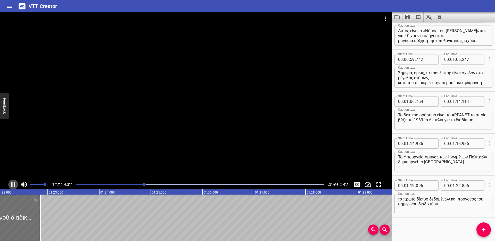
click at [11, 183] on icon "Play/Pause" at bounding box center [13, 184] width 8 height 8
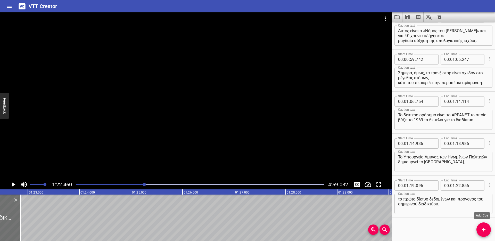
click at [478, 228] on span "Add Cue" at bounding box center [483, 229] width 14 height 6
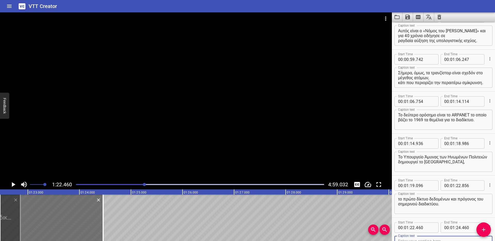
scroll to position [354, 0]
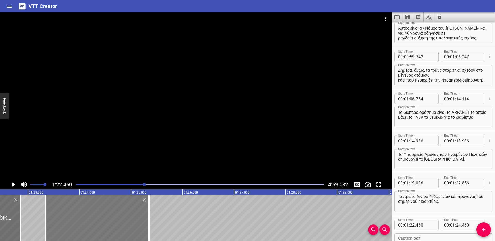
drag, startPoint x: 71, startPoint y: 213, endPoint x: 116, endPoint y: 214, distance: 45.3
click at [116, 214] on div at bounding box center [97, 217] width 103 height 46
type input "23"
type input "360"
type input "25"
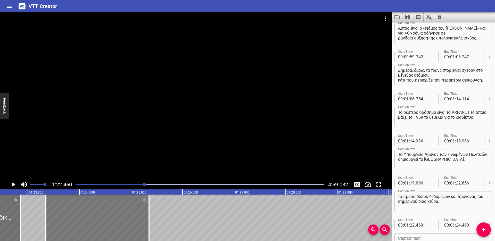
type input "360"
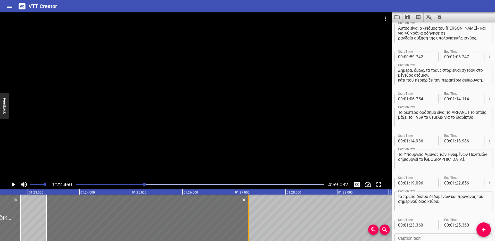
drag, startPoint x: 148, startPoint y: 209, endPoint x: 246, endPoint y: 208, distance: 98.9
click at [246, 208] on div at bounding box center [248, 217] width 5 height 46
type input "27"
type input "280"
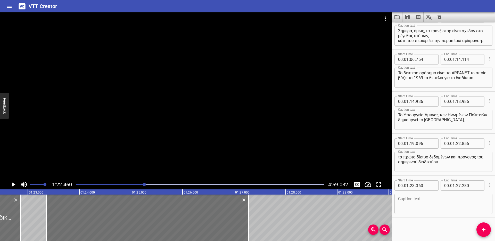
click at [415, 199] on textarea at bounding box center [443, 203] width 91 height 15
paste textarea "Χρησιμοποιείται κυρίως από πανεπιστήμια και ερευνητικά εργαστήρια."
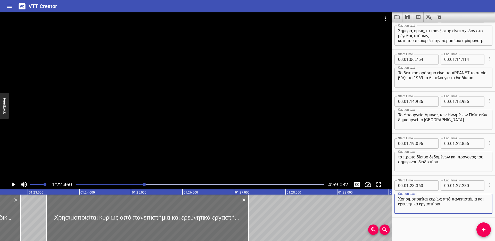
type textarea "Χρησιμοποιείται κυρίως από πανεπιστήμια και ερευνητικά εργαστήρια."
click at [14, 184] on icon "Play/Pause" at bounding box center [14, 184] width 4 height 5
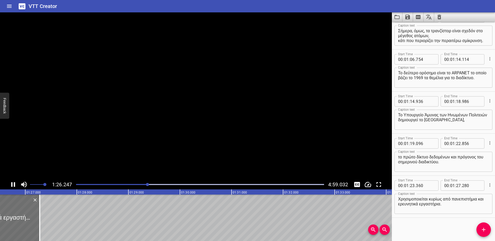
click at [14, 184] on icon "Play/Pause" at bounding box center [13, 184] width 4 height 5
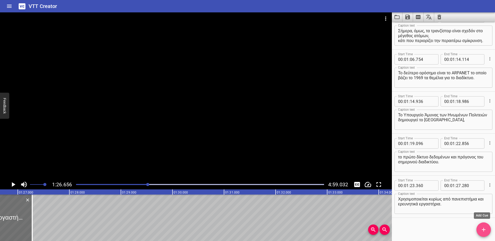
click at [484, 229] on icon "Add Cue" at bounding box center [483, 229] width 4 height 4
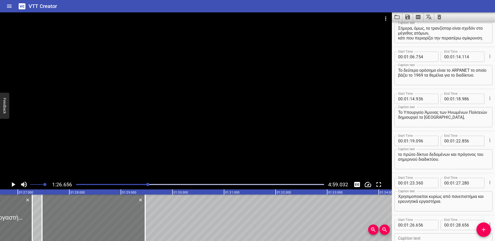
drag, startPoint x: 74, startPoint y: 215, endPoint x: 110, endPoint y: 214, distance: 36.1
click at [110, 214] on div at bounding box center [93, 217] width 103 height 46
type input "27"
type input "471"
type input "29"
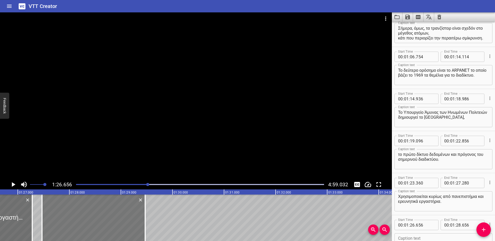
type input "471"
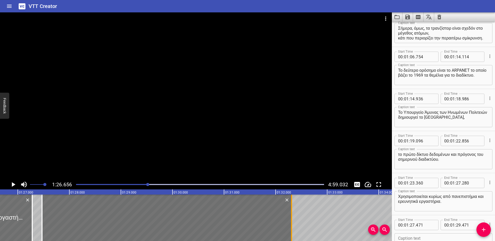
drag, startPoint x: 144, startPoint y: 215, endPoint x: 291, endPoint y: 212, distance: 146.3
click at [291, 212] on div at bounding box center [291, 217] width 1 height 46
type input "32"
type input "311"
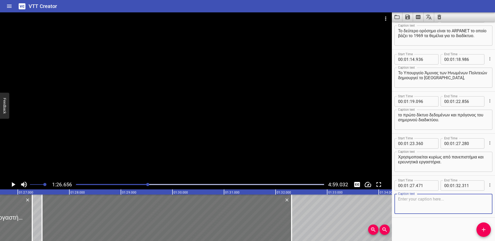
click at [419, 202] on textarea at bounding box center [443, 203] width 91 height 15
paste textarea "Το πρώτο μήνυμα που στάλθηκε ήταν το «LO», καθώς το σύστημα κράσαρε πριν σταλεί…"
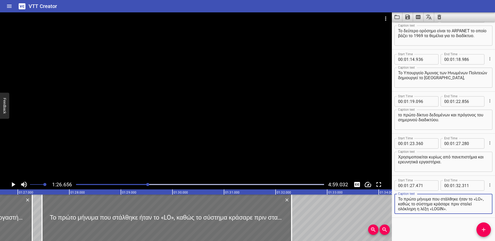
type textarea "Το πρώτο μήνυμα που στάλθηκε ήταν το «LO», καθώς το σύστημα κράσαρε πριν σταλεί…"
click at [13, 183] on icon "Play/Pause" at bounding box center [14, 184] width 4 height 5
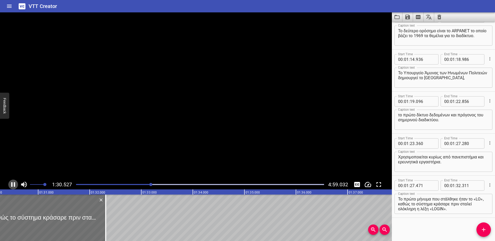
click at [13, 184] on icon "Play/Pause" at bounding box center [13, 184] width 8 height 8
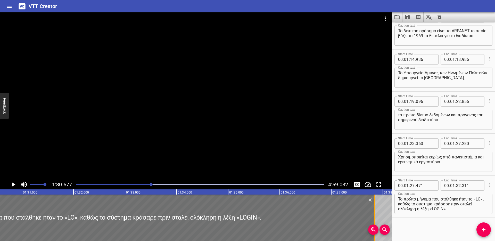
drag, startPoint x: 90, startPoint y: 211, endPoint x: 376, endPoint y: 211, distance: 285.6
click at [376, 211] on div at bounding box center [374, 217] width 5 height 46
type input "37"
type input "861"
click at [463, 203] on textarea "Το πρώτο μήνυμα που στάλθηκε ήταν το «LO», καθώς το σύστημα κράσαρε πριν σταλεί…" at bounding box center [443, 203] width 91 height 15
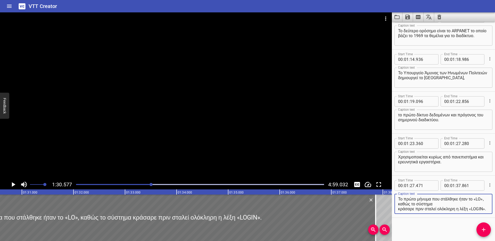
scroll to position [0, 0]
type textarea "Το πρώτο μήνυμα που στάλθηκε ήταν το «LO», καθώς το σύστημα κράσαρε πριν σταλεί…"
click at [11, 184] on icon "Play/Pause" at bounding box center [13, 184] width 8 height 8
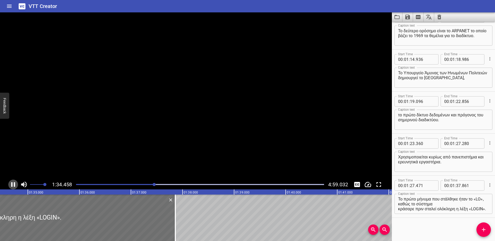
click at [11, 184] on icon "Play/Pause" at bounding box center [13, 184] width 4 height 5
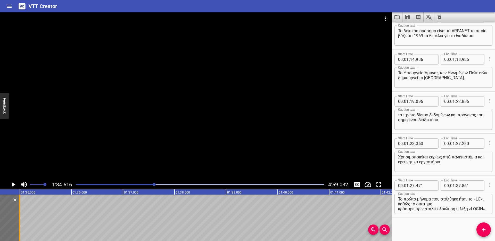
drag, startPoint x: 120, startPoint y: 211, endPoint x: 21, endPoint y: 207, distance: 99.5
click at [21, 207] on div at bounding box center [19, 217] width 5 height 46
type input "34"
type input "996"
drag, startPoint x: 480, startPoint y: 227, endPoint x: 432, endPoint y: 222, distance: 47.6
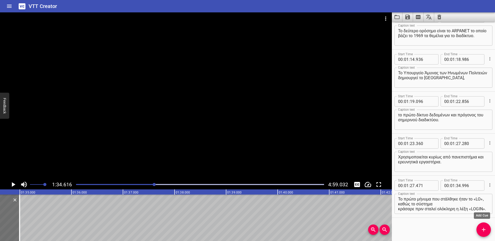
click at [480, 227] on span "Add Cue" at bounding box center [483, 229] width 14 height 6
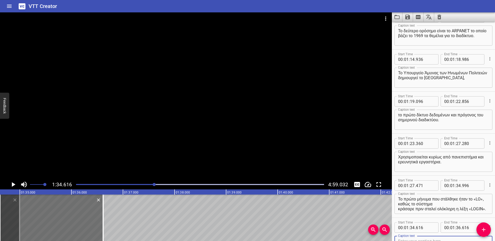
scroll to position [438, 0]
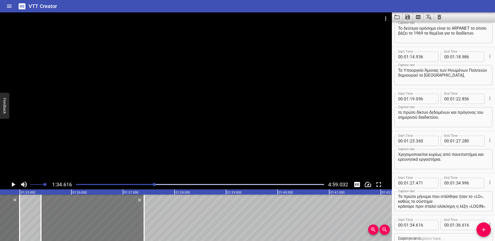
drag, startPoint x: 69, startPoint y: 215, endPoint x: 117, endPoint y: 216, distance: 47.9
click at [109, 215] on div at bounding box center [92, 217] width 103 height 46
type input "35"
type input "396"
type input "37"
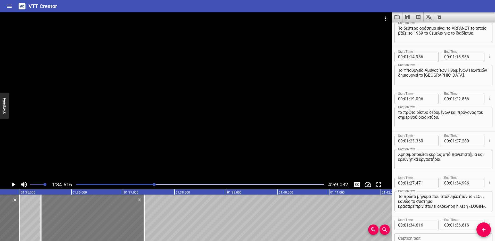
type input "396"
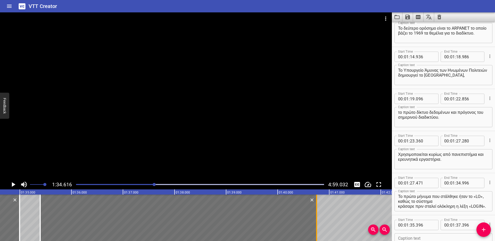
drag, startPoint x: 144, startPoint y: 215, endPoint x: 317, endPoint y: 214, distance: 172.1
click at [317, 214] on div at bounding box center [316, 217] width 1 height 46
type input "40"
type input "756"
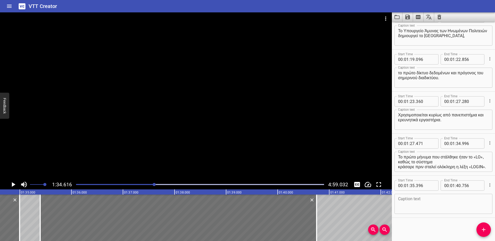
click at [421, 203] on textarea at bounding box center [443, 203] width 91 height 15
paste textarea "Αργότερα, το 1970 εμφανίζονται οι πρώτοι οικιακοί υπολογιστές."
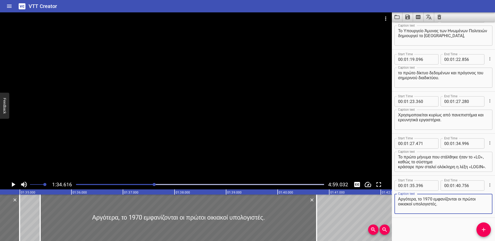
type textarea "Αργότερα, το 1970 εμφανίζονται οι πρώτοι οικιακοί υπολογιστές."
click at [12, 184] on icon "Play/Pause" at bounding box center [14, 184] width 4 height 5
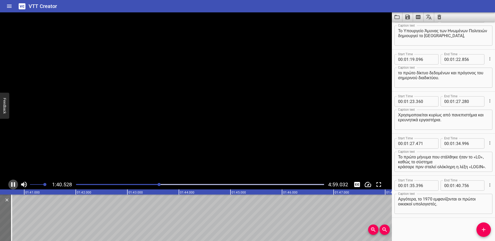
click at [12, 184] on icon "Play/Pause" at bounding box center [13, 184] width 4 height 5
click at [483, 226] on icon "Add Cue" at bounding box center [483, 229] width 6 height 6
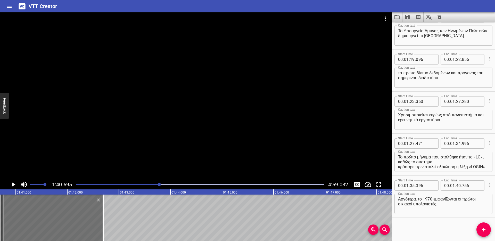
scroll to position [480, 0]
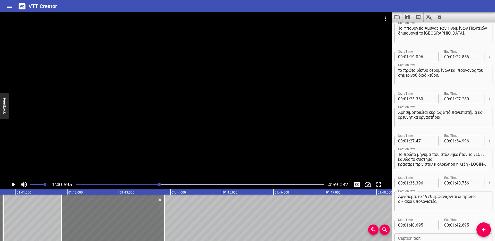
drag, startPoint x: 70, startPoint y: 210, endPoint x: 131, endPoint y: 209, distance: 61.6
click at [131, 209] on div at bounding box center [112, 217] width 103 height 46
type input "41"
type input "890"
type input "43"
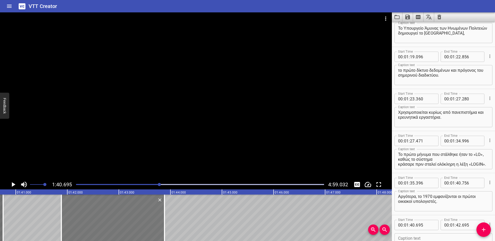
type input "890"
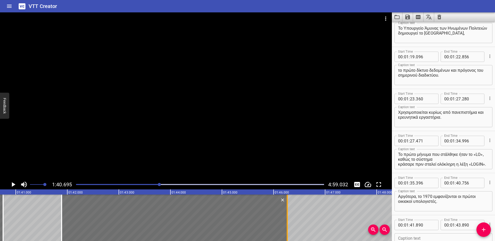
drag, startPoint x: 164, startPoint y: 210, endPoint x: 286, endPoint y: 210, distance: 122.3
click at [286, 210] on div at bounding box center [286, 217] width 5 height 46
type input "46"
type input "265"
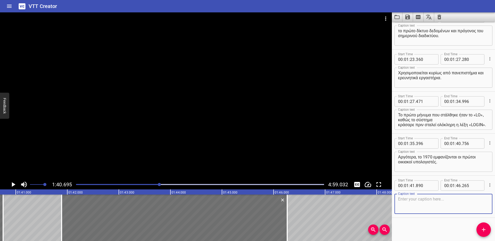
click at [415, 201] on textarea at bounding box center [443, 203] width 91 height 15
paste textarea "Στα τέλη αυτής της δεκαετίας, οι υπολογιστές αρχίζουν να εισέρχονται στα σπίτια"
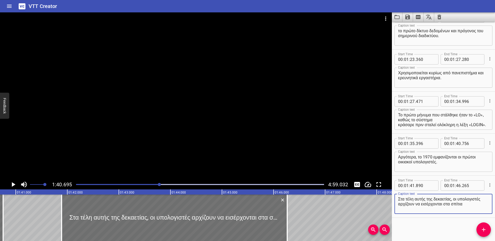
click at [15, 183] on icon "Play/Pause" at bounding box center [13, 184] width 8 height 8
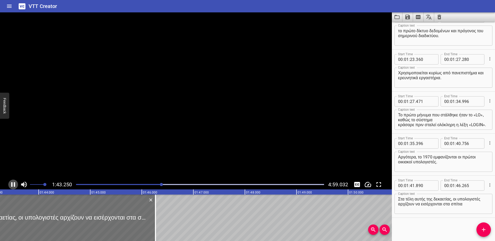
click at [15, 183] on icon "Play/Pause" at bounding box center [13, 184] width 4 height 5
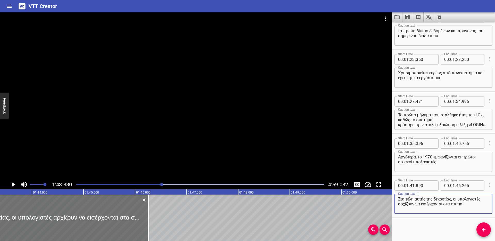
click at [447, 203] on textarea "Στα τέλη αυτής της δεκαετίας, οι υπολογιστές αρχίζουν να εισέρχονται στα σπίτια" at bounding box center [443, 203] width 91 height 15
type textarea "Στα τέλη αυτής της δεκαετίας, οι υπολογιστές αρχίζουν να εισέρχονται στα σπίτια"
click at [12, 184] on icon "Play/Pause" at bounding box center [14, 184] width 4 height 5
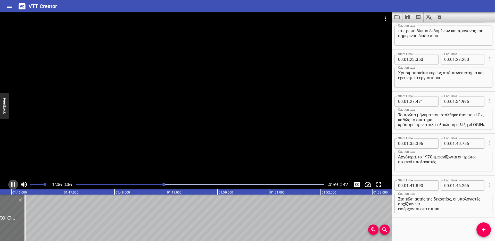
click at [12, 184] on icon "Play/Pause" at bounding box center [13, 184] width 4 height 5
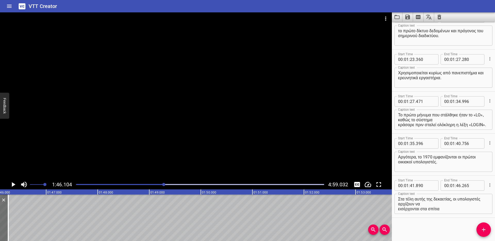
drag, startPoint x: 484, startPoint y: 222, endPoint x: 415, endPoint y: 223, distance: 69.3
click at [484, 222] on button "Add Cue" at bounding box center [483, 229] width 14 height 14
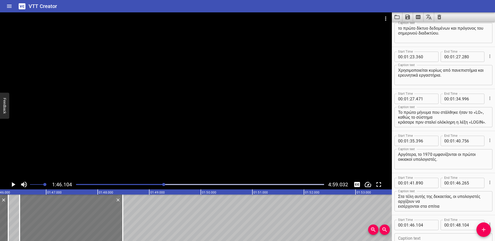
drag, startPoint x: 57, startPoint y: 221, endPoint x: 76, endPoint y: 221, distance: 19.6
click at [76, 221] on div at bounding box center [71, 217] width 103 height 46
type input "484"
click at [75, 221] on div at bounding box center [69, 217] width 103 height 46
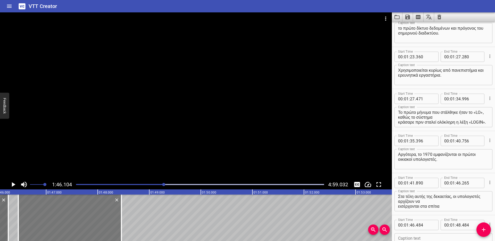
type input "449"
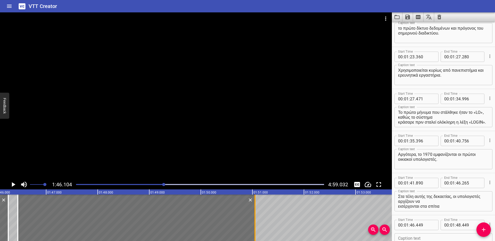
drag, startPoint x: 121, startPoint y: 211, endPoint x: 253, endPoint y: 207, distance: 131.9
click at [253, 207] on div at bounding box center [254, 217] width 5 height 46
type input "51"
type input "044"
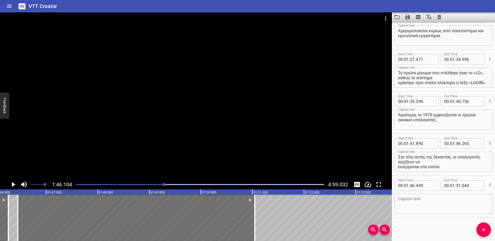
click at [422, 204] on textarea at bounding box center [443, 203] width 91 height 15
paste textarea "λόγω της μείωσης του μεγέθους και του κόστους παραγωγής των ηλεκτρονικών εξαρτη…"
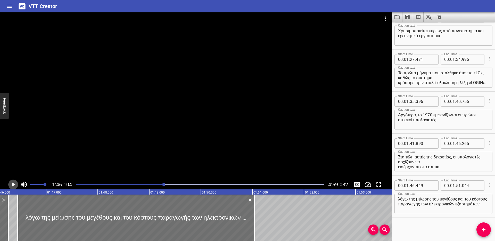
click at [14, 184] on icon "Play/Pause" at bounding box center [14, 184] width 4 height 5
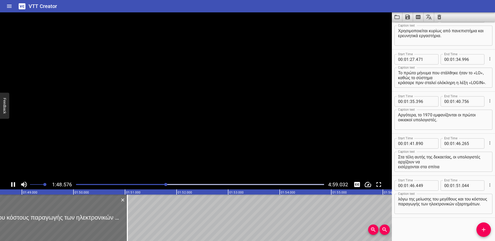
click at [14, 184] on icon "Play/Pause" at bounding box center [13, 184] width 4 height 5
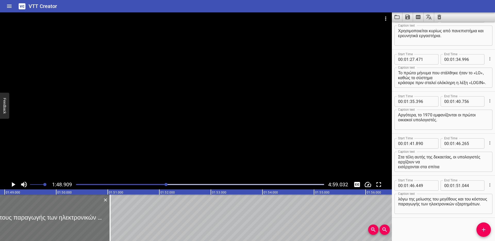
click at [438, 203] on textarea "λόγω της μείωσης του μεγέθους και του κόστους παραγωγής των ηλεκτρονικών εξαρτη…" at bounding box center [443, 203] width 91 height 15
type textarea "λόγω της μείωσης του μεγέθους και του κόστους παραγωγής των ηλεκτρονικών εξαρτη…"
click at [12, 185] on icon "Play/Pause" at bounding box center [14, 184] width 4 height 5
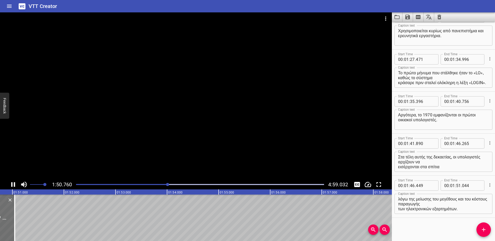
click at [13, 185] on icon "Play/Pause" at bounding box center [13, 184] width 8 height 8
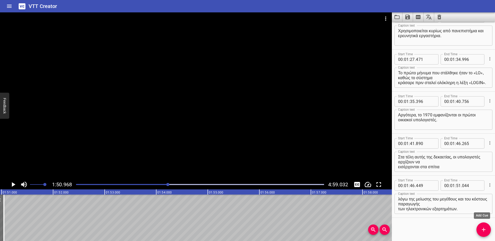
click at [486, 229] on icon "Add Cue" at bounding box center [483, 229] width 6 height 6
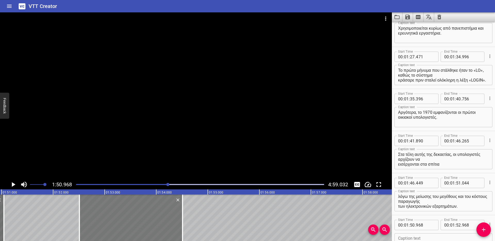
drag, startPoint x: 61, startPoint y: 217, endPoint x: 139, endPoint y: 217, distance: 77.8
click at [139, 217] on div at bounding box center [130, 217] width 103 height 46
type input "52"
type input "513"
type input "54"
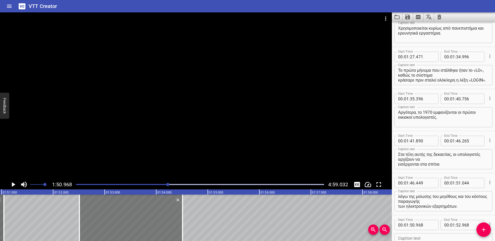
type input "513"
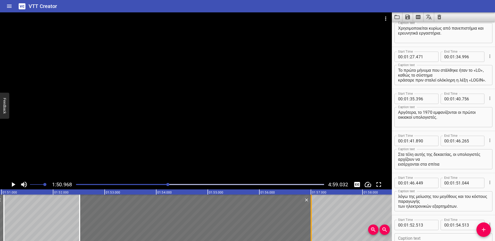
drag, startPoint x: 182, startPoint y: 211, endPoint x: 310, endPoint y: 210, distance: 128.3
click at [310, 210] on div at bounding box center [310, 217] width 1 height 46
type input "57"
type input "003"
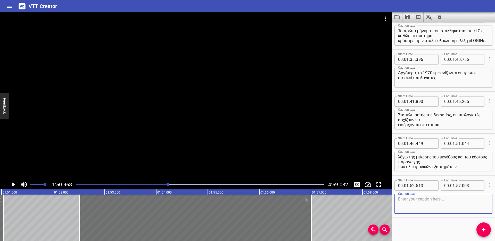
click at [422, 203] on textarea at bounding box center [443, 203] width 91 height 15
paste textarea "Επόμενο ορόσημο είναι το CD-ROM, που το 1979 αλλάζει την αποθήκευση δεδομένων."
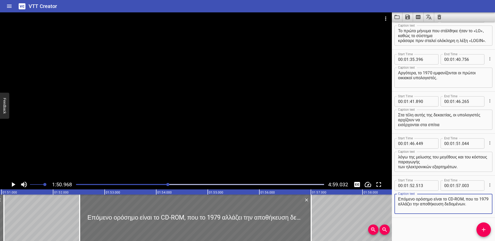
click at [12, 184] on icon "Play/Pause" at bounding box center [13, 184] width 8 height 8
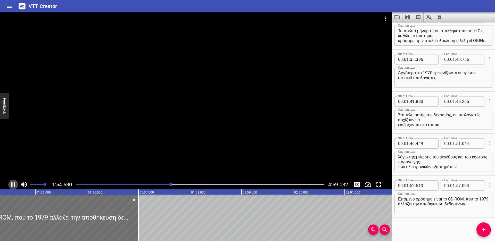
click at [13, 185] on icon "Play/Pause" at bounding box center [13, 184] width 8 height 8
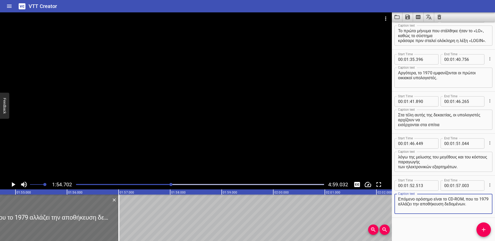
click at [408, 203] on textarea "Επόμενο ορόσημο είναι το CD-ROM, που το 1979 αλλάζει την αποθήκευση δεδομένων." at bounding box center [443, 203] width 91 height 15
type textarea "Επόμενο ορόσημο είναι το CD-ROM, που το 1979 αλλάζει την αποθήκευση δεδομένων."
click at [15, 182] on icon "Play/Pause" at bounding box center [13, 184] width 8 height 8
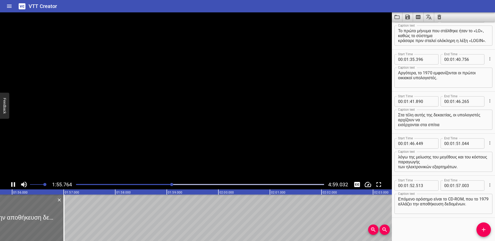
click at [14, 183] on icon "Play/Pause" at bounding box center [13, 184] width 8 height 8
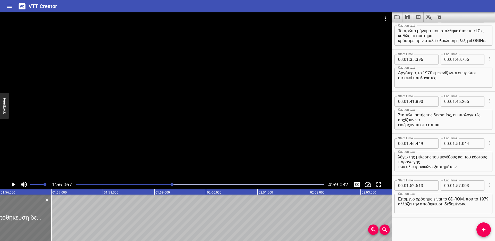
scroll to position [0, 5979]
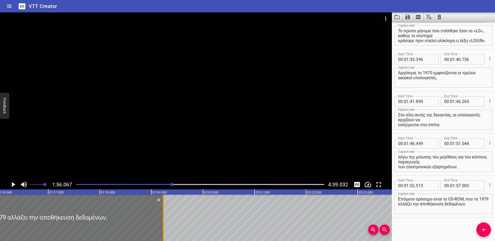
drag, startPoint x: 49, startPoint y: 211, endPoint x: 163, endPoint y: 210, distance: 113.9
click at [163, 210] on div at bounding box center [163, 217] width 5 height 46
type input "59"
type input "213"
click at [14, 184] on icon "Play/Pause" at bounding box center [14, 184] width 4 height 5
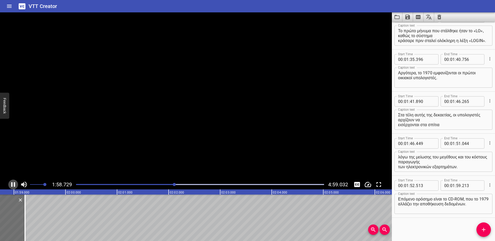
click at [11, 184] on icon "Play/Pause" at bounding box center [13, 184] width 4 height 5
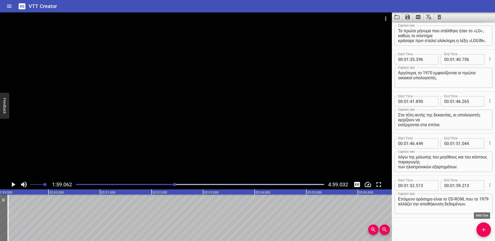
drag, startPoint x: 485, startPoint y: 229, endPoint x: 482, endPoint y: 228, distance: 2.6
click at [485, 229] on icon "Add Cue" at bounding box center [483, 229] width 6 height 6
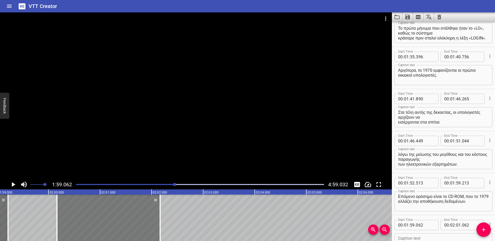
drag, startPoint x: 86, startPoint y: 216, endPoint x: 142, endPoint y: 215, distance: 56.9
click at [142, 215] on div at bounding box center [108, 217] width 103 height 46
type input "02"
type input "00"
type input "167"
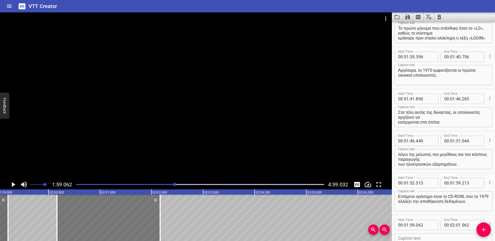
type input "02"
type input "167"
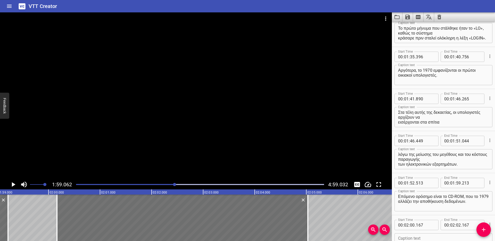
drag, startPoint x: 160, startPoint y: 210, endPoint x: 308, endPoint y: 210, distance: 147.6
click at [308, 210] on div at bounding box center [307, 217] width 1 height 46
type input "05"
type input "032"
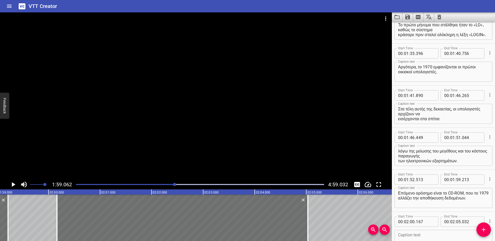
scroll to position [645, 0]
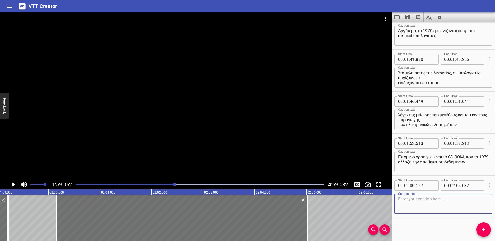
click at [417, 204] on textarea at bounding box center [443, 203] width 91 height 15
paste textarea "Το CD-ROM αποτελεί ένα σημαντικό βήμα στην αποθήκευση και διανομή δεδομένων."
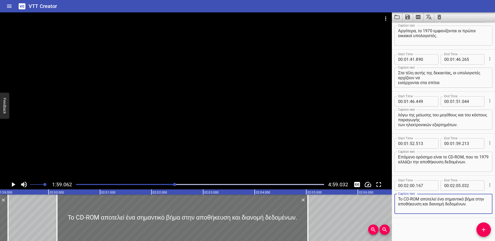
click at [13, 185] on icon "Play/Pause" at bounding box center [14, 184] width 4 height 5
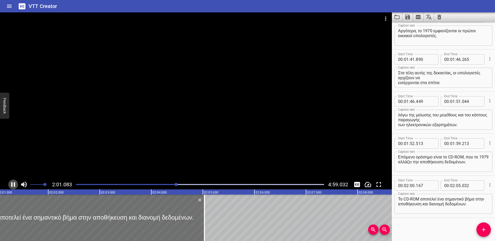
click at [13, 185] on icon "Play/Pause" at bounding box center [13, 184] width 8 height 8
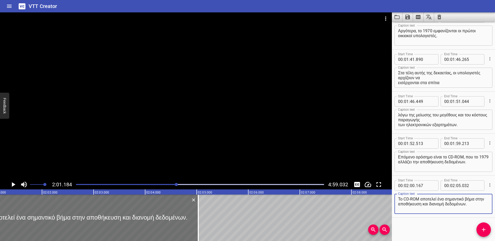
click at [408, 204] on textarea "Το CD-ROM αποτελεί ένα σημαντικό βήμα στην αποθήκευση και διανομή δεδομένων." at bounding box center [443, 203] width 91 height 15
type textarea "Το CD-ROM αποτελεί ένα σημαντικό βήμα στην αποθήκευση και διανομή δεδομένων."
click at [12, 184] on icon "Play/Pause" at bounding box center [14, 184] width 4 height 5
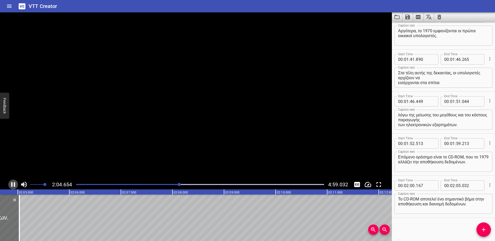
click at [13, 183] on icon "Play/Pause" at bounding box center [13, 184] width 8 height 8
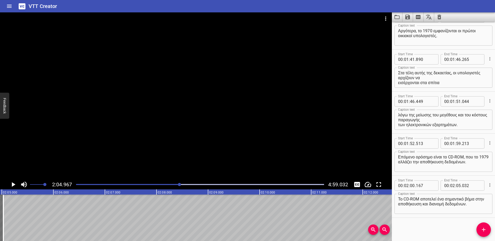
click at [481, 227] on icon "Add Cue" at bounding box center [483, 229] width 6 height 6
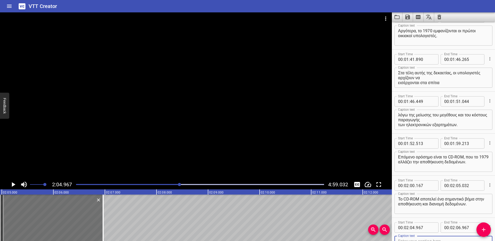
scroll to position [648, 0]
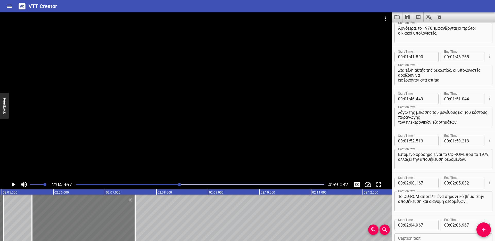
drag, startPoint x: 65, startPoint y: 224, endPoint x: 97, endPoint y: 224, distance: 31.9
click at [97, 224] on div at bounding box center [83, 217] width 103 height 46
type input "05"
type input "587"
type input "07"
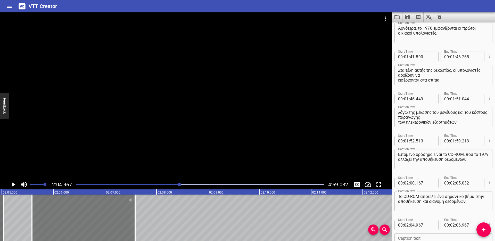
type input "587"
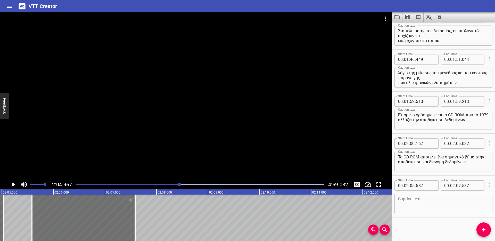
click at [410, 200] on textarea at bounding box center [443, 203] width 91 height 15
paste textarea "Η εξέλιξη αυτή συνεχίζεται αργότερα με τα DVD, τα Blu-ray και την αύξηση της χω…"
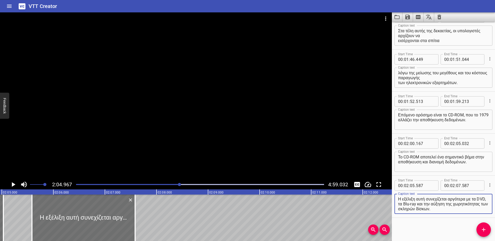
type textarea "Η εξέλιξη αυτή συνεχίζεται αργότερα με τα DVD, τα Blu-ray και την αύξηση της χω…"
click at [14, 184] on icon "Play/Pause" at bounding box center [14, 184] width 4 height 5
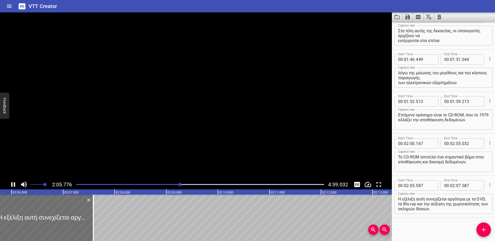
click at [14, 184] on icon "Play/Pause" at bounding box center [13, 184] width 4 height 5
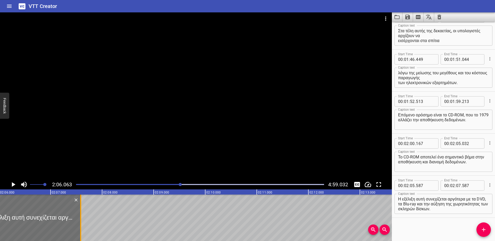
scroll to position [0, 6494]
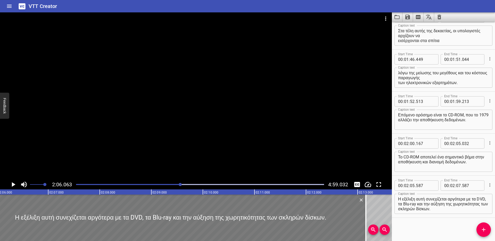
drag, startPoint x: 78, startPoint y: 208, endPoint x: 278, endPoint y: 207, distance: 200.1
click at [365, 212] on div at bounding box center [365, 217] width 1 height 46
type input "13"
type input "162"
click at [434, 204] on textarea "Η εξέλιξη αυτή συνεχίζεται αργότερα με τα DVD, τα Blu-ray και την αύξηση της χω…" at bounding box center [443, 203] width 91 height 15
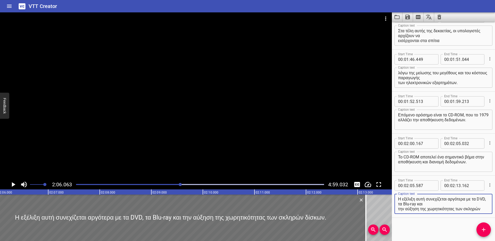
scroll to position [0, 0]
type textarea "Η εξέλιξη αυτή συνεχίζεται αργότερα με τα DVD, τα Blu-ray και την αύξηση της χω…"
click at [13, 182] on icon "Play/Pause" at bounding box center [13, 184] width 8 height 8
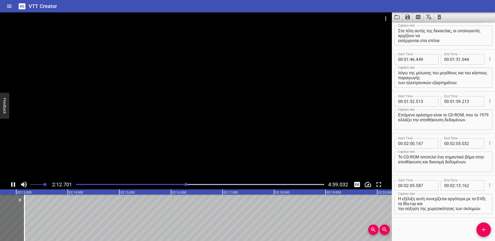
click at [12, 181] on icon "Play/Pause" at bounding box center [13, 184] width 8 height 8
click at [483, 227] on icon "Add Cue" at bounding box center [483, 229] width 6 height 6
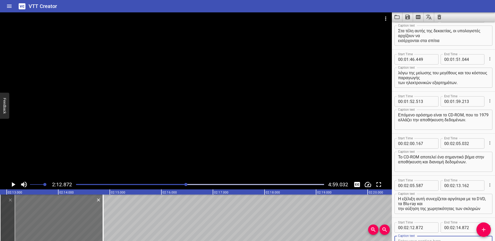
scroll to position [690, 0]
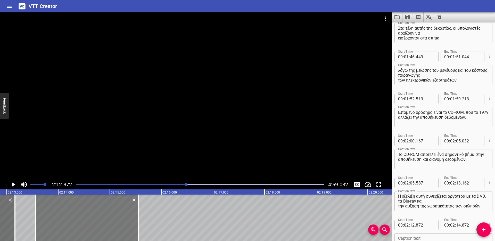
drag, startPoint x: 63, startPoint y: 221, endPoint x: 99, endPoint y: 220, distance: 35.8
click at [99, 220] on div at bounding box center [87, 217] width 103 height 46
type input "13"
type input "567"
type input "15"
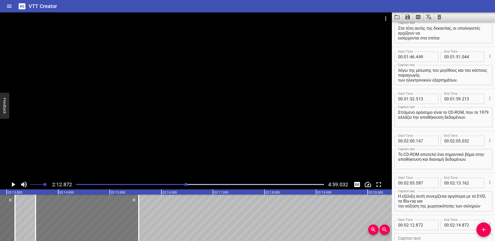
type input "567"
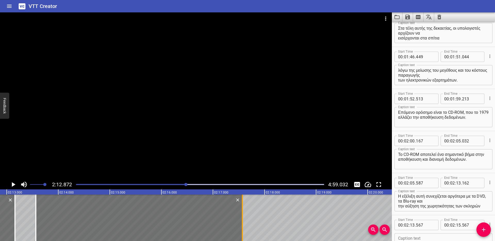
drag, startPoint x: 139, startPoint y: 212, endPoint x: 242, endPoint y: 211, distance: 103.3
click at [242, 211] on div at bounding box center [242, 217] width 1 height 46
type input "17"
type input "572"
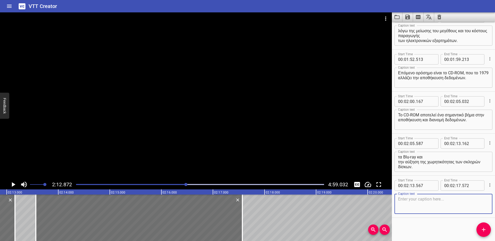
click at [424, 199] on textarea at bounding box center [443, 203] width 91 height 15
paste textarea "Ξεκίνησε να κυκλοφορεί εμπορικά το 1985."
type textarea "Ξεκίνησε να κυκλοφορεί εμπορικά το 1985."
click at [15, 184] on icon "Play/Pause" at bounding box center [13, 184] width 8 height 8
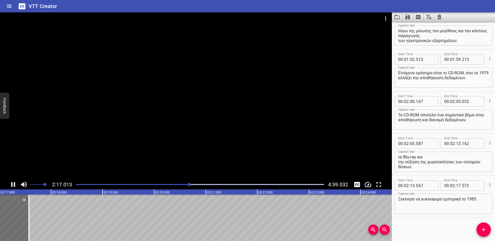
click at [16, 183] on icon "Play/Pause" at bounding box center [13, 184] width 8 height 8
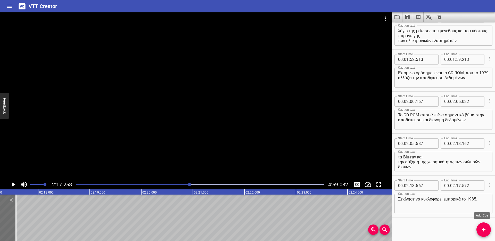
drag, startPoint x: 484, startPoint y: 228, endPoint x: 482, endPoint y: 226, distance: 3.0
click at [484, 228] on icon "Add Cue" at bounding box center [483, 229] width 6 height 6
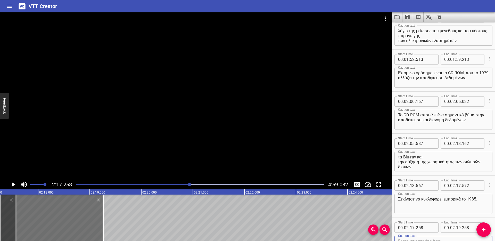
scroll to position [731, 0]
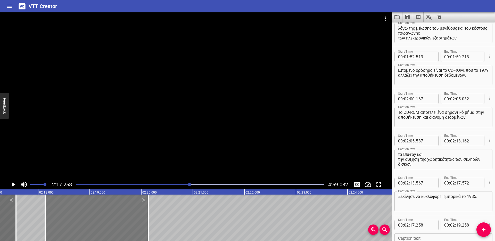
drag, startPoint x: 69, startPoint y: 218, endPoint x: 114, endPoint y: 214, distance: 45.2
click at [114, 214] on div at bounding box center [96, 217] width 103 height 46
type input "18"
type input "133"
type input "20"
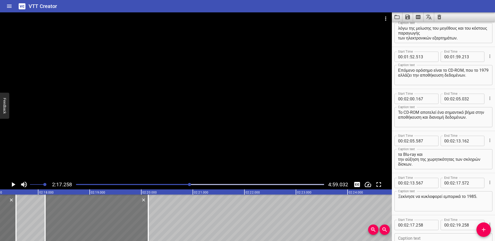
type input "133"
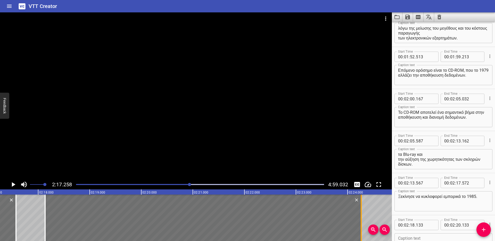
drag, startPoint x: 148, startPoint y: 211, endPoint x: 360, endPoint y: 205, distance: 212.8
click at [360, 205] on div at bounding box center [360, 217] width 1 height 46
type input "24"
type input "263"
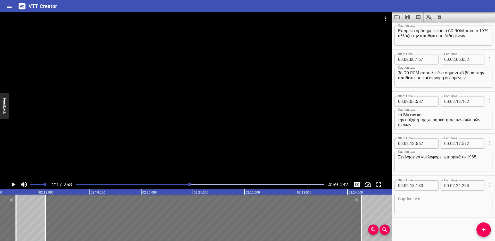
click at [416, 202] on textarea at bounding box center [443, 203] width 91 height 15
paste textarea "Συγκεκριμένα, ο [PERSON_NAME] στο [GEOGRAPHIC_DATA] αναπτύσσει την ιδέα του παγ…"
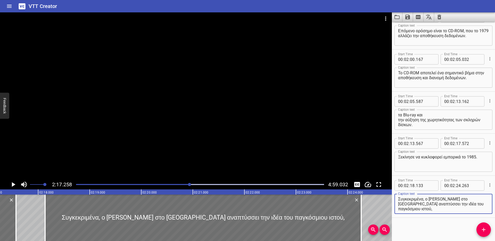
click at [10, 183] on icon "Play/Pause" at bounding box center [13, 184] width 8 height 8
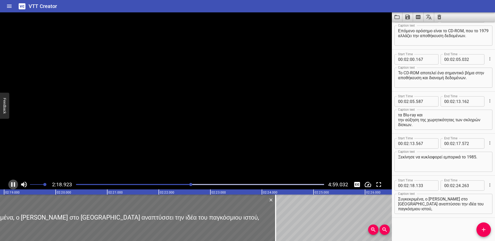
click at [10, 184] on icon "Play/Pause" at bounding box center [13, 184] width 8 height 8
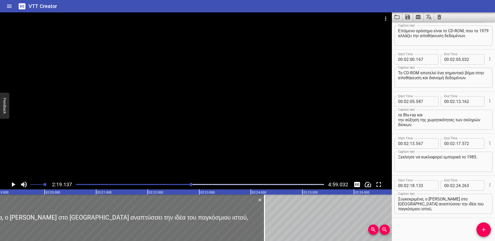
click at [10, 184] on icon "Play/Pause" at bounding box center [13, 184] width 8 height 8
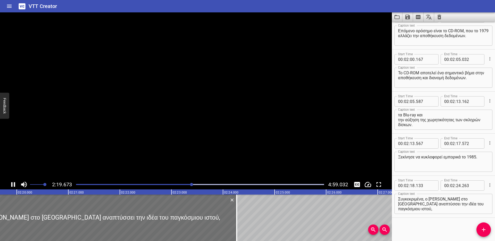
click at [10, 184] on icon "Play/Pause" at bounding box center [13, 184] width 8 height 8
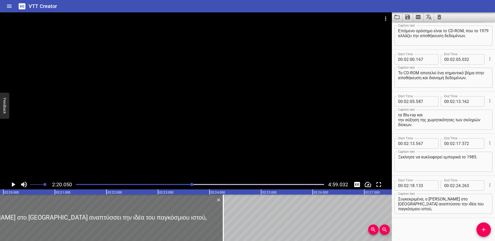
scroll to position [0, 7214]
click at [10, 184] on icon "Play/Pause" at bounding box center [13, 184] width 8 height 8
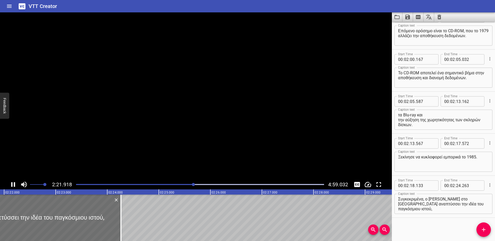
click at [10, 184] on icon "Play/Pause" at bounding box center [13, 184] width 8 height 8
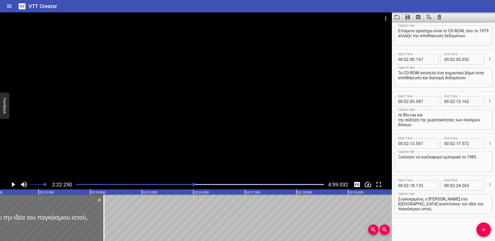
click at [14, 184] on icon "Play/Pause" at bounding box center [14, 184] width 4 height 5
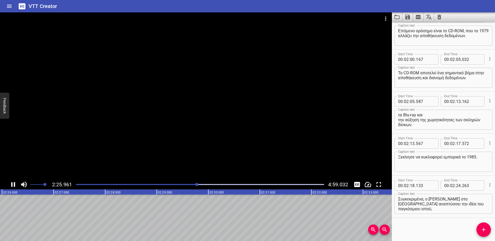
click at [13, 183] on icon "Play/Pause" at bounding box center [13, 184] width 8 height 8
click at [190, 184] on div "Play progress" at bounding box center [74, 184] width 248 height 1
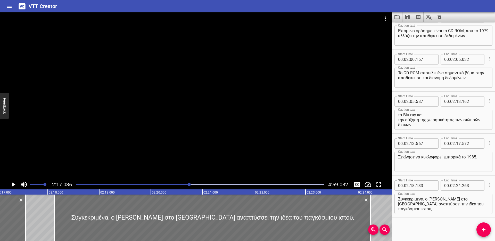
scroll to position [0, 7059]
click at [439, 203] on textarea "Συγκεκριμένα, ο [PERSON_NAME] στο [GEOGRAPHIC_DATA] αναπτύσσει την ιδέα του παγ…" at bounding box center [443, 203] width 91 height 15
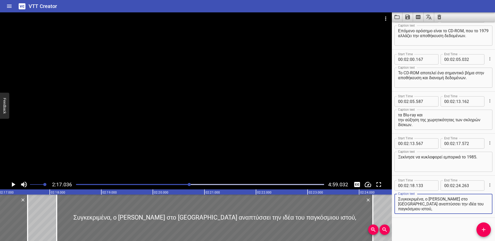
paste textarea "ο 1990 γεννιέται ο Παγκόσμιος Ιστός ή αλλιώς το World Wide Web."
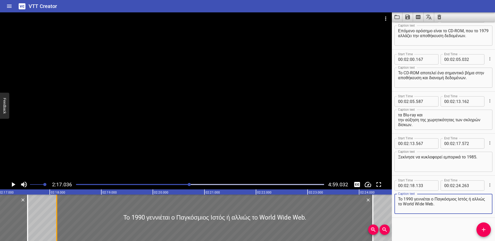
type textarea "Το 1990 γεννιέται ο Παγκόσμιος Ιστός ή αλλιώς το World Wide Web."
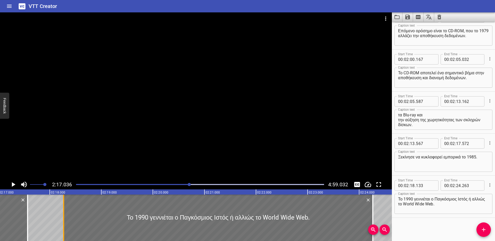
drag, startPoint x: 57, startPoint y: 207, endPoint x: 64, endPoint y: 208, distance: 7.4
click at [64, 209] on div at bounding box center [63, 217] width 5 height 46
type input "273"
click at [13, 186] on icon "Play/Pause" at bounding box center [13, 184] width 8 height 8
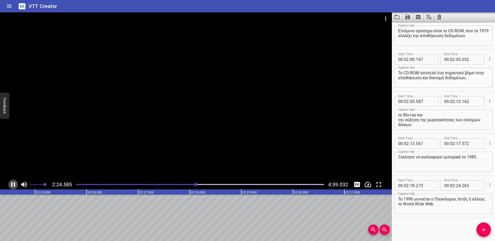
click at [13, 183] on icon "Play/Pause" at bounding box center [13, 184] width 8 height 8
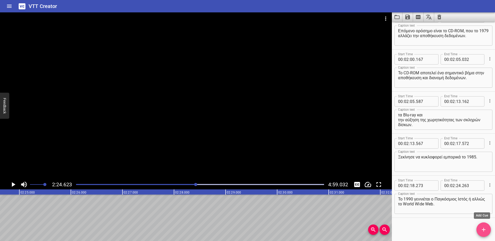
click at [482, 227] on icon "Add Cue" at bounding box center [483, 229] width 6 height 6
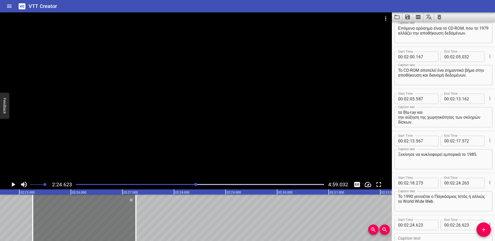
drag, startPoint x: 69, startPoint y: 212, endPoint x: 102, endPoint y: 212, distance: 32.7
click at [102, 212] on div at bounding box center [84, 217] width 103 height 46
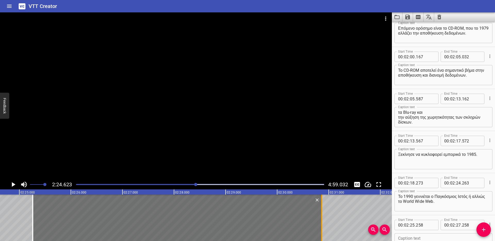
drag, startPoint x: 134, startPoint y: 212, endPoint x: 320, endPoint y: 209, distance: 185.7
click at [320, 209] on div at bounding box center [321, 217] width 5 height 46
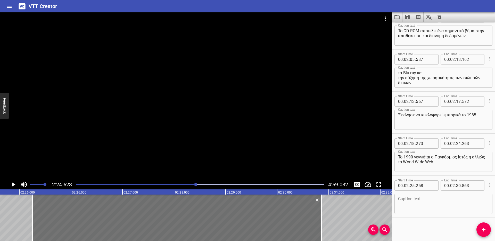
click at [414, 202] on textarea at bounding box center [443, 203] width 91 height 15
paste textarea "Συγκεκριμένα, ο [PERSON_NAME] στο [GEOGRAPHIC_DATA] αναπτύσσει την ιδέα του παγ…"
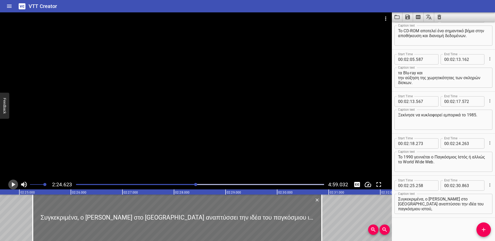
click at [12, 183] on icon "Play/Pause" at bounding box center [14, 184] width 4 height 5
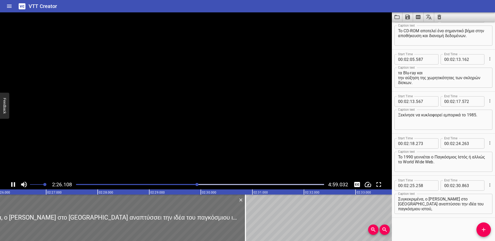
click at [12, 183] on icon "Play/Pause" at bounding box center [13, 184] width 4 height 5
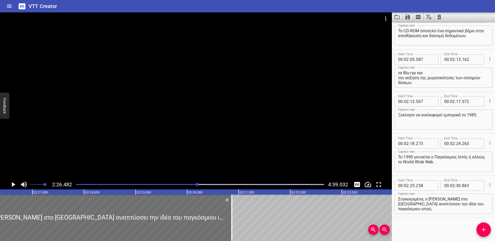
scroll to position [0, 7546]
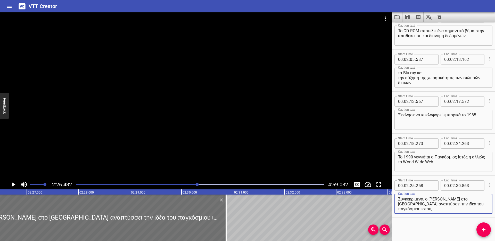
click at [428, 203] on textarea "Συγκεκριμένα, ο [PERSON_NAME] στο [GEOGRAPHIC_DATA] αναπτύσσει την ιδέα του παγ…" at bounding box center [443, 203] width 91 height 15
click at [12, 186] on icon "Play/Pause" at bounding box center [14, 184] width 4 height 5
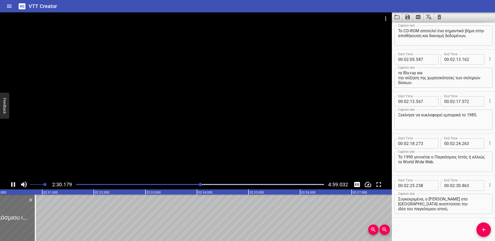
click at [13, 185] on icon "Play/Pause" at bounding box center [13, 184] width 8 height 8
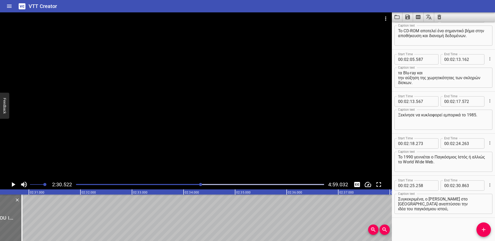
scroll to position [0, 7754]
drag, startPoint x: 479, startPoint y: 227, endPoint x: 276, endPoint y: 202, distance: 204.1
click at [479, 227] on span "Add Cue" at bounding box center [483, 229] width 14 height 6
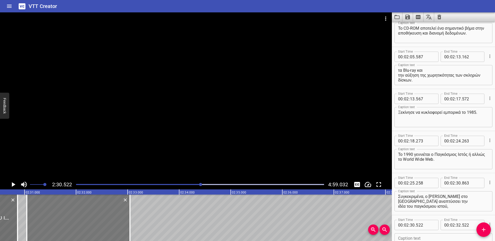
drag, startPoint x: 66, startPoint y: 220, endPoint x: 93, endPoint y: 219, distance: 27.1
click at [93, 219] on div at bounding box center [78, 217] width 103 height 46
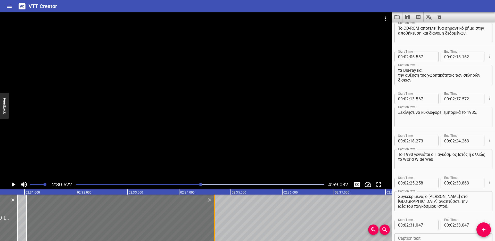
drag, startPoint x: 130, startPoint y: 212, endPoint x: 215, endPoint y: 210, distance: 85.0
click at [215, 210] on div at bounding box center [213, 217] width 5 height 46
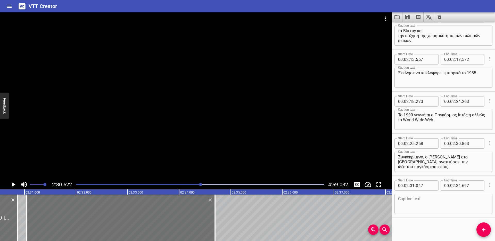
click at [419, 206] on textarea at bounding box center [443, 203] width 91 height 15
paste textarea "για να λύσει το πρόβλημα του διαμοιρασμού τεράστιων όγκων δεδομένων,"
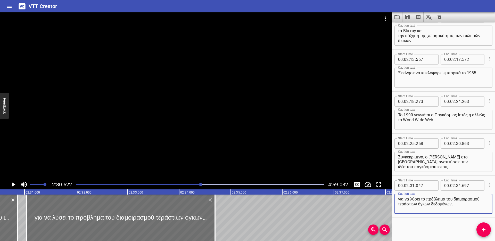
click at [12, 183] on icon "Play/Pause" at bounding box center [14, 184] width 4 height 5
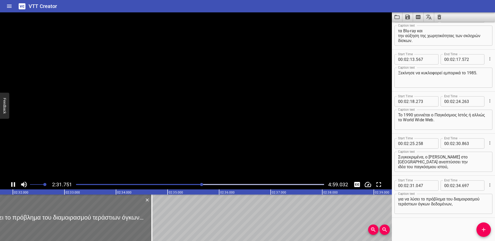
click at [12, 183] on icon "Play/Pause" at bounding box center [13, 184] width 4 height 5
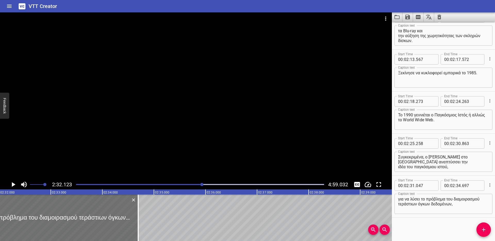
scroll to position [0, 7836]
click at [420, 203] on textarea "για να λύσει το πρόβλημα του διαμοιρασμού τεράστιων όγκων δεδομένων," at bounding box center [443, 203] width 91 height 15
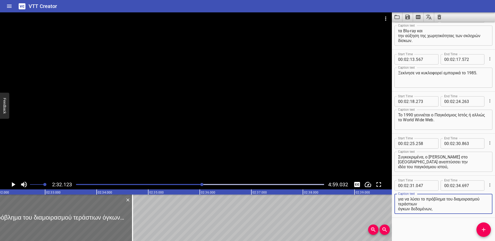
click at [14, 185] on icon "Play/Pause" at bounding box center [13, 184] width 8 height 8
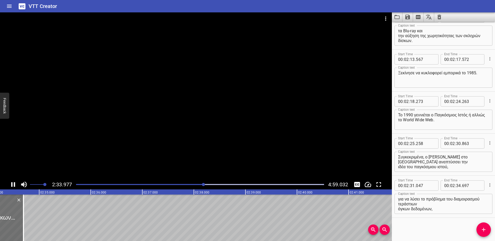
click at [14, 185] on icon "Play/Pause" at bounding box center [13, 184] width 4 height 5
drag, startPoint x: 484, startPoint y: 226, endPoint x: 470, endPoint y: 226, distance: 14.4
click at [484, 226] on button "Add Cue" at bounding box center [483, 229] width 14 height 14
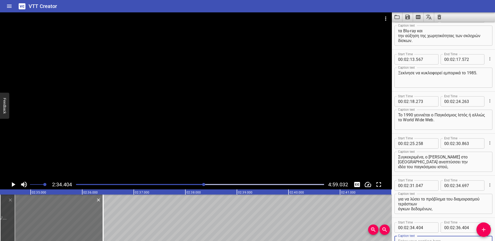
scroll to position [857, 0]
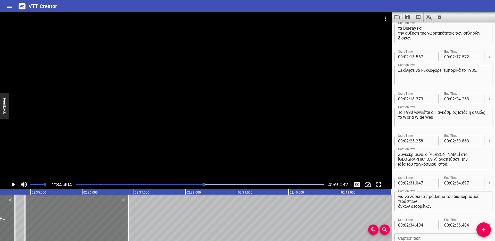
drag, startPoint x: 65, startPoint y: 219, endPoint x: 90, endPoint y: 217, distance: 25.1
click at [90, 217] on div at bounding box center [76, 217] width 103 height 46
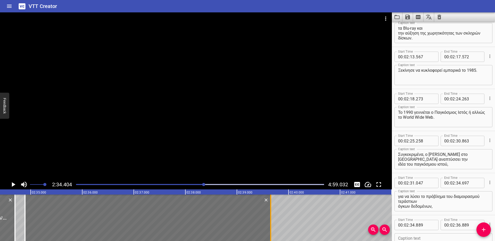
drag, startPoint x: 127, startPoint y: 214, endPoint x: 269, endPoint y: 209, distance: 142.5
click at [269, 209] on div at bounding box center [270, 217] width 5 height 46
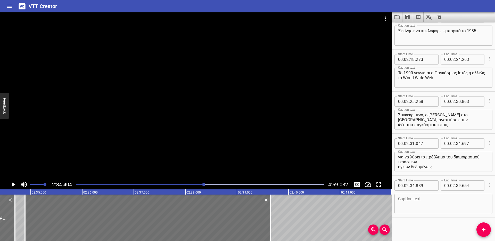
click at [419, 205] on textarea at bounding box center [443, 203] width 91 height 15
paste textarea "αποτελεσμάτων από τα πειράματα που γινόντουσαν στο [GEOGRAPHIC_DATA] μεταξύ των…"
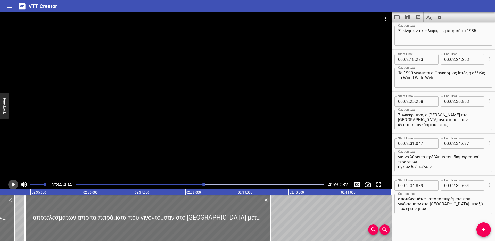
click at [14, 184] on icon "Play/Pause" at bounding box center [14, 184] width 4 height 5
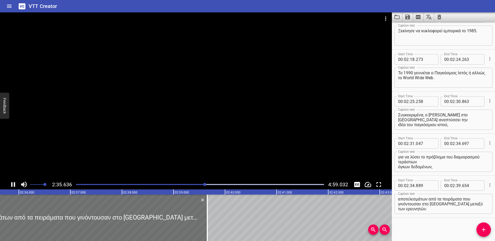
click at [16, 186] on icon "Play/Pause" at bounding box center [13, 184] width 8 height 8
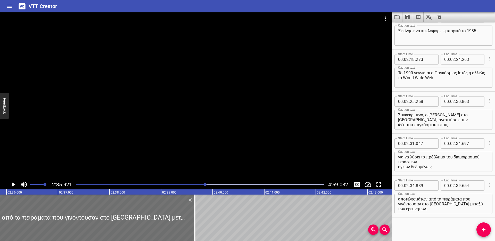
scroll to position [0, 8032]
click at [442, 203] on textarea "αποτελεσμάτων από τα πειράματα που γινόντουσαν στο [GEOGRAPHIC_DATA] μεταξύ των…" at bounding box center [443, 203] width 91 height 15
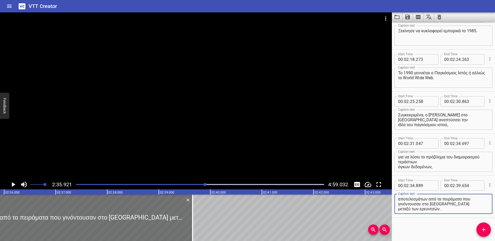
click at [13, 184] on icon "Play/Pause" at bounding box center [14, 184] width 4 height 5
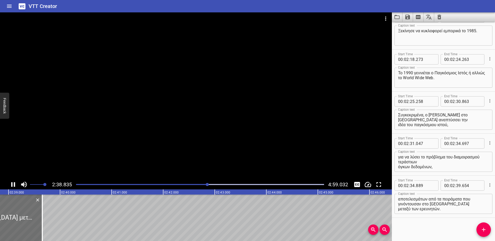
click at [13, 184] on icon "Play/Pause" at bounding box center [13, 184] width 8 height 8
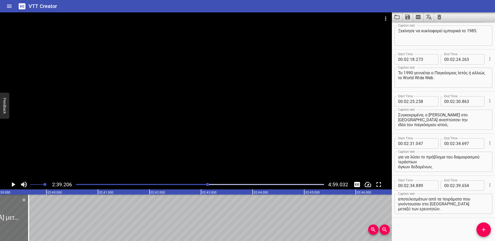
scroll to position [0, 8201]
click at [479, 228] on span "Add Cue" at bounding box center [483, 229] width 14 height 6
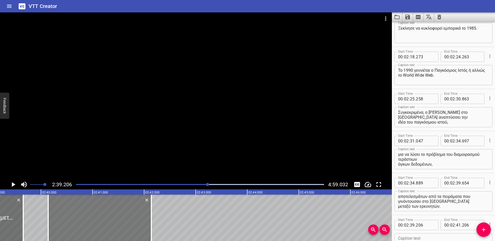
drag, startPoint x: 101, startPoint y: 216, endPoint x: 111, endPoint y: 216, distance: 10.3
click at [111, 216] on div at bounding box center [99, 217] width 103 height 46
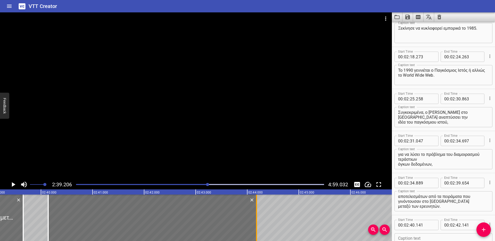
drag, startPoint x: 151, startPoint y: 209, endPoint x: 257, endPoint y: 207, distance: 106.1
click at [257, 207] on div at bounding box center [256, 217] width 1 height 46
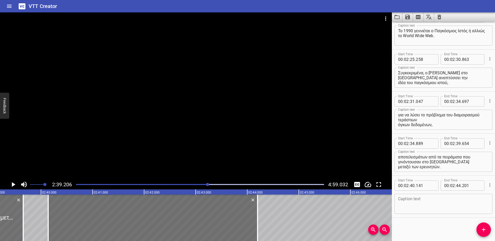
click at [423, 202] on textarea at bounding box center [443, 203] width 91 height 15
paste textarea "Το πρώτο website δημιουργήθηκε το 1991."
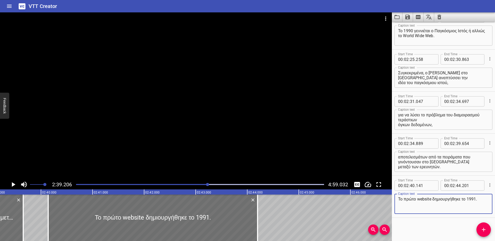
click at [9, 184] on icon "Play/Pause" at bounding box center [13, 184] width 8 height 8
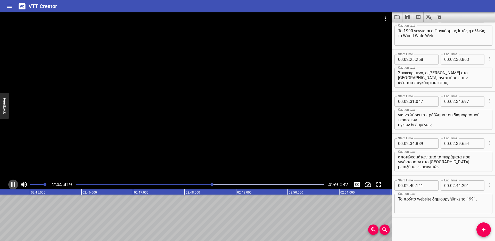
click at [13, 184] on icon "Play/Pause" at bounding box center [13, 184] width 8 height 8
click at [482, 231] on icon "Add Cue" at bounding box center [483, 229] width 6 height 6
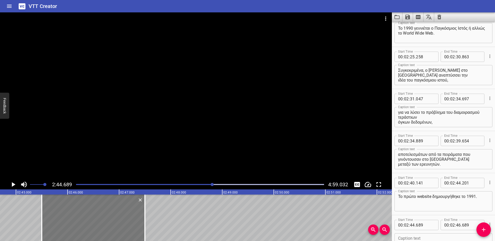
drag, startPoint x: 83, startPoint y: 215, endPoint x: 126, endPoint y: 211, distance: 42.9
click at [126, 211] on div at bounding box center [93, 217] width 103 height 46
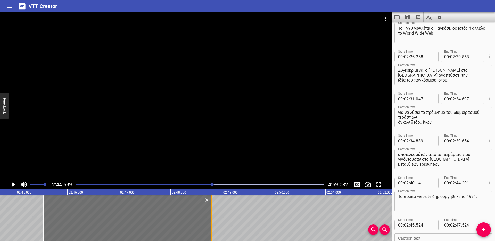
drag, startPoint x: 147, startPoint y: 207, endPoint x: 214, endPoint y: 207, distance: 67.0
click at [214, 207] on div at bounding box center [211, 217] width 5 height 46
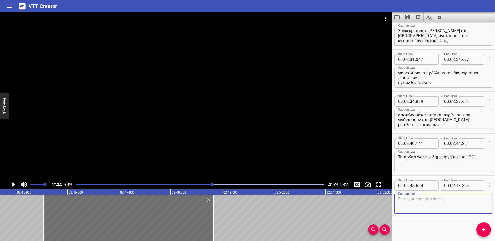
click at [417, 200] on textarea at bounding box center [443, 203] width 91 height 15
paste textarea "Φυσικά, ο παγκόσμιος ιστός επεκτάθηκε και γεωγραφικά,"
click at [14, 184] on icon "Play/Pause" at bounding box center [14, 184] width 4 height 5
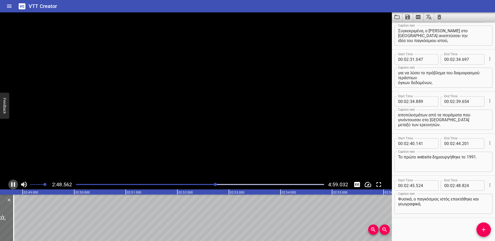
click at [14, 185] on icon "Play/Pause" at bounding box center [13, 184] width 4 height 5
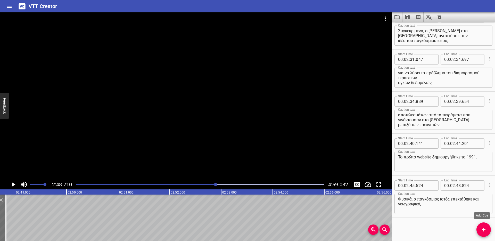
click at [482, 231] on icon "Add Cue" at bounding box center [483, 229] width 6 height 6
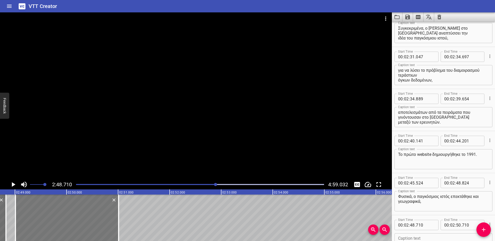
drag, startPoint x: 66, startPoint y: 215, endPoint x: 79, endPoint y: 214, distance: 13.2
click at [79, 214] on div at bounding box center [66, 217] width 103 height 46
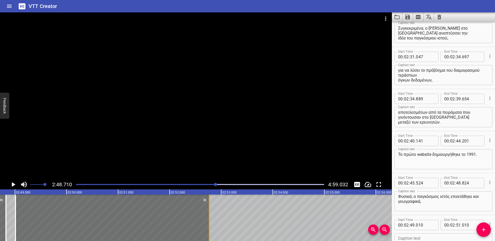
drag, startPoint x: 119, startPoint y: 208, endPoint x: 212, endPoint y: 209, distance: 93.0
click at [212, 209] on div at bounding box center [209, 217] width 5 height 46
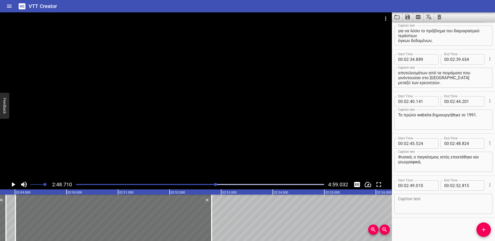
click at [411, 203] on textarea at bounding box center [443, 203] width 91 height 15
paste textarea "αλλά και ως προς το είδος των δεδομένων που πλέον διακινούνται μέσα από αυτό."
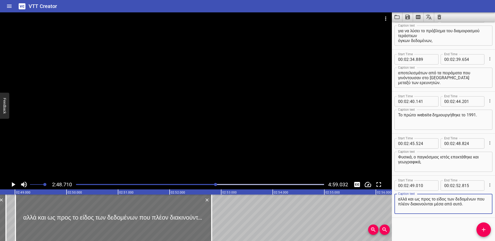
click at [12, 182] on icon "Play/Pause" at bounding box center [13, 184] width 8 height 8
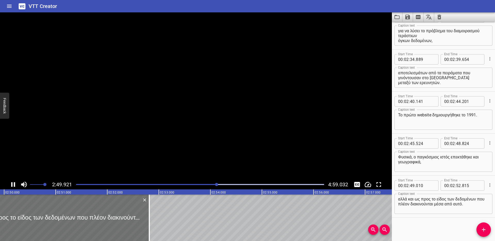
click at [12, 182] on icon "Play/Pause" at bounding box center [13, 184] width 4 height 5
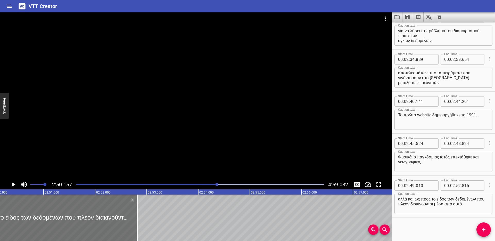
click at [419, 203] on textarea "αλλά και ως προς το είδος των δεδομένων που πλέον διακινούνται μέσα από αυτό." at bounding box center [443, 203] width 91 height 15
click at [12, 184] on icon "Play/Pause" at bounding box center [14, 184] width 4 height 5
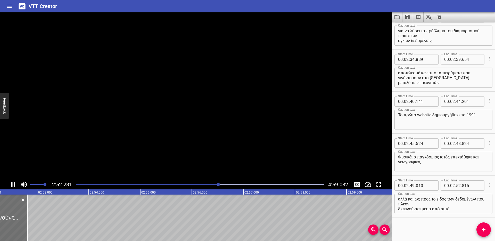
click at [12, 184] on icon "Play/Pause" at bounding box center [13, 184] width 4 height 5
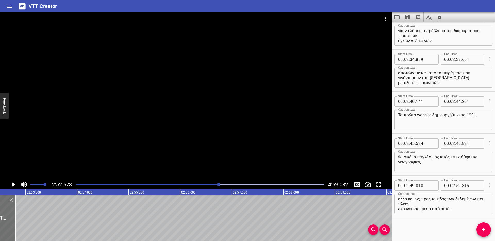
scroll to position [0, 8892]
click at [482, 228] on icon "Add Cue" at bounding box center [483, 229] width 6 height 6
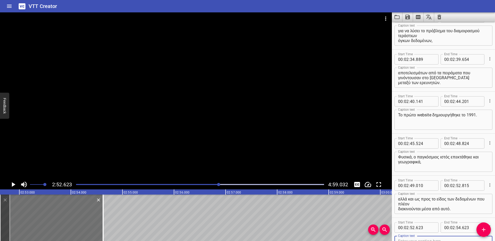
scroll to position [1025, 0]
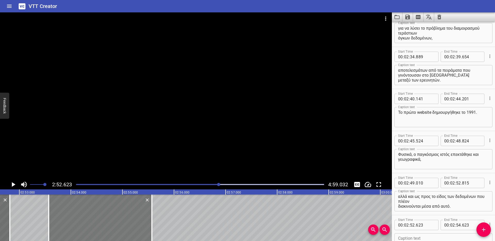
drag, startPoint x: 73, startPoint y: 217, endPoint x: 115, endPoint y: 217, distance: 41.7
click at [115, 217] on div at bounding box center [100, 217] width 103 height 46
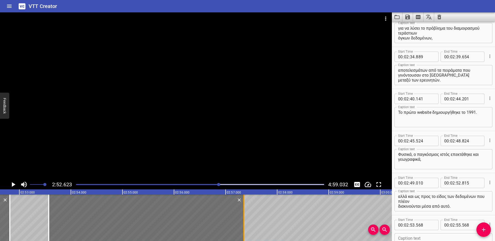
drag, startPoint x: 153, startPoint y: 209, endPoint x: 245, endPoint y: 206, distance: 92.0
click at [245, 206] on div at bounding box center [243, 217] width 5 height 46
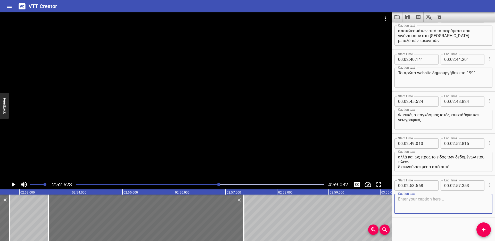
click at [415, 198] on textarea at bounding box center [443, 203] width 91 height 15
paste textarea "Το 2000 εισβάλλουν στη ζωή μας το διαδίκτυο και τα κινητά."
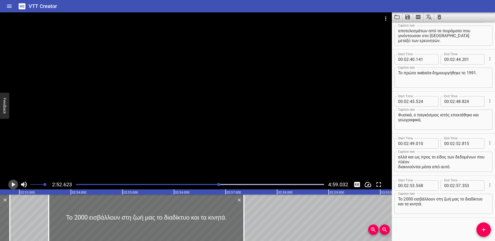
click at [13, 184] on icon "Play/Pause" at bounding box center [14, 184] width 4 height 5
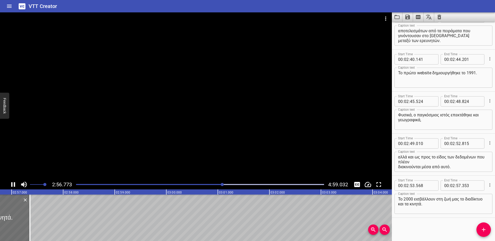
click at [13, 184] on icon "Play/Pause" at bounding box center [13, 184] width 8 height 8
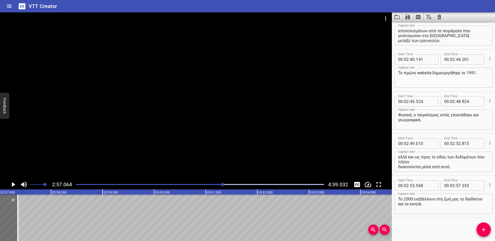
scroll to position [0, 9121]
click at [480, 228] on icon "Add Cue" at bounding box center [483, 229] width 6 height 6
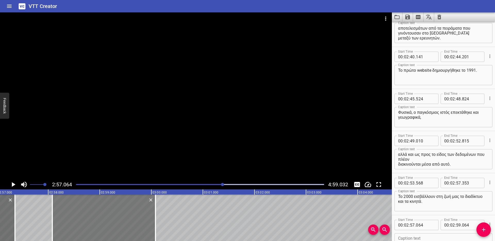
drag, startPoint x: 86, startPoint y: 209, endPoint x: 141, endPoint y: 209, distance: 55.4
click at [139, 209] on div at bounding box center [103, 217] width 103 height 46
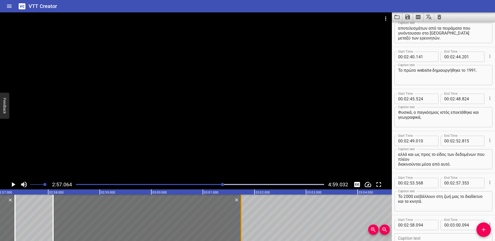
drag, startPoint x: 156, startPoint y: 206, endPoint x: 241, endPoint y: 208, distance: 85.0
click at [241, 208] on div at bounding box center [241, 217] width 1 height 46
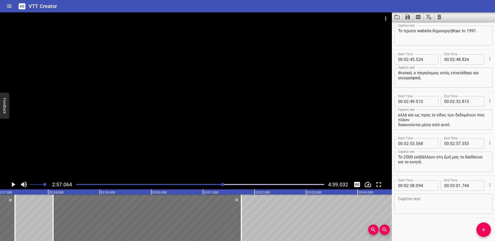
click at [417, 203] on textarea at bounding box center [443, 203] width 91 height 15
paste textarea "Πλέον υπάρχουν 630 εκατομμύρια χρήστες διαδικτύου και 1,5 δισεκατομμύριο χρήστε…"
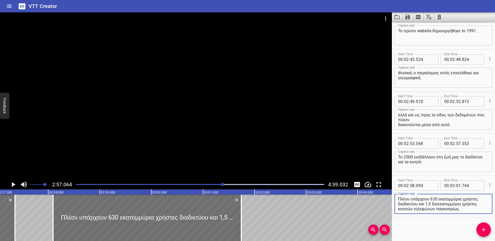
click at [13, 187] on icon "Play/Pause" at bounding box center [13, 184] width 8 height 8
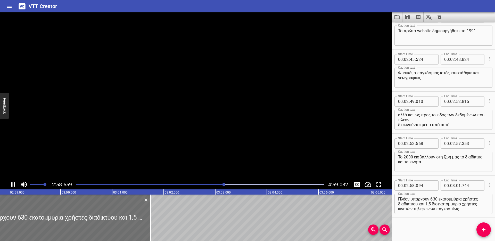
click at [13, 188] on icon "Play/Pause" at bounding box center [13, 184] width 8 height 8
click at [465, 203] on textarea "Πλέον υπάρχουν 630 εκατομμύρια χρήστες διαδικτύου και 1,5 δισεκατομμύριο χρήστε…" at bounding box center [443, 203] width 91 height 15
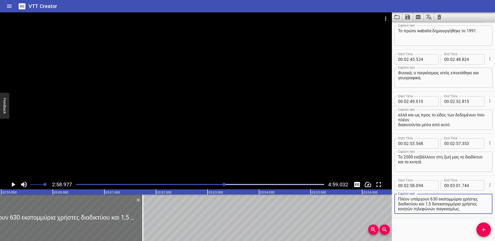
drag, startPoint x: 427, startPoint y: 202, endPoint x: 450, endPoint y: 204, distance: 23.0
click at [427, 202] on textarea "Πλέον υπάρχουν 630 εκατομμύρια χρήστες διαδικτύου και 1,5 δισεκατομμύριο χρήστε…" at bounding box center [443, 203] width 91 height 15
click at [12, 183] on icon "Play/Pause" at bounding box center [14, 184] width 4 height 5
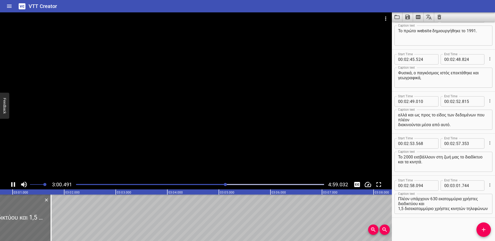
click at [12, 183] on icon "Play/Pause" at bounding box center [13, 184] width 4 height 5
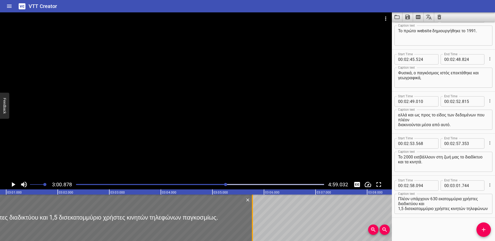
drag, startPoint x: 45, startPoint y: 207, endPoint x: 252, endPoint y: 208, distance: 207.6
click at [252, 208] on div at bounding box center [252, 217] width 1 height 46
click at [11, 183] on icon "Play/Pause" at bounding box center [13, 184] width 8 height 8
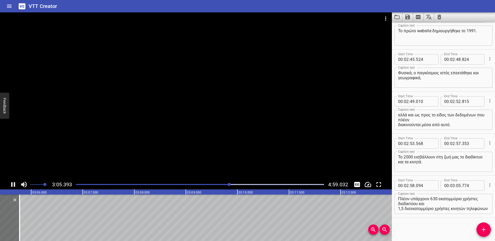
click at [11, 183] on icon "Play/Pause" at bounding box center [13, 184] width 4 height 5
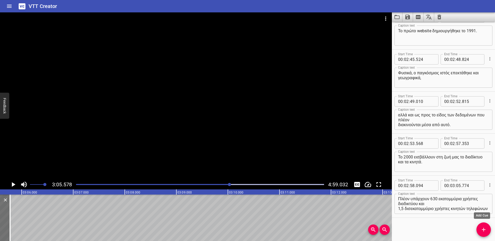
click at [484, 231] on icon "Add Cue" at bounding box center [483, 229] width 6 height 6
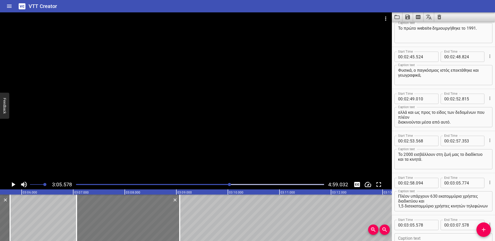
drag, startPoint x: 49, startPoint y: 211, endPoint x: 125, endPoint y: 212, distance: 76.5
click at [125, 212] on div at bounding box center [127, 217] width 103 height 46
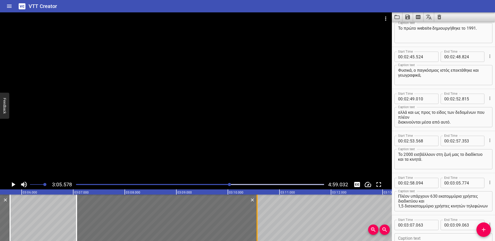
drag, startPoint x: 179, startPoint y: 205, endPoint x: 256, endPoint y: 206, distance: 77.3
click at [256, 206] on div at bounding box center [256, 217] width 1 height 46
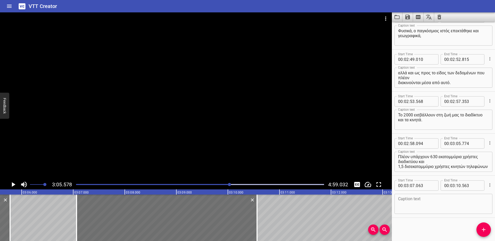
click at [408, 201] on textarea at bounding box center [443, 203] width 91 height 15
paste textarea "Οι τεχνολογίες αυτές προσέφεραν νέες δυνατότητες και άλλαξαν εντελώς τον τρόπο …"
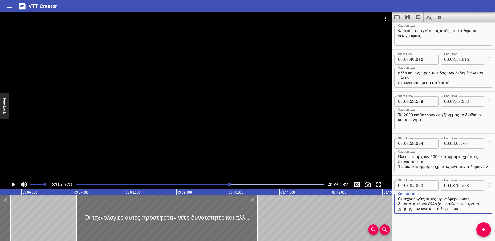
click at [12, 183] on icon "Play/Pause" at bounding box center [14, 184] width 4 height 5
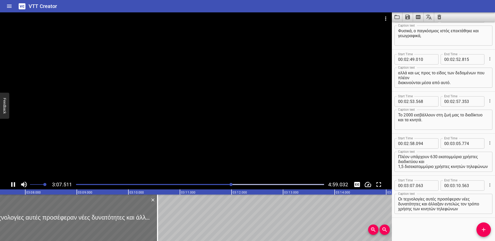
click at [11, 183] on icon "Play/Pause" at bounding box center [13, 184] width 8 height 8
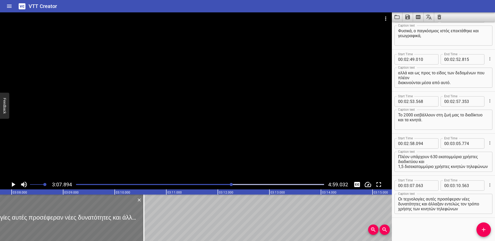
scroll to position [0, 9679]
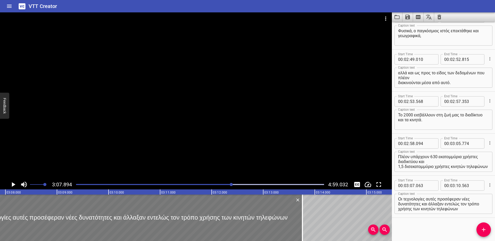
drag, startPoint x: 136, startPoint y: 207, endPoint x: 282, endPoint y: 207, distance: 146.0
click at [301, 212] on div at bounding box center [302, 217] width 5 height 46
click at [448, 203] on textarea "Οι τεχνολογίες αυτές προσέφεραν νέες δυνατότητες και άλλαξαν εντελώς τον τρόπο …" at bounding box center [443, 203] width 91 height 15
click at [13, 184] on icon "Play/Pause" at bounding box center [14, 184] width 4 height 5
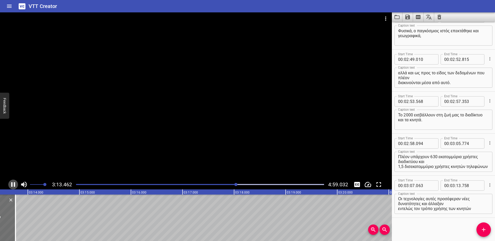
click at [12, 184] on icon "Play/Pause" at bounding box center [13, 184] width 4 height 5
drag, startPoint x: 483, startPoint y: 227, endPoint x: 480, endPoint y: 225, distance: 3.6
click at [482, 227] on icon "Add Cue" at bounding box center [483, 229] width 6 height 6
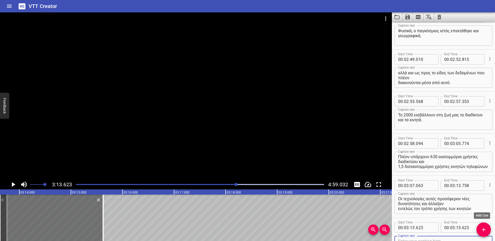
scroll to position [1151, 0]
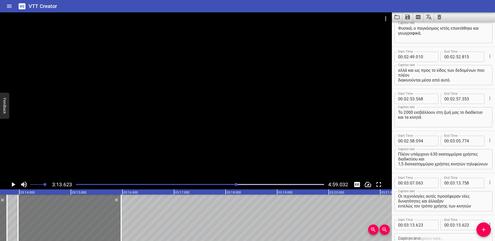
drag, startPoint x: 61, startPoint y: 217, endPoint x: 79, endPoint y: 216, distance: 18.1
click at [79, 215] on div at bounding box center [69, 217] width 103 height 46
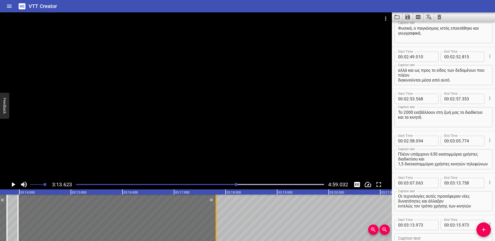
drag, startPoint x: 121, startPoint y: 212, endPoint x: 215, endPoint y: 212, distance: 94.8
click at [215, 212] on div at bounding box center [215, 217] width 1 height 46
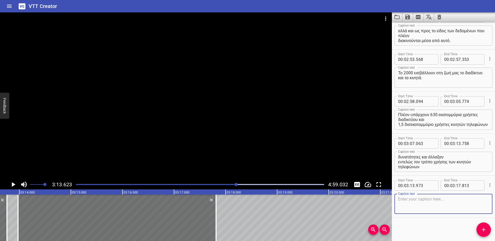
click at [424, 205] on textarea at bounding box center [443, 203] width 91 height 15
paste textarea "καθώς πλέον οι χρήστες μπορούσαν να αναζητήσουν πληροφορίες σε αυτά."
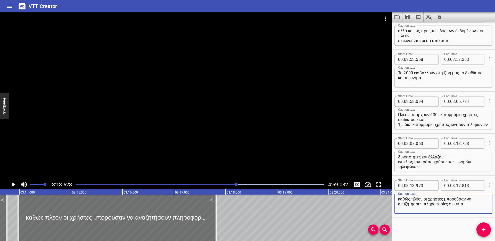
click at [12, 182] on icon "Play/Pause" at bounding box center [14, 184] width 4 height 5
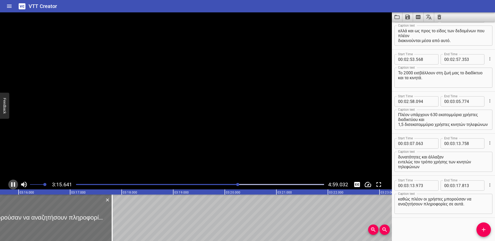
click at [12, 182] on icon "Play/Pause" at bounding box center [13, 184] width 4 height 5
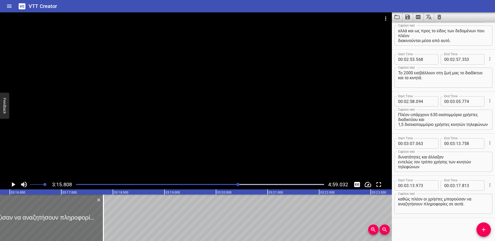
click at [450, 203] on textarea "καθώς πλέον οι χρήστες μπορούσαν να αναζητήσουν πληροφορίες σε αυτά." at bounding box center [443, 203] width 91 height 15
click at [12, 183] on icon "Play/Pause" at bounding box center [14, 184] width 4 height 5
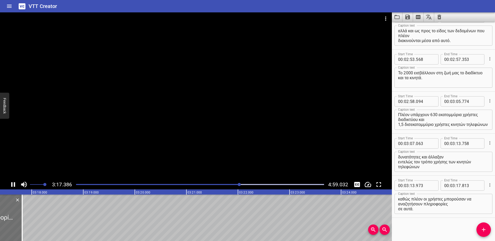
click at [11, 183] on icon "Play/Pause" at bounding box center [13, 184] width 4 height 5
click at [482, 228] on icon "Add Cue" at bounding box center [483, 229] width 6 height 6
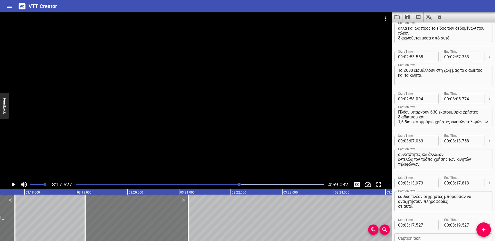
drag, startPoint x: 80, startPoint y: 217, endPoint x: 148, endPoint y: 218, distance: 67.7
click at [148, 218] on div at bounding box center [136, 217] width 103 height 46
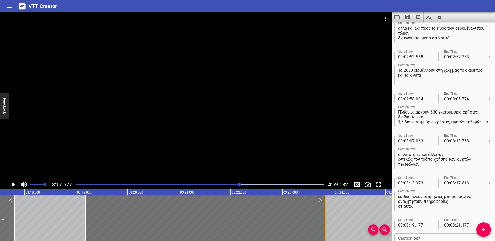
drag, startPoint x: 188, startPoint y: 214, endPoint x: 325, endPoint y: 210, distance: 136.8
click at [325, 210] on div at bounding box center [325, 217] width 1 height 46
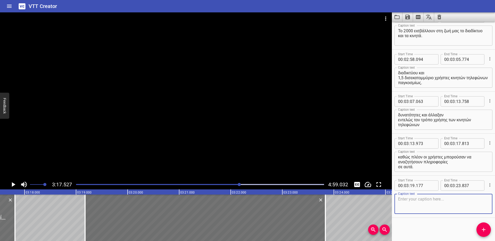
click at [423, 201] on textarea at bounding box center [443, 203] width 91 height 15
paste textarea "Ένα άλλο ορόσημο είναι η δημιουργία της Βικιπαίδειας ή αλλιώς Wikipedia το 2001."
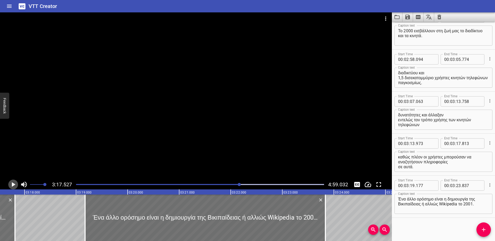
click at [12, 183] on icon "Play/Pause" at bounding box center [14, 184] width 4 height 5
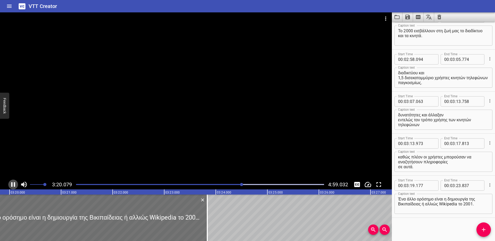
click at [13, 183] on icon "Play/Pause" at bounding box center [13, 184] width 8 height 8
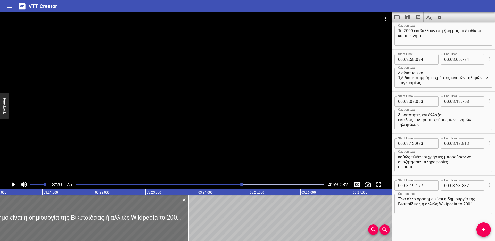
click at [442, 202] on textarea "Ένα άλλο ορόσημο είναι η δημιουργία της Βικιπαίδειας ή αλλιώς Wikipedia το 2001." at bounding box center [443, 203] width 91 height 15
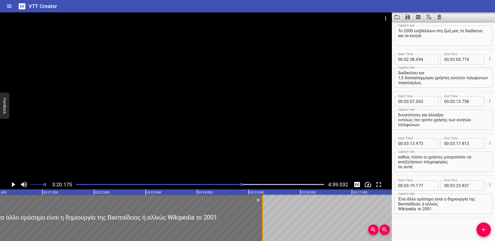
drag, startPoint x: 189, startPoint y: 211, endPoint x: 263, endPoint y: 212, distance: 73.7
click at [263, 212] on div at bounding box center [262, 217] width 5 height 46
click at [12, 184] on icon "Play/Pause" at bounding box center [14, 184] width 4 height 5
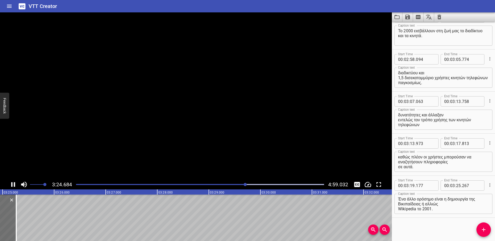
click at [12, 184] on icon "Play/Pause" at bounding box center [13, 184] width 4 height 5
click at [482, 230] on icon "Add Cue" at bounding box center [483, 229] width 6 height 6
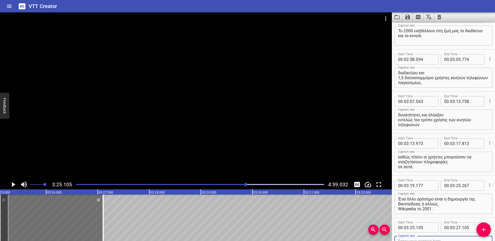
scroll to position [1235, 0]
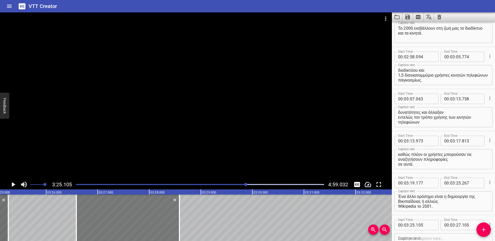
drag, startPoint x: 67, startPoint y: 215, endPoint x: 135, endPoint y: 216, distance: 68.0
click at [135, 216] on div at bounding box center [127, 217] width 103 height 46
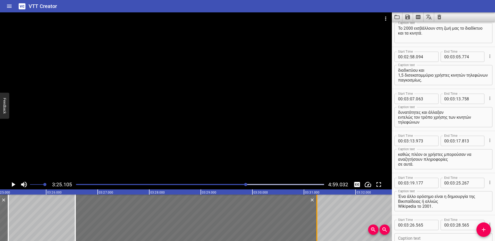
drag, startPoint x: 178, startPoint y: 209, endPoint x: 317, endPoint y: 207, distance: 138.3
click at [317, 207] on div at bounding box center [316, 217] width 1 height 46
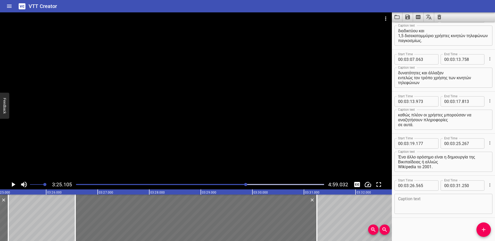
click at [410, 203] on textarea at bounding box center [443, 203] width 91 height 15
paste textarea "Η Βικιπαίδεια είναι μια διαδικτυακή εγκυκλοπαίδεια βασισμένη στον εθελοντισμό."
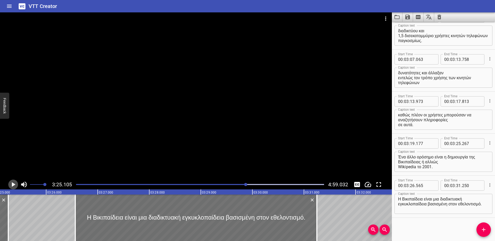
click at [13, 183] on icon "Play/Pause" at bounding box center [14, 184] width 4 height 5
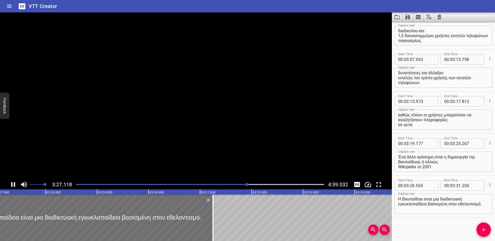
click at [13, 183] on icon "Play/Pause" at bounding box center [13, 184] width 8 height 8
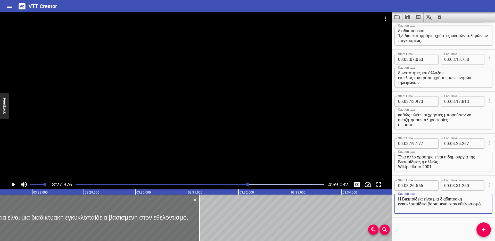
click at [430, 204] on textarea "Η Βικιπαίδεια είναι μια διαδικτυακή εγκυκλοπαίδεια βασισμένη στον εθελοντισμό." at bounding box center [443, 203] width 91 height 15
click at [13, 183] on icon "Play/Pause" at bounding box center [14, 184] width 4 height 5
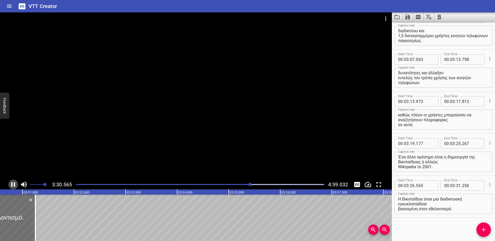
click at [14, 183] on icon "Play/Pause" at bounding box center [13, 184] width 4 height 5
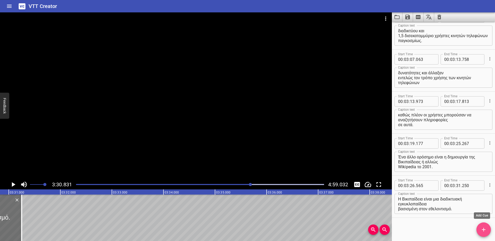
click at [480, 228] on icon "Add Cue" at bounding box center [483, 229] width 6 height 6
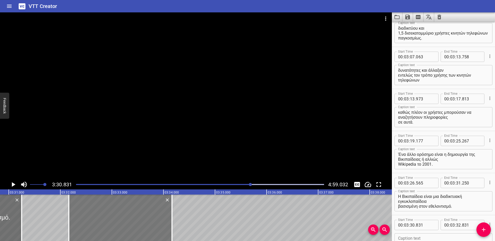
drag, startPoint x: 112, startPoint y: 214, endPoint x: 131, endPoint y: 214, distance: 18.6
click at [131, 214] on div at bounding box center [120, 217] width 103 height 46
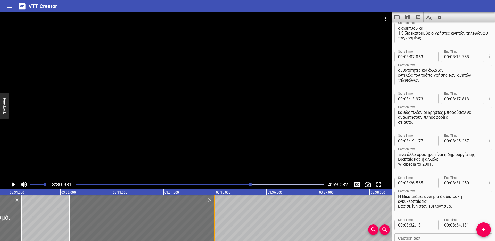
drag, startPoint x: 173, startPoint y: 212, endPoint x: 215, endPoint y: 209, distance: 41.8
click at [215, 209] on div at bounding box center [213, 217] width 5 height 46
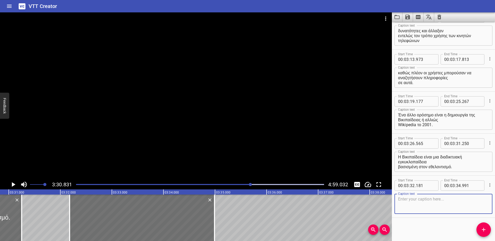
click at [412, 203] on textarea at bounding box center [443, 203] width 91 height 15
paste textarea "Παρά τις αρχικές αμφιβολίες για την αξιοπιστία της, λόγω της δυνατότητας που έχ…"
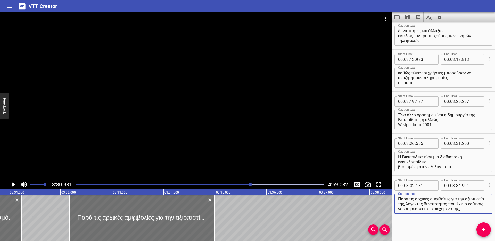
click at [11, 184] on icon "Play/Pause" at bounding box center [13, 184] width 8 height 8
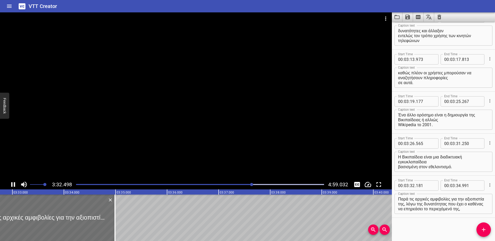
click at [11, 184] on icon "Play/Pause" at bounding box center [13, 184] width 4 height 5
click at [447, 200] on textarea "Παρά τις αρχικές αμφιβολίες για την αξιοπιστία της, λόγω της δυνατότητας που έχ…" at bounding box center [443, 203] width 91 height 15
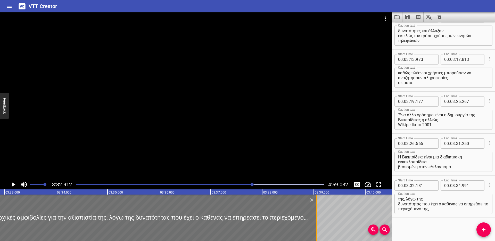
drag, startPoint x: 106, startPoint y: 208, endPoint x: 315, endPoint y: 210, distance: 209.2
click at [316, 210] on div at bounding box center [316, 217] width 1 height 46
click at [15, 184] on icon "Play/Pause" at bounding box center [13, 184] width 8 height 8
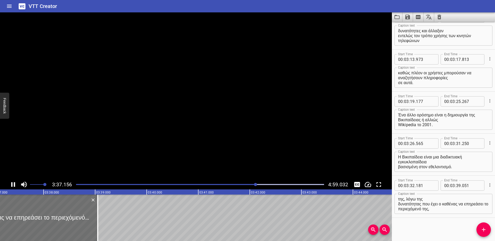
click at [15, 184] on icon "Play/Pause" at bounding box center [13, 184] width 8 height 8
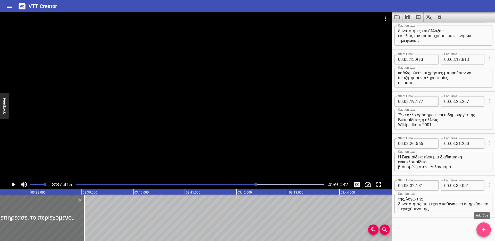
click at [482, 229] on icon "Add Cue" at bounding box center [483, 229] width 4 height 4
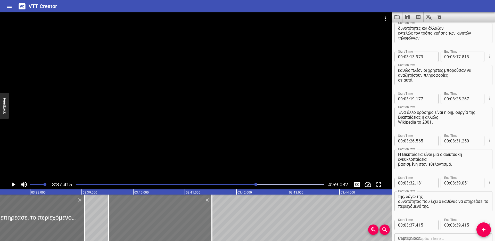
drag, startPoint x: 113, startPoint y: 224, endPoint x: 169, endPoint y: 222, distance: 55.9
click at [169, 222] on div at bounding box center [160, 217] width 103 height 46
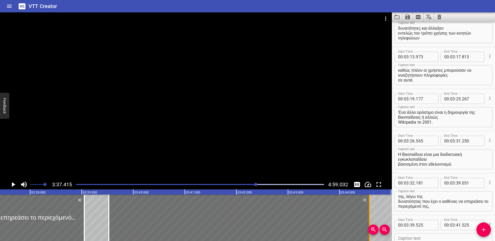
drag, startPoint x: 212, startPoint y: 211, endPoint x: 370, endPoint y: 206, distance: 157.4
click at [370, 207] on div at bounding box center [369, 217] width 5 height 46
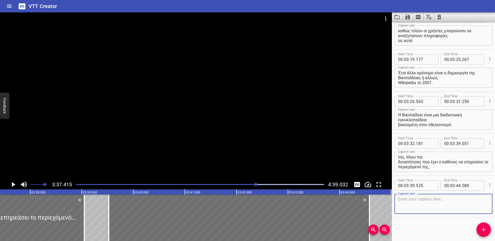
click at [426, 205] on textarea at bounding box center [443, 203] width 91 height 15
paste textarea "η [PERSON_NAME] απέδειξε την εγκυρότητά της μέσα από ένα σύστημα κανόνων και συ…"
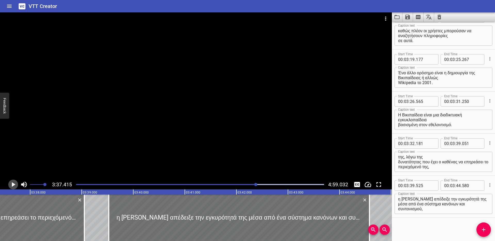
click at [13, 183] on icon "Play/Pause" at bounding box center [13, 184] width 8 height 8
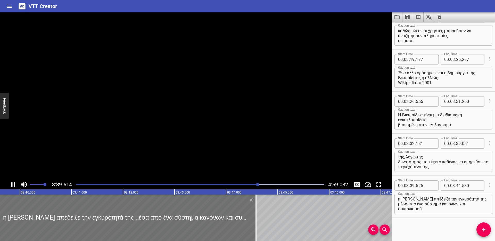
click at [13, 183] on icon "Play/Pause" at bounding box center [13, 184] width 8 height 8
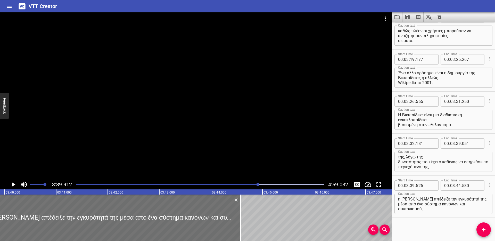
click at [442, 203] on textarea "η [PERSON_NAME] απέδειξε την εγκυρότητά της μέσα από ένα σύστημα κανόνων και συ…" at bounding box center [443, 203] width 91 height 15
click at [13, 185] on icon "Play/Pause" at bounding box center [13, 184] width 8 height 8
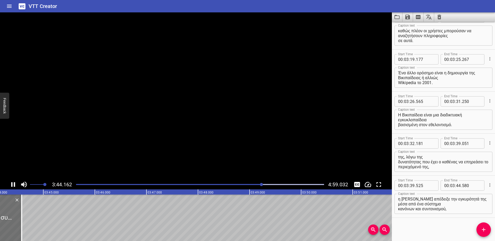
click at [13, 185] on icon "Play/Pause" at bounding box center [13, 184] width 8 height 8
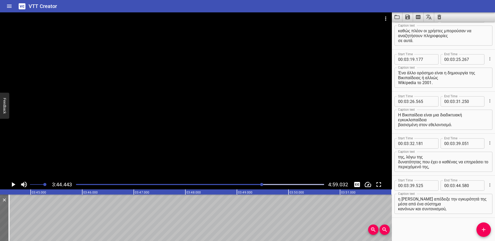
scroll to position [0, 11562]
click at [481, 231] on icon "Add Cue" at bounding box center [483, 229] width 6 height 6
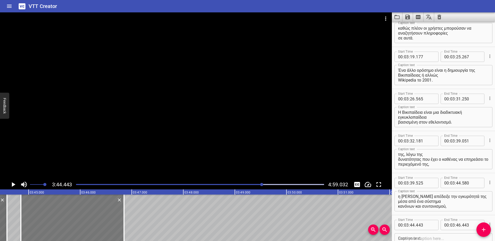
drag, startPoint x: 54, startPoint y: 220, endPoint x: 74, endPoint y: 219, distance: 20.3
click at [74, 219] on div at bounding box center [72, 217] width 103 height 46
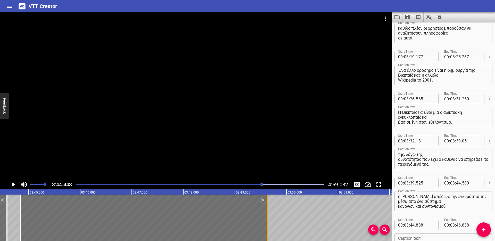
drag, startPoint x: 123, startPoint y: 215, endPoint x: 268, endPoint y: 212, distance: 145.3
click at [268, 212] on div at bounding box center [267, 217] width 1 height 46
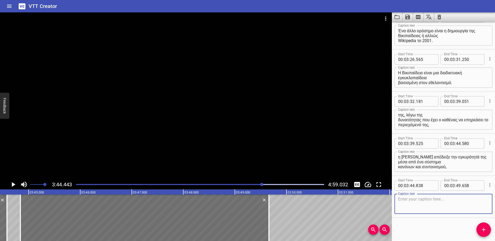
click at [411, 200] on textarea at bounding box center [443, 203] width 91 height 15
paste textarea "ξεπερνώντας μάλιστα σε ορισμένες περιπτώσεις την ακρίβεια των παραδοσιακών εγκυ…"
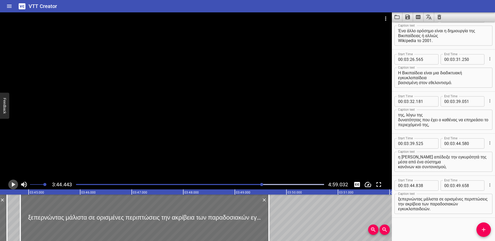
click at [11, 183] on icon "Play/Pause" at bounding box center [13, 184] width 8 height 8
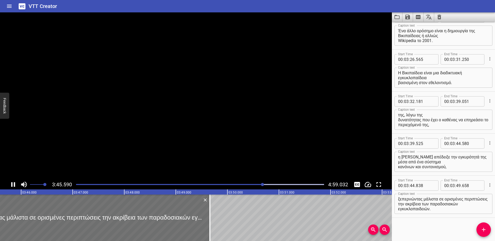
click at [11, 183] on icon "Play/Pause" at bounding box center [13, 184] width 8 height 8
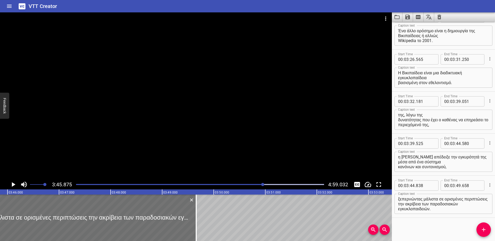
scroll to position [0, 11636]
click at [450, 203] on textarea "ξεπερνώντας μάλιστα σε ορισμένες περιπτώσεις την ακρίβεια των παραδοσιακών εγκυ…" at bounding box center [443, 203] width 91 height 15
click at [13, 184] on icon "Play/Pause" at bounding box center [14, 184] width 4 height 5
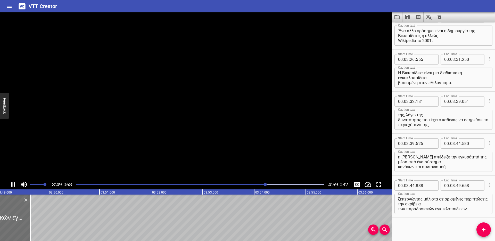
click at [14, 184] on icon "Play/Pause" at bounding box center [13, 184] width 4 height 5
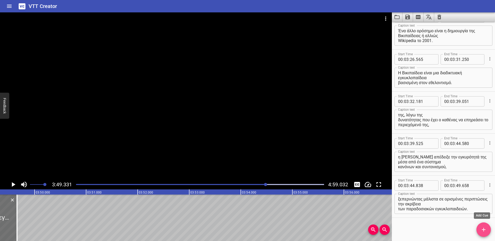
click at [480, 226] on button "Add Cue" at bounding box center [483, 229] width 14 height 14
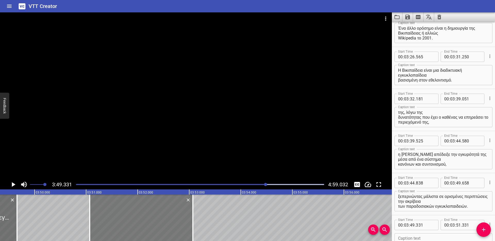
drag, startPoint x: 83, startPoint y: 213, endPoint x: 170, endPoint y: 210, distance: 87.1
click at [170, 210] on div at bounding box center [141, 217] width 103 height 46
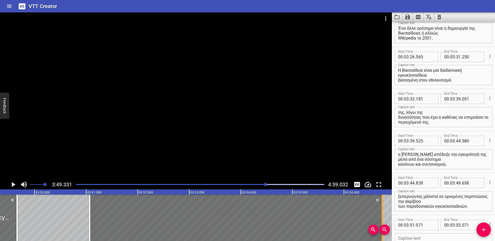
drag, startPoint x: 193, startPoint y: 211, endPoint x: 383, endPoint y: 208, distance: 189.8
click at [383, 208] on div at bounding box center [381, 217] width 5 height 46
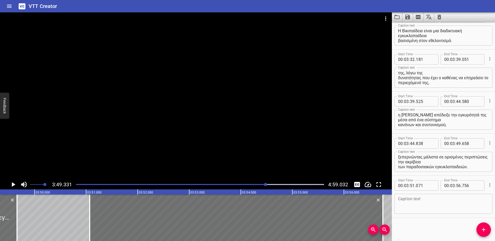
click at [417, 203] on textarea at bounding box center [443, 203] width 91 height 15
paste textarea "Από το 2004 έως το 2006 κάνουν την εμφάνισή τους τα social media."
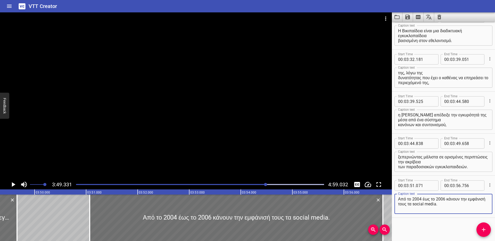
click at [14, 183] on icon "Play/Pause" at bounding box center [13, 184] width 8 height 8
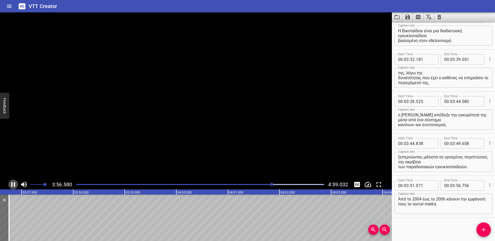
click at [14, 184] on icon "Play/Pause" at bounding box center [13, 184] width 4 height 5
click at [484, 228] on icon "Add Cue" at bounding box center [483, 229] width 6 height 6
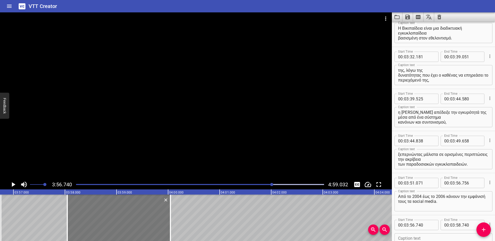
drag, startPoint x: 65, startPoint y: 205, endPoint x: 128, endPoint y: 203, distance: 63.1
click at [128, 203] on div at bounding box center [118, 217] width 103 height 46
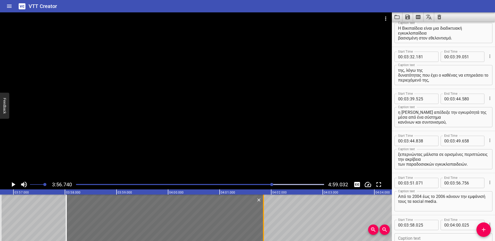
drag, startPoint x: 170, startPoint y: 209, endPoint x: 264, endPoint y: 207, distance: 94.0
click at [264, 207] on div at bounding box center [263, 217] width 5 height 46
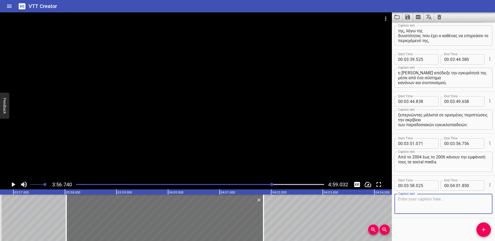
click at [413, 201] on textarea at bounding box center [443, 203] width 91 height 15
paste textarea "Σε αυτό το διάστημα, εδραιώνονται τα μέσα κοινωνικής δικτύωσης όπως το Facebook…"
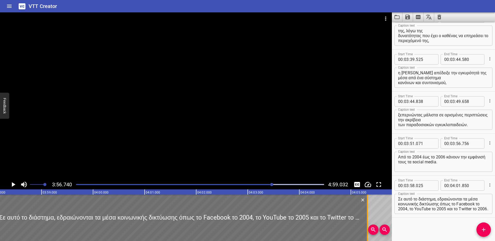
scroll to position [0, 12274]
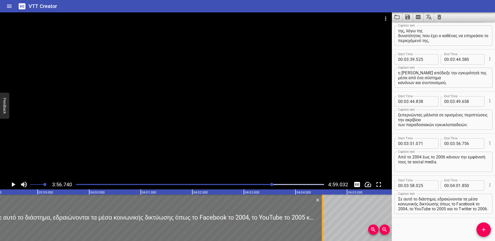
drag, startPoint x: 279, startPoint y: 212, endPoint x: 321, endPoint y: 215, distance: 42.4
click at [321, 215] on div at bounding box center [321, 217] width 1 height 46
click at [14, 182] on icon "Play/Pause" at bounding box center [13, 184] width 8 height 8
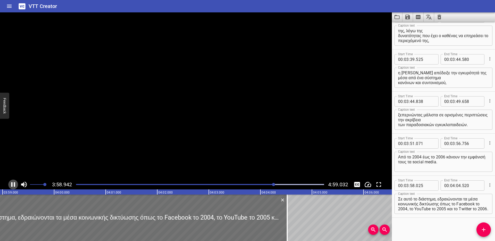
click at [14, 183] on icon "Play/Pause" at bounding box center [13, 184] width 4 height 5
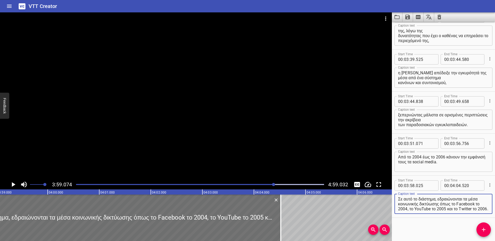
click at [464, 198] on textarea "Σε αυτό το διάστημα, εδραιώνονται τα μέσα κοινωνικής δικτύωσης όπως το Facebook…" at bounding box center [443, 203] width 91 height 15
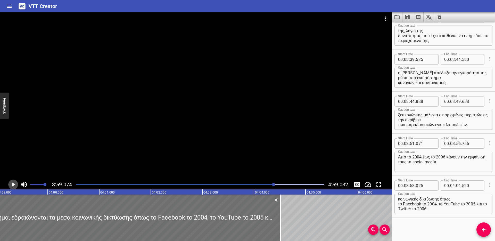
click at [12, 183] on icon "Play/Pause" at bounding box center [13, 184] width 8 height 8
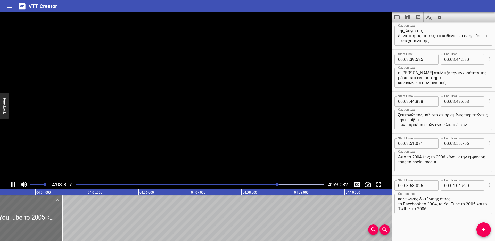
click at [11, 184] on icon "Play/Pause" at bounding box center [13, 184] width 4 height 5
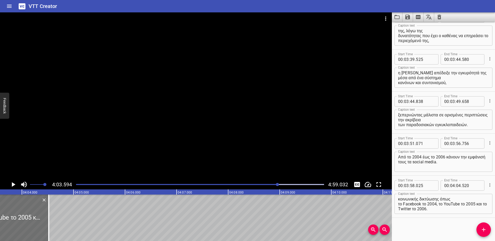
scroll to position [0, 12548]
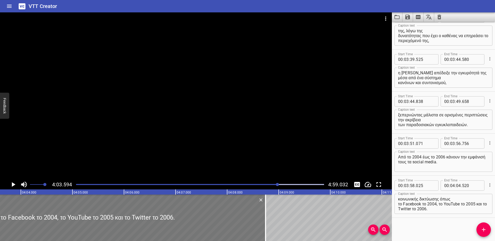
drag, startPoint x: 47, startPoint y: 210, endPoint x: 246, endPoint y: 205, distance: 199.7
click at [265, 212] on div at bounding box center [265, 217] width 1 height 46
click at [14, 183] on icon "Play/Pause" at bounding box center [14, 184] width 4 height 5
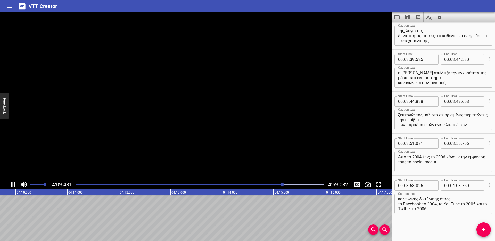
click at [14, 184] on icon "Play/Pause" at bounding box center [13, 184] width 8 height 8
click at [483, 228] on icon "Add Cue" at bounding box center [483, 229] width 4 height 4
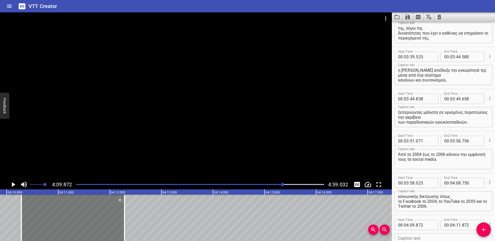
drag, startPoint x: 63, startPoint y: 224, endPoint x: 68, endPoint y: 223, distance: 5.4
click at [68, 223] on div at bounding box center [72, 217] width 103 height 46
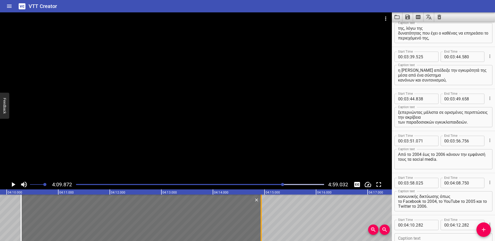
drag, startPoint x: 125, startPoint y: 214, endPoint x: 262, endPoint y: 217, distance: 136.3
click at [262, 217] on div at bounding box center [260, 217] width 5 height 46
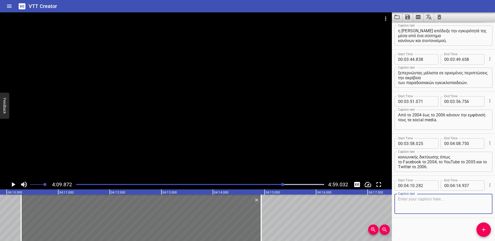
click at [409, 200] on textarea at bounding box center [443, 203] width 91 height 15
paste textarea "Ένα ακόμη ορόσημο είναι η κυκλοφορία των smartphone το 2007."
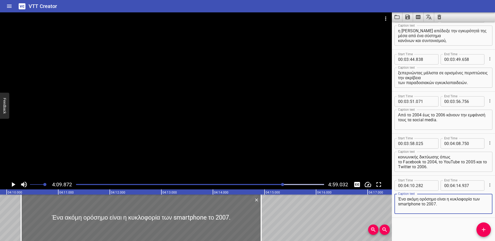
click at [13, 182] on icon "Play/Pause" at bounding box center [13, 184] width 8 height 8
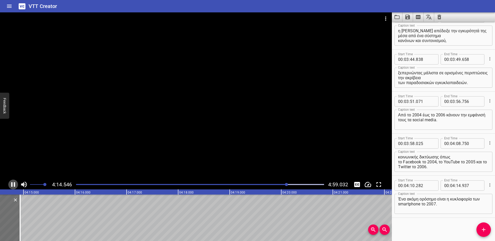
click at [11, 183] on icon "Play/Pause" at bounding box center [13, 184] width 4 height 5
drag, startPoint x: 483, startPoint y: 227, endPoint x: 454, endPoint y: 223, distance: 29.7
click at [483, 227] on icon "Add Cue" at bounding box center [483, 229] width 4 height 4
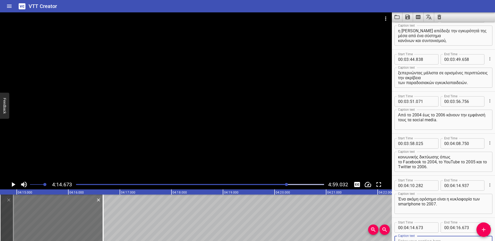
scroll to position [1529, 0]
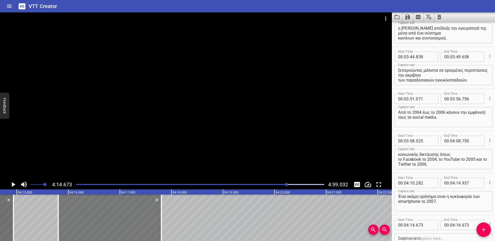
drag, startPoint x: 73, startPoint y: 221, endPoint x: 131, endPoint y: 220, distance: 58.0
click at [131, 220] on div at bounding box center [109, 217] width 103 height 46
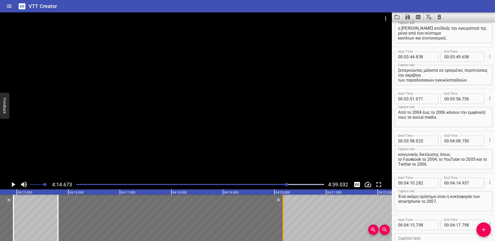
drag, startPoint x: 161, startPoint y: 210, endPoint x: 284, endPoint y: 208, distance: 122.6
click at [283, 208] on div at bounding box center [282, 217] width 1 height 46
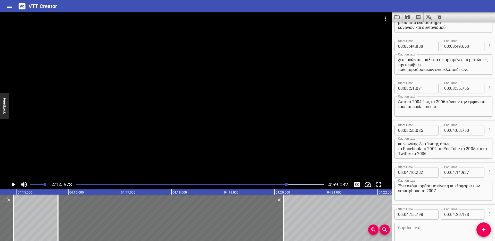
scroll to position [1569, 0]
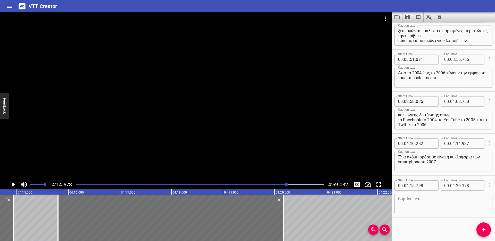
click at [413, 203] on textarea at bounding box center [443, 203] width 91 height 15
paste textarea "Αποτελούν μια τεράστια επανάσταση, καθώς φέρνουν έναν υπολογιστή κυριολεκτικά σ…"
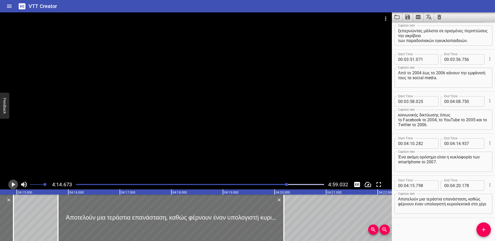
click at [13, 184] on icon "Play/Pause" at bounding box center [14, 184] width 4 height 5
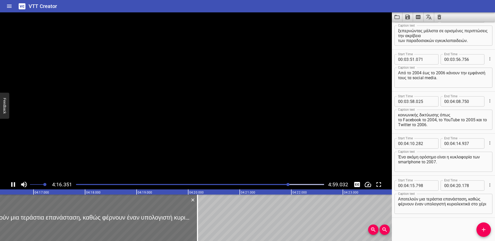
click at [13, 184] on icon "Play/Pause" at bounding box center [13, 184] width 8 height 8
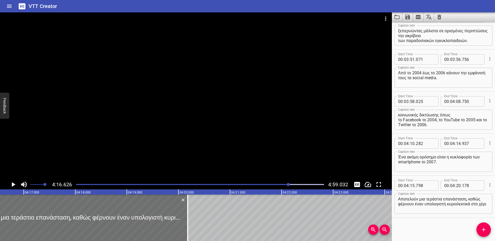
scroll to position [0, 13220]
click at [448, 203] on textarea "Αποτελούν μια τεράστια επανάσταση, καθώς φέρνουν έναν υπολογιστή κυριολεκτικά σ…" at bounding box center [443, 203] width 91 height 15
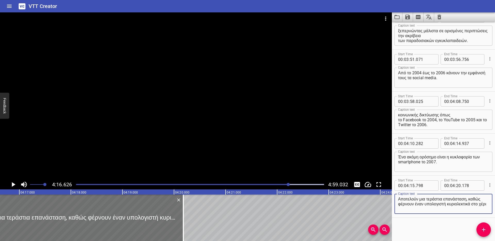
click at [425, 204] on textarea "Αποτελούν μια τεράστια επανάσταση, καθώς φέρνουν έναν υπολογιστή κυριολεκτικά σ…" at bounding box center [443, 203] width 91 height 15
click at [10, 187] on icon "Play/Pause" at bounding box center [13, 184] width 8 height 8
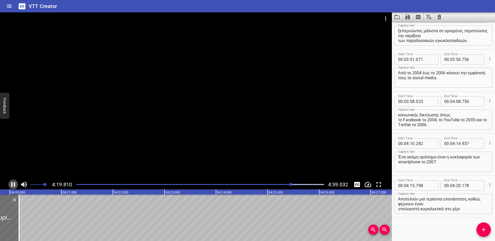
click at [13, 185] on icon "Play/Pause" at bounding box center [13, 184] width 8 height 8
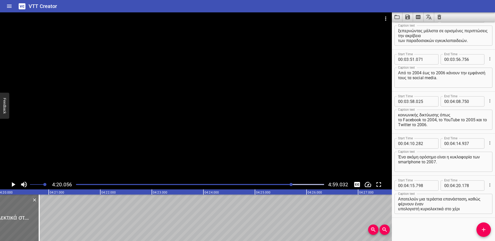
drag, startPoint x: 6, startPoint y: 206, endPoint x: 32, endPoint y: 198, distance: 27.7
click at [39, 205] on div at bounding box center [39, 217] width 1 height 46
click at [13, 184] on icon "Play/Pause" at bounding box center [14, 184] width 4 height 5
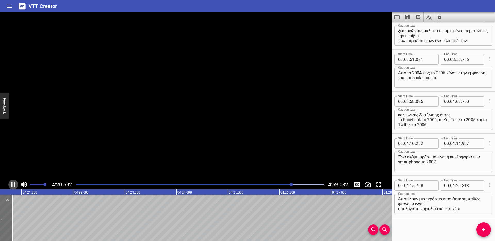
click at [13, 184] on icon "Play/Pause" at bounding box center [13, 184] width 8 height 8
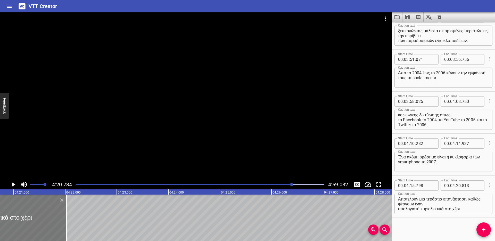
drag, startPoint x: 5, startPoint y: 205, endPoint x: 58, endPoint y: 203, distance: 53.1
click at [67, 208] on div at bounding box center [66, 217] width 5 height 46
click at [14, 183] on icon "Play/Pause" at bounding box center [14, 184] width 4 height 5
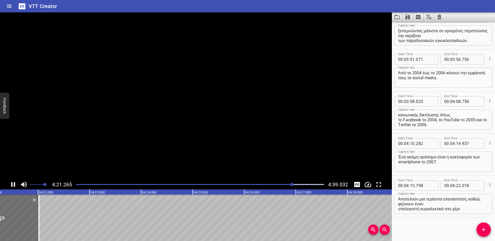
click at [14, 183] on icon "Play/Pause" at bounding box center [13, 184] width 4 height 5
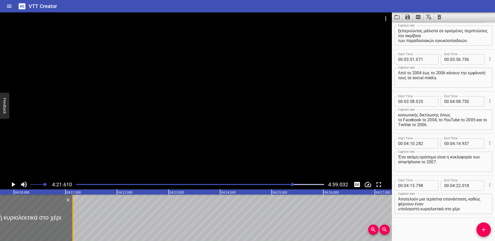
drag, startPoint x: 21, startPoint y: 204, endPoint x: 72, endPoint y: 207, distance: 51.6
click at [72, 207] on div at bounding box center [72, 217] width 1 height 46
click at [467, 210] on textarea "Αποτελούν μια τεράστια επανάσταση, καθώς φέρνουν έναν υπολογιστή κυριολεκτικά σ…" at bounding box center [443, 203] width 91 height 15
paste textarea "ανθρώπων που δεν είχαν ποτέ πρόσβαση σε σταθερό υπολογιστή."
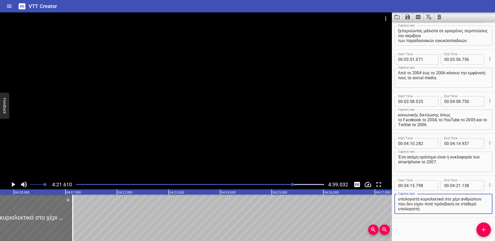
click at [291, 183] on div at bounding box center [292, 184] width 3 height 3
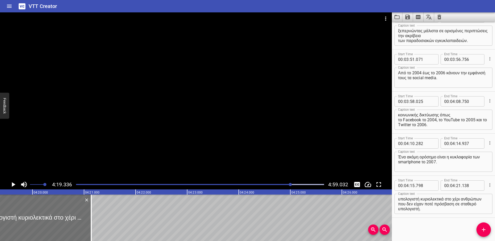
scroll to position [0, 13359]
click at [398, 199] on textarea "Αποτελούν μια τεράστια επανάσταση, καθώς φέρνουν έναν υπολογιστή κυριολεκτικά σ…" at bounding box center [443, 203] width 91 height 15
click at [398, 203] on textarea "Αποτελούν μια τεράστια επανάσταση, καθώς φέρνουν έναν υπολογιστή κυριολεκτικά σ…" at bounding box center [443, 203] width 91 height 15
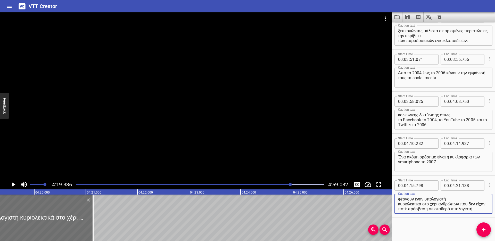
scroll to position [10, 0]
drag, startPoint x: 464, startPoint y: 198, endPoint x: 461, endPoint y: 208, distance: 9.9
click at [461, 208] on textarea "Αποτελούν μια τεράστια επανάσταση, καθώς φέρνουν έναν υπολογιστή κυριολεκτικά σ…" at bounding box center [443, 203] width 91 height 15
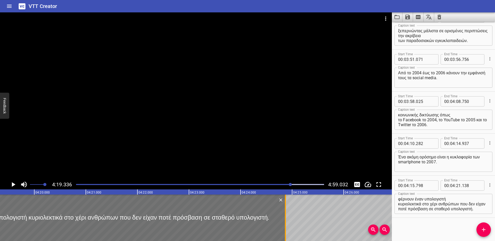
drag, startPoint x: 92, startPoint y: 211, endPoint x: 285, endPoint y: 213, distance: 193.2
click at [285, 213] on div at bounding box center [285, 217] width 1 height 46
click at [13, 185] on icon "Play/Pause" at bounding box center [14, 184] width 4 height 5
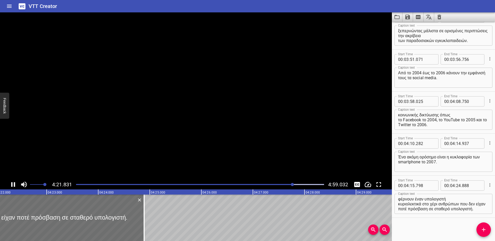
click at [14, 185] on icon "Play/Pause" at bounding box center [13, 184] width 8 height 8
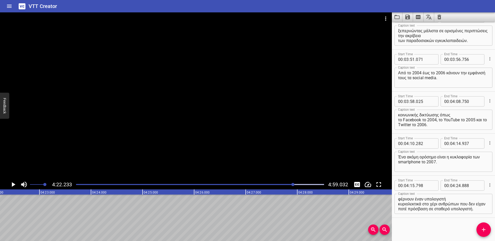
scroll to position [0, 13448]
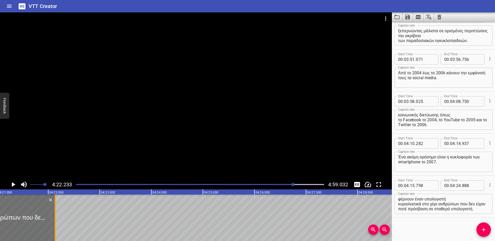
drag, startPoint x: 136, startPoint y: 207, endPoint x: 54, endPoint y: 212, distance: 81.8
click at [55, 212] on div at bounding box center [55, 217] width 1 height 46
drag, startPoint x: 464, startPoint y: 198, endPoint x: 463, endPoint y: 209, distance: 11.1
click at [463, 209] on textarea "Αποτελούν μια τεράστια επανάσταση, καθώς φέρνουν έναν υπολογιστή κυριολεκτικά σ…" at bounding box center [443, 203] width 91 height 15
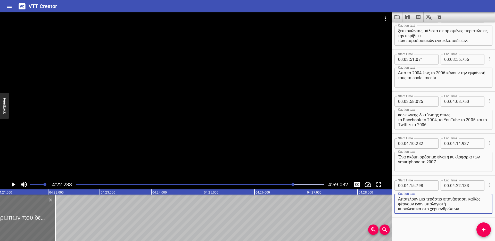
scroll to position [0, 0]
click at [484, 229] on icon "Add Cue" at bounding box center [483, 229] width 4 height 4
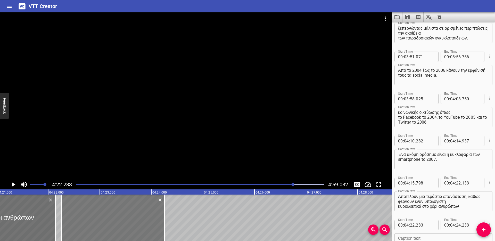
click at [98, 223] on div at bounding box center [113, 217] width 103 height 46
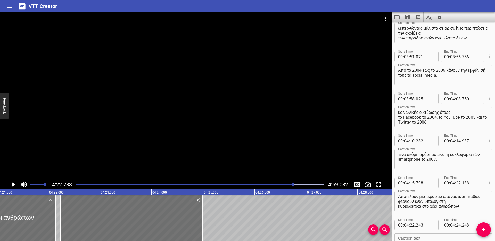
drag, startPoint x: 163, startPoint y: 210, endPoint x: 302, endPoint y: 216, distance: 139.0
click at [202, 209] on div at bounding box center [202, 217] width 1 height 46
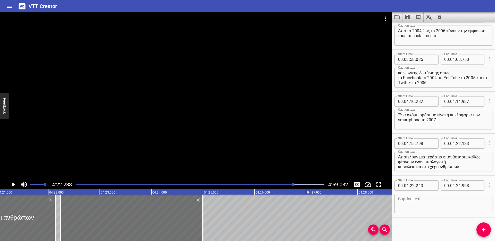
click at [419, 209] on textarea at bounding box center [443, 203] width 91 height 15
paste textarea "που δεν είχαν ποτέ πρόσβαση σε σταθερό υπολογιστή."
click at [13, 185] on icon "Play/Pause" at bounding box center [13, 184] width 8 height 8
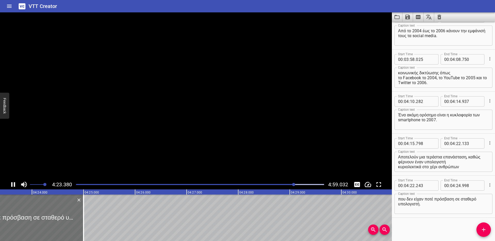
click at [13, 185] on icon "Play/Pause" at bounding box center [13, 184] width 8 height 8
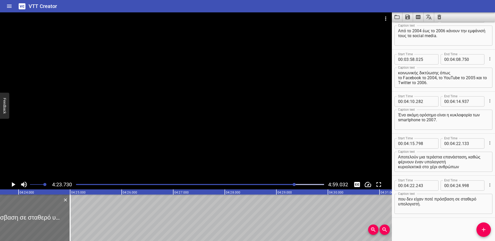
scroll to position [0, 13586]
click at [290, 182] on div at bounding box center [200, 184] width 254 height 7
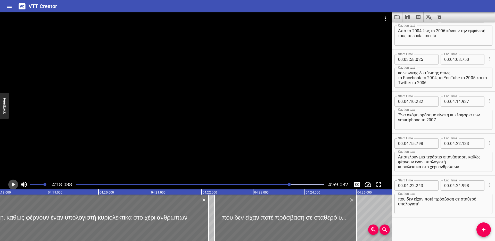
click at [13, 183] on icon "Play/Pause" at bounding box center [14, 184] width 4 height 5
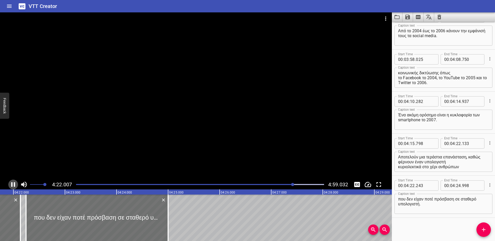
click at [14, 183] on icon "Play/Pause" at bounding box center [13, 184] width 8 height 8
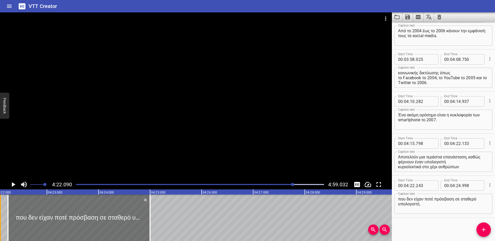
click at [1, 205] on div at bounding box center [0, 217] width 5 height 46
drag, startPoint x: 7, startPoint y: 207, endPoint x: 2, endPoint y: 206, distance: 5.9
click at [2, 206] on div at bounding box center [2, 217] width 1 height 46
click at [13, 184] on icon "Play/Pause" at bounding box center [14, 184] width 4 height 5
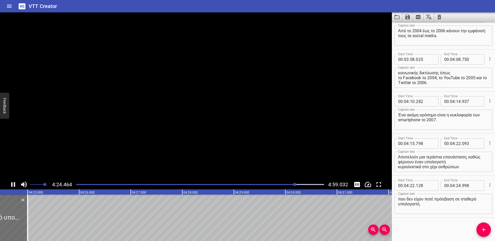
click at [13, 184] on icon "Play/Pause" at bounding box center [13, 184] width 8 height 8
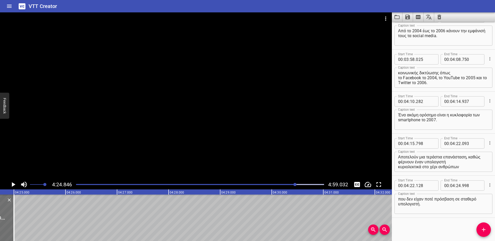
scroll to position [0, 13643]
click at [480, 227] on span "Add Cue" at bounding box center [483, 229] width 14 height 6
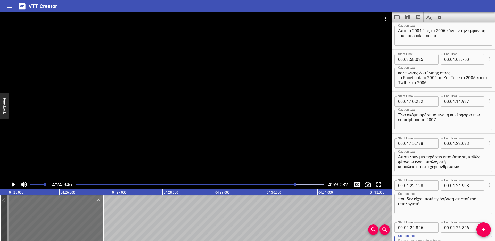
scroll to position [1613, 0]
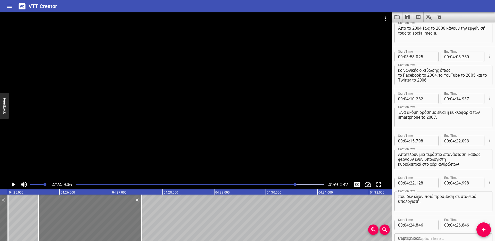
drag, startPoint x: 53, startPoint y: 221, endPoint x: 92, endPoint y: 221, distance: 39.4
click at [92, 221] on div at bounding box center [90, 217] width 103 height 46
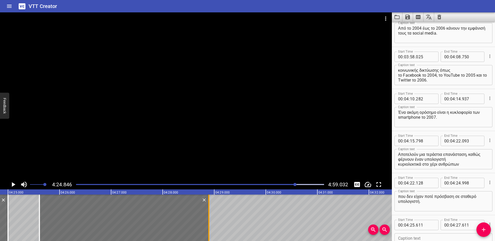
drag, startPoint x: 143, startPoint y: 213, endPoint x: 209, endPoint y: 216, distance: 66.3
click at [209, 216] on div at bounding box center [208, 217] width 5 height 46
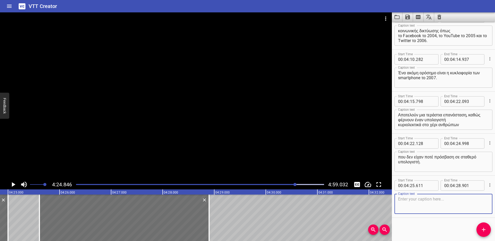
click at [411, 206] on textarea at bounding box center [443, 203] width 91 height 15
paste textarea "Τέλος, σύμφωνα με στοιχεία του 2025, ο πλανήτης έχει περισσότερα από 8 δισεκατο…"
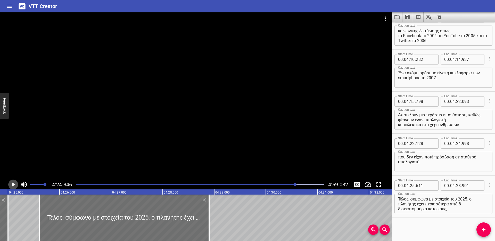
click at [12, 185] on icon "Play/Pause" at bounding box center [14, 184] width 4 height 5
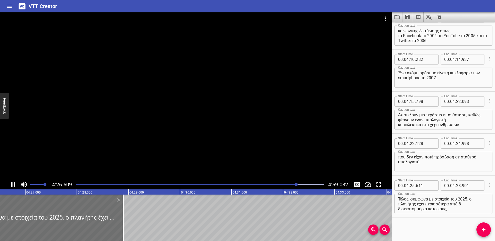
click at [12, 185] on icon "Play/Pause" at bounding box center [13, 184] width 4 height 5
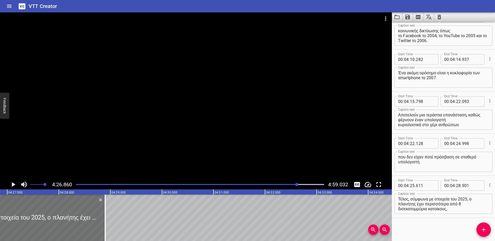
click at [453, 202] on textarea "Τέλος, σύμφωνα με στοιχεία του 2025, ο πλανήτης έχει περισσότερα από 8 δισεκατο…" at bounding box center [443, 203] width 91 height 15
drag, startPoint x: 104, startPoint y: 217, endPoint x: 112, endPoint y: 217, distance: 7.7
click at [112, 217] on div at bounding box center [112, 217] width 5 height 46
click at [12, 182] on icon "Play/Pause" at bounding box center [13, 184] width 8 height 8
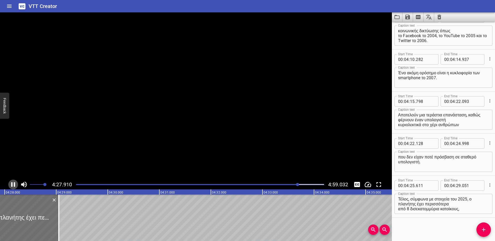
click at [12, 182] on icon "Play/Pause" at bounding box center [13, 184] width 4 height 5
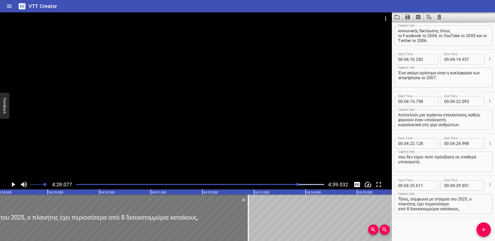
drag, startPoint x: 50, startPoint y: 209, endPoint x: 181, endPoint y: 201, distance: 131.3
click at [248, 209] on div at bounding box center [248, 217] width 1 height 46
click at [11, 184] on icon "Play/Pause" at bounding box center [13, 184] width 8 height 8
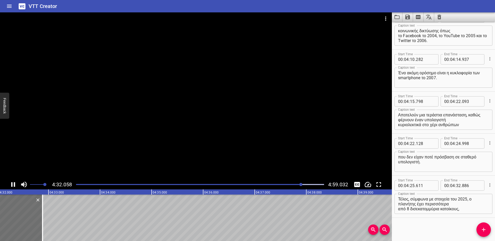
click at [11, 184] on icon "Play/Pause" at bounding box center [13, 184] width 4 height 5
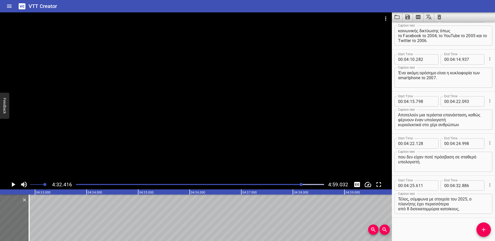
scroll to position [0, 14033]
drag, startPoint x: 23, startPoint y: 207, endPoint x: 19, endPoint y: 207, distance: 4.4
click at [19, 207] on div at bounding box center [19, 217] width 1 height 46
click at [478, 229] on span "Add Cue" at bounding box center [483, 229] width 14 height 6
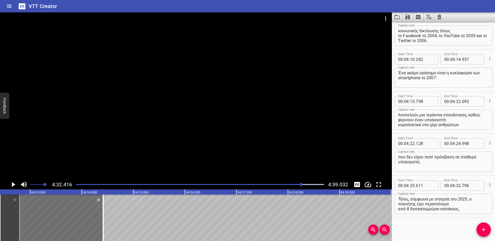
scroll to position [1655, 0]
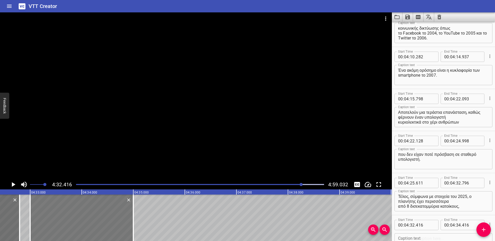
drag, startPoint x: 97, startPoint y: 213, endPoint x: 101, endPoint y: 212, distance: 4.0
click at [101, 212] on div at bounding box center [81, 217] width 103 height 46
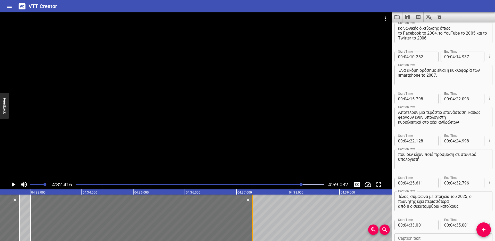
drag, startPoint x: 133, startPoint y: 214, endPoint x: 252, endPoint y: 210, distance: 119.3
click at [252, 210] on div at bounding box center [252, 217] width 1 height 46
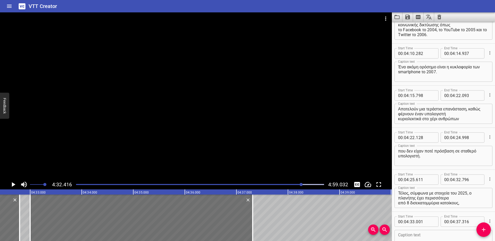
scroll to position [1695, 0]
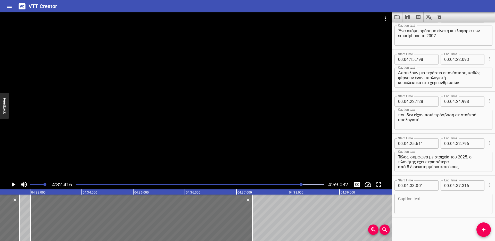
click at [421, 201] on textarea at bounding box center [443, 203] width 91 height 15
paste textarea "εκ των οποίων 5,3 δισεκατομμύρια χρησιμοποιούν το διαδίκτυο"
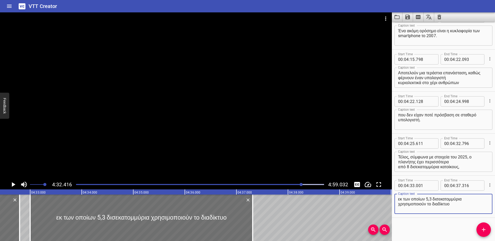
click at [15, 184] on icon "Play/Pause" at bounding box center [13, 184] width 8 height 8
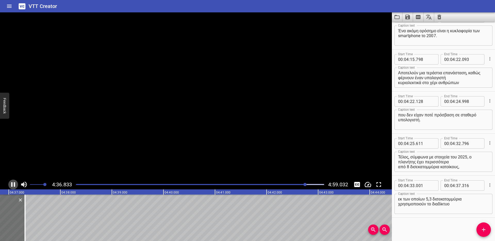
click at [16, 184] on icon "Play/Pause" at bounding box center [13, 184] width 8 height 8
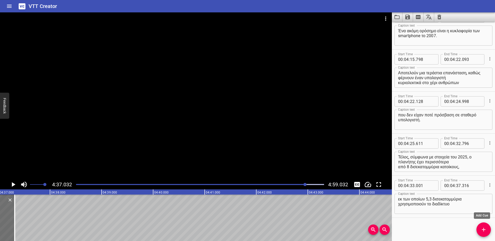
click at [484, 227] on icon "Add Cue" at bounding box center [483, 229] width 6 height 6
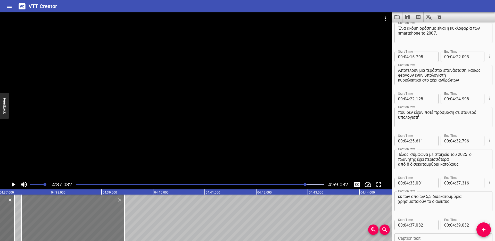
drag, startPoint x: 44, startPoint y: 223, endPoint x: 66, endPoint y: 222, distance: 22.4
click at [65, 222] on div at bounding box center [72, 217] width 103 height 46
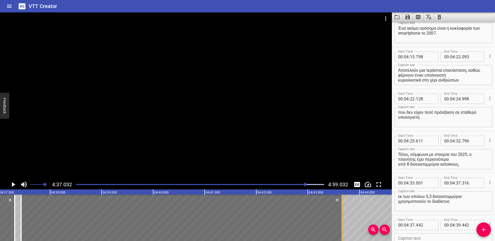
drag, startPoint x: 123, startPoint y: 211, endPoint x: 340, endPoint y: 208, distance: 217.2
click at [340, 208] on div at bounding box center [341, 217] width 5 height 46
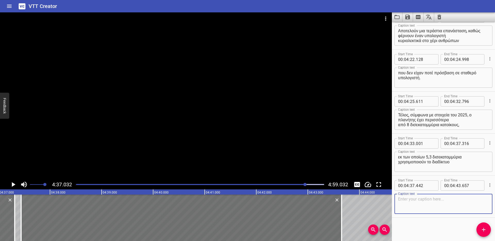
click at [419, 206] on textarea at bounding box center [443, 203] width 91 height 15
paste textarea "και 4,95 δισεκατομμύρια είναι ενεργοί χρήστες μέσων κοινωνικής δικτύωσης."
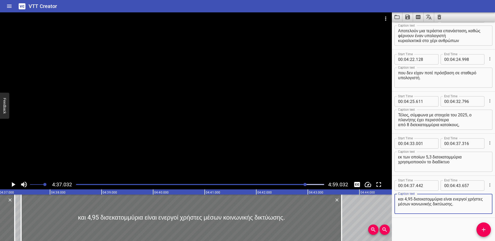
click at [13, 183] on icon "Play/Pause" at bounding box center [14, 184] width 4 height 5
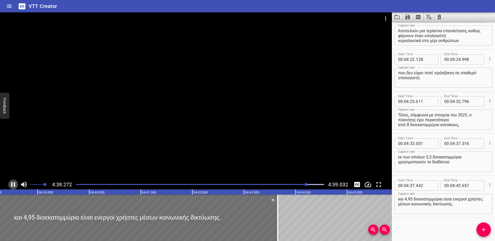
click at [16, 183] on icon "Play/Pause" at bounding box center [13, 184] width 8 height 8
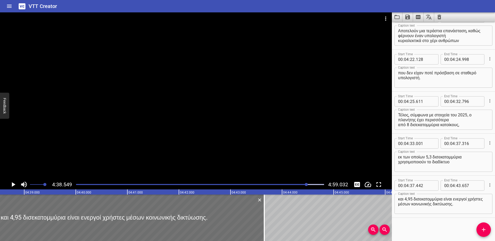
scroll to position [0, 14349]
click at [415, 203] on textarea "και 4,95 δισεκατομμύρια είναι ενεργοί χρήστες μέσων κοινωνικής δικτύωσης." at bounding box center [443, 203] width 91 height 15
click at [12, 184] on icon "Play/Pause" at bounding box center [14, 184] width 4 height 5
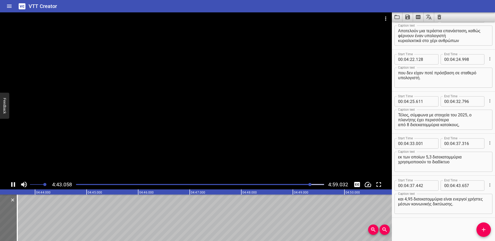
click at [13, 185] on icon "Play/Pause" at bounding box center [13, 184] width 8 height 8
click at [482, 225] on button "Add Cue" at bounding box center [483, 229] width 14 height 14
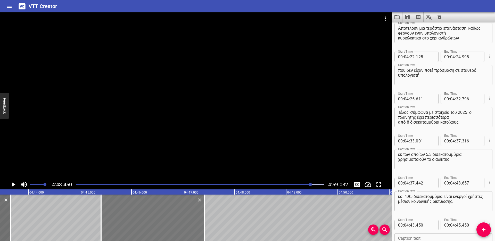
drag, startPoint x: 70, startPoint y: 220, endPoint x: 171, endPoint y: 216, distance: 100.6
click at [171, 216] on div at bounding box center [152, 217] width 103 height 46
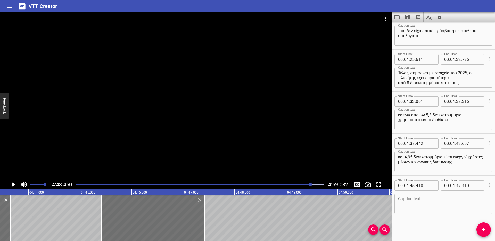
click at [425, 197] on textarea at bounding box center [443, 203] width 91 height 15
paste textarea "Το διαδίκτυο έχει επηρεάσει σχεδόν κάθε πτυχή της προσωπικής, επαγγελματικής κα…"
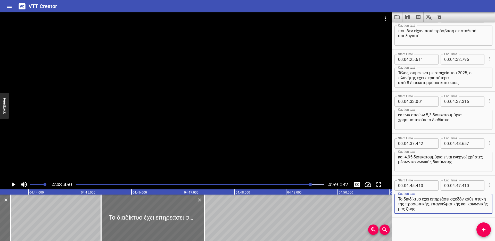
click at [14, 182] on icon "Play/Pause" at bounding box center [13, 184] width 8 height 8
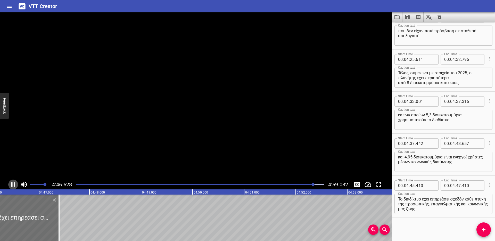
click at [13, 182] on icon "Play/Pause" at bounding box center [13, 184] width 8 height 8
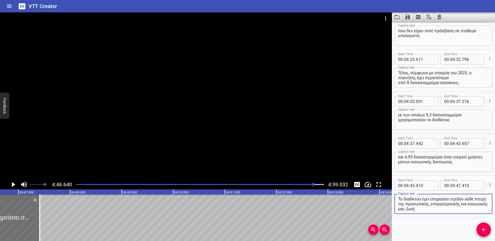
click at [444, 203] on textarea "Το διαδίκτυο έχει επηρεάσει σχεδόν κάθε πτυχή της προσωπικής, επαγγελματικής κα…" at bounding box center [443, 203] width 91 height 15
click at [16, 181] on icon "Play/Pause" at bounding box center [13, 184] width 8 height 8
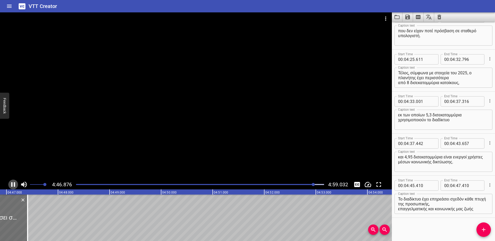
click at [15, 181] on icon "Play/Pause" at bounding box center [13, 184] width 8 height 8
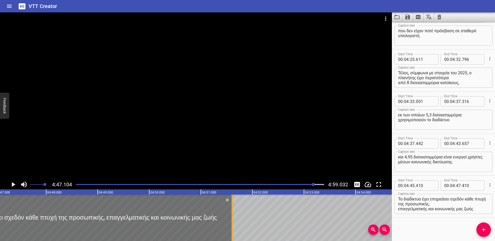
drag, startPoint x: 15, startPoint y: 212, endPoint x: 231, endPoint y: 203, distance: 216.6
click at [231, 203] on div at bounding box center [231, 217] width 5 height 46
click at [13, 183] on icon "Play/Pause" at bounding box center [14, 184] width 4 height 5
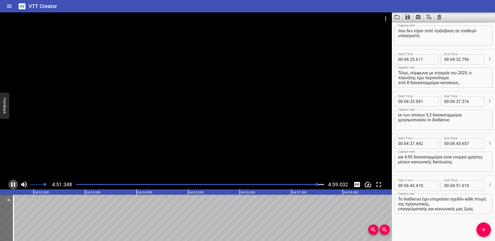
click at [13, 183] on icon "Play/Pause" at bounding box center [13, 184] width 8 height 8
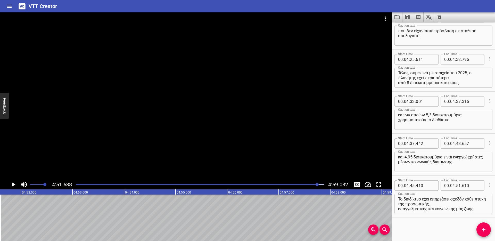
scroll to position [0, 15023]
click at [481, 228] on icon "Add Cue" at bounding box center [483, 229] width 6 height 6
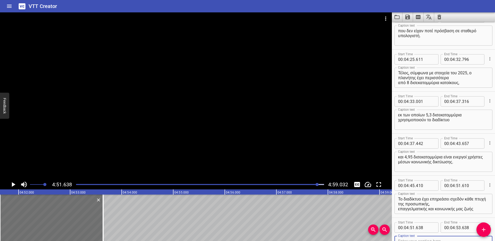
scroll to position [1781, 0]
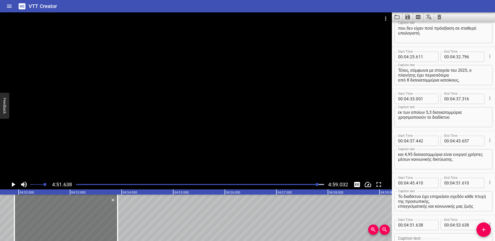
drag, startPoint x: 66, startPoint y: 212, endPoint x: 81, endPoint y: 213, distance: 14.2
click at [81, 213] on div at bounding box center [65, 217] width 103 height 46
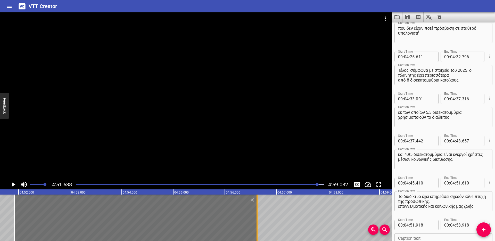
drag, startPoint x: 118, startPoint y: 208, endPoint x: 257, endPoint y: 210, distance: 139.4
click at [257, 210] on div at bounding box center [256, 217] width 5 height 46
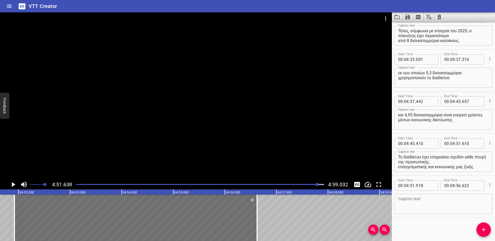
click at [413, 200] on textarea at bounding box center [443, 203] width 91 height 15
paste textarea "σε βαθμό που πλέον η πρόσβαση στο διαδίκτυο θεωρείται αγαθό κοινής ωφέλειας."
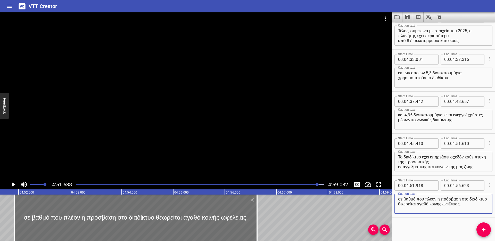
click at [13, 182] on icon "Play/Pause" at bounding box center [13, 184] width 8 height 8
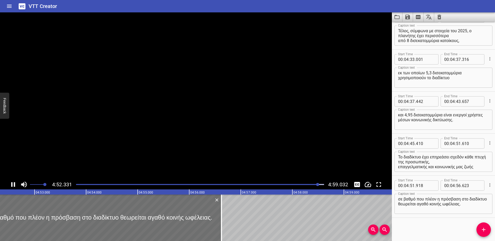
click at [13, 182] on icon "Play/Pause" at bounding box center [13, 184] width 8 height 8
click at [438, 204] on textarea "σε βαθμό που πλέον η πρόσβαση στο διαδίκτυο θεωρείται αγαθό κοινής ωφέλειας." at bounding box center [443, 203] width 91 height 15
click at [11, 182] on icon "Play/Pause" at bounding box center [13, 184] width 8 height 8
click at [11, 184] on icon "Play/Pause" at bounding box center [13, 184] width 8 height 8
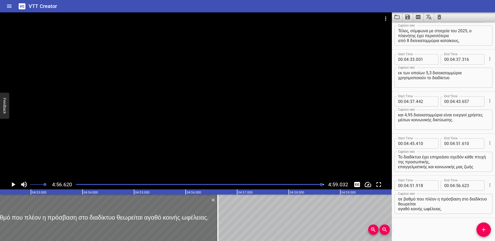
click at [12, 183] on icon "Play/Pause" at bounding box center [14, 184] width 4 height 5
click at [12, 183] on icon "Play/Pause" at bounding box center [13, 184] width 4 height 5
click at [13, 183] on icon "Play/Pause" at bounding box center [13, 184] width 8 height 8
click at [77, 183] on div at bounding box center [200, 184] width 254 height 7
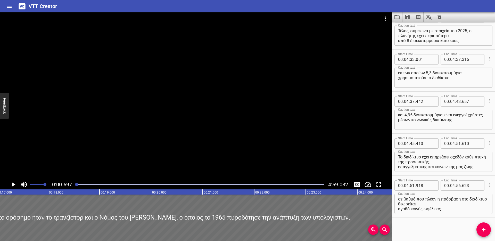
scroll to position [0, 36]
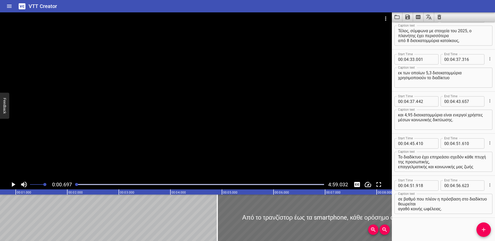
click at [11, 184] on icon "Play/Pause" at bounding box center [13, 184] width 8 height 8
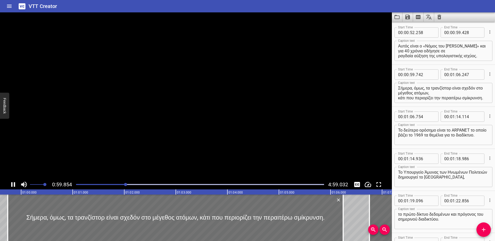
scroll to position [378, 0]
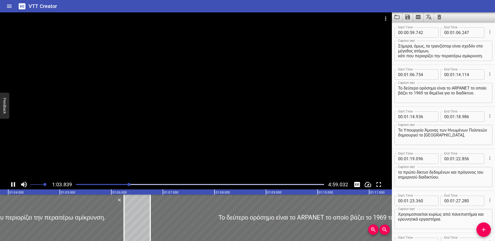
click at [12, 183] on icon "Play/Pause" at bounding box center [13, 184] width 4 height 5
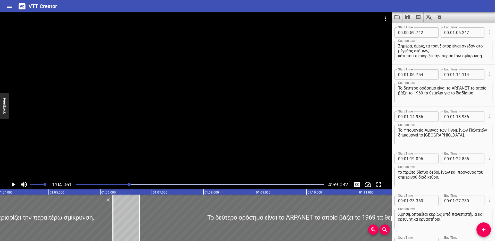
scroll to position [0, 3300]
click at [12, 183] on icon "Play/Pause" at bounding box center [14, 184] width 4 height 5
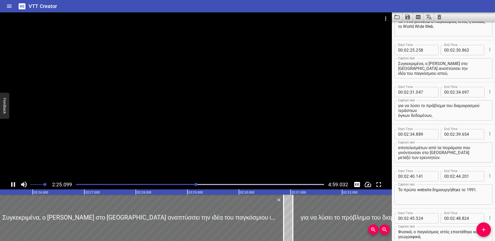
scroll to position [966, 0]
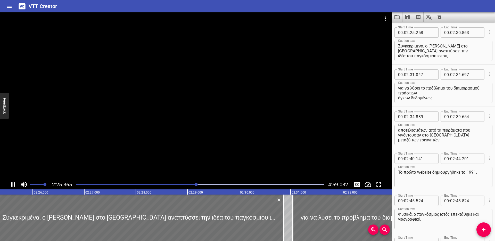
click at [15, 185] on icon "Play/Pause" at bounding box center [13, 184] width 4 height 5
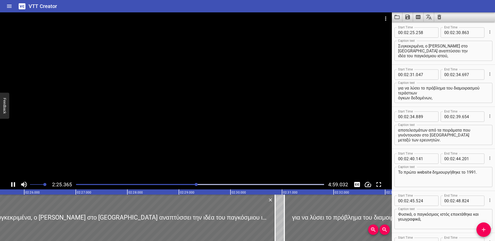
scroll to position [0, 7505]
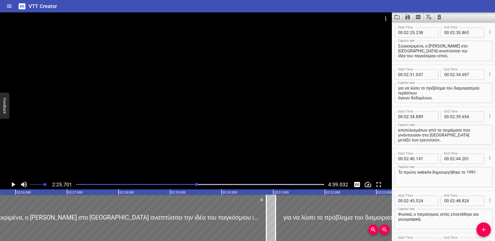
click at [13, 184] on icon "Play/Pause" at bounding box center [14, 184] width 4 height 5
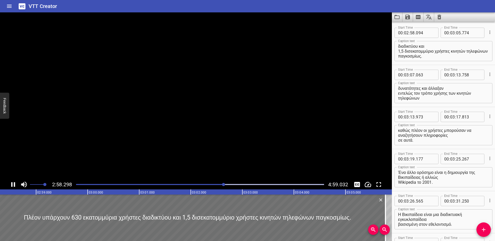
scroll to position [1260, 0]
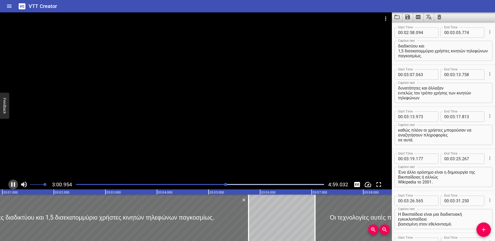
click at [13, 185] on icon "Play/Pause" at bounding box center [13, 184] width 8 height 8
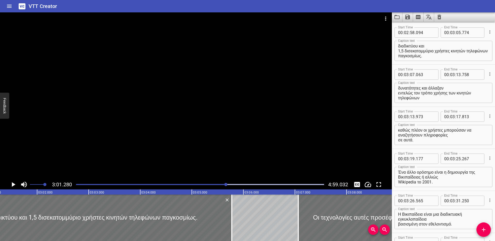
click at [12, 183] on icon "Play/Pause" at bounding box center [14, 184] width 4 height 5
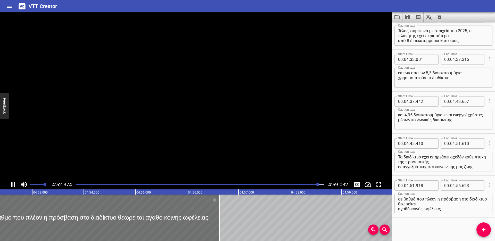
scroll to position [0, 15062]
click at [407, 16] on icon "Save captions to file" at bounding box center [407, 17] width 6 height 6
click at [416, 29] on li "Save to VTT file" at bounding box center [421, 28] width 38 height 9
